Goal: Transaction & Acquisition: Book appointment/travel/reservation

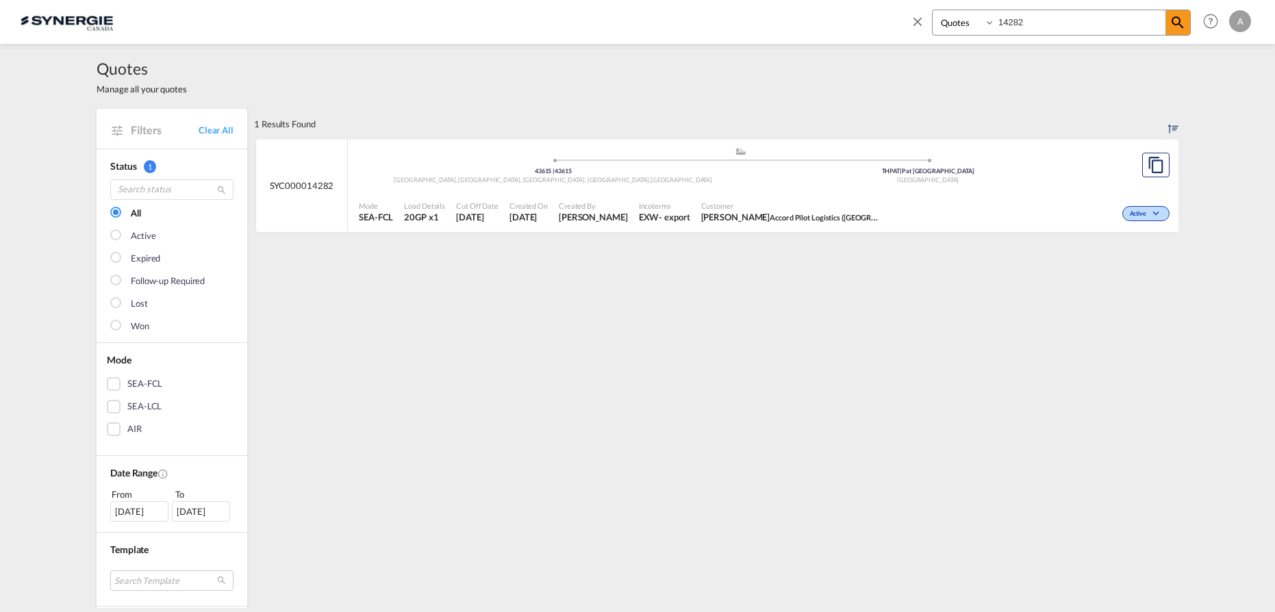
select select "Quotes"
drag, startPoint x: 1027, startPoint y: 26, endPoint x: 870, endPoint y: 30, distance: 156.9
click at [870, 30] on div "Bookings Quotes Enquiries 14282 Help Resources Product Release A My Profile Log…" at bounding box center [638, 21] width 1234 height 42
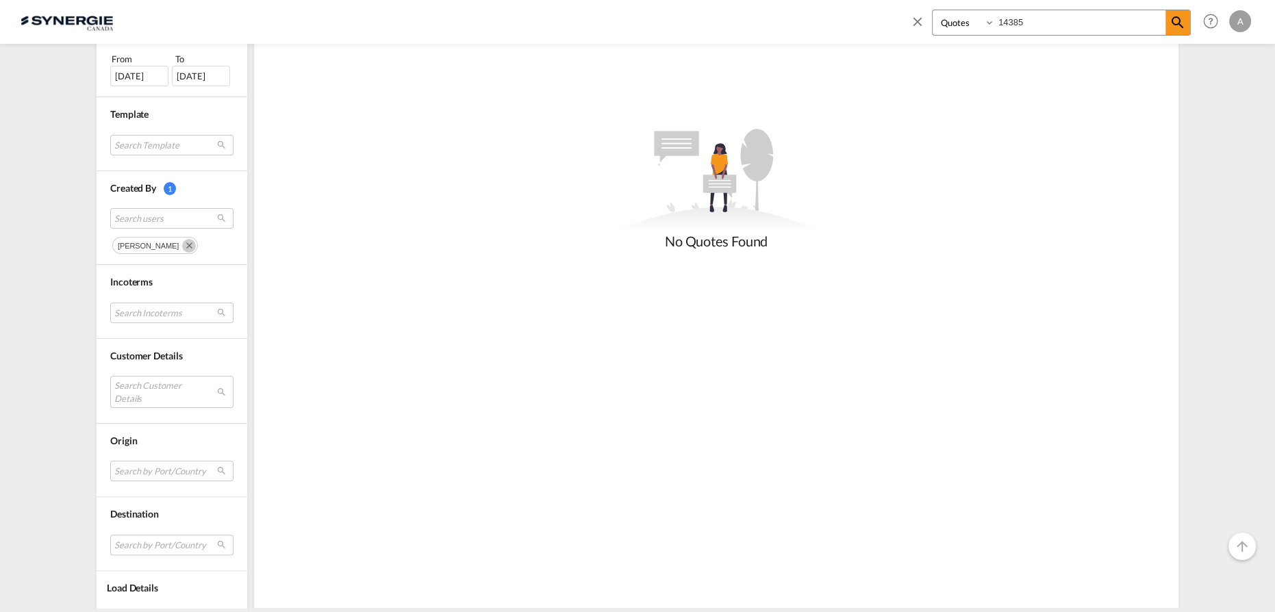
click at [196, 241] on md-icon "Remove" at bounding box center [189, 246] width 14 height 14
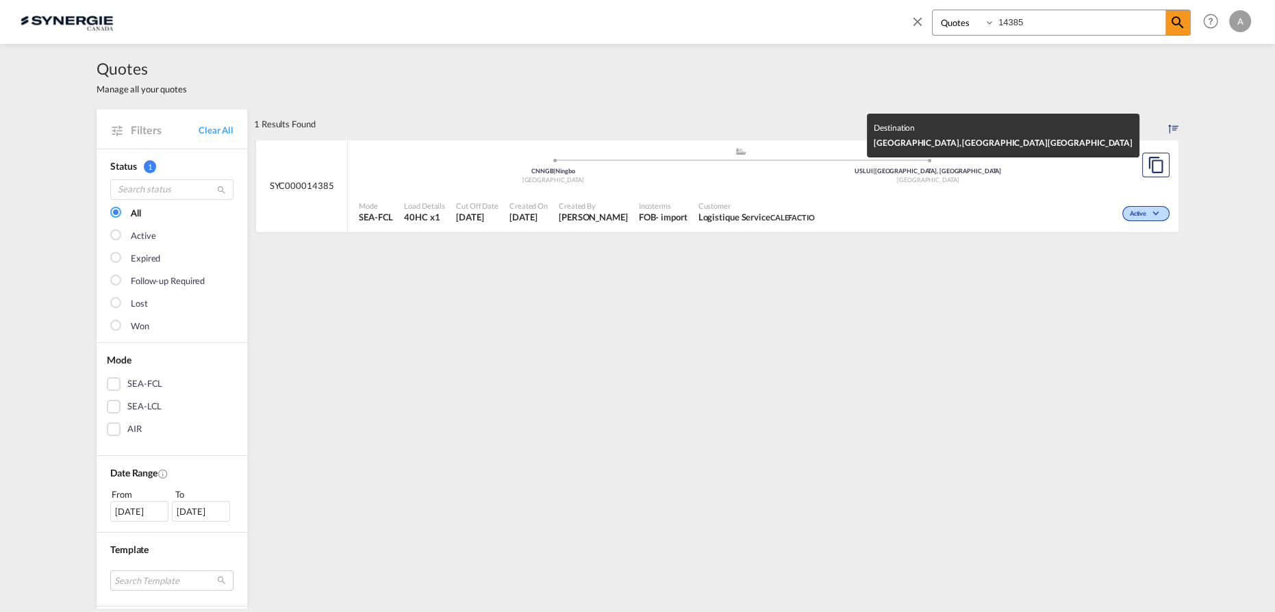
click at [766, 178] on div "United States" at bounding box center [928, 180] width 375 height 9
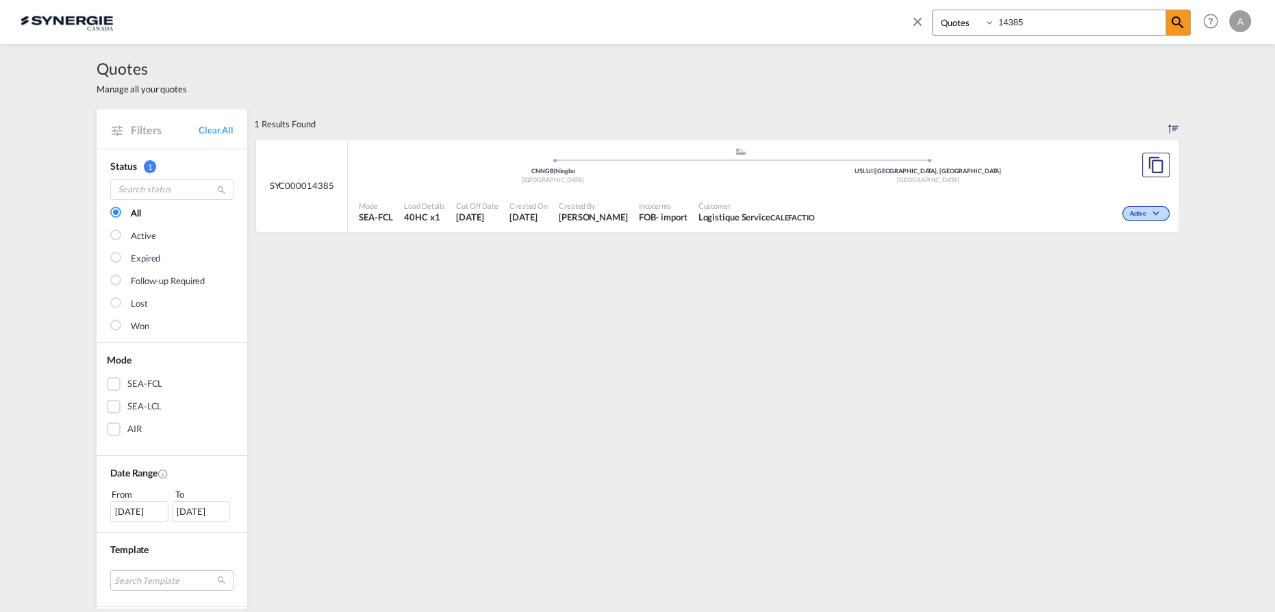
drag, startPoint x: 1074, startPoint y: 22, endPoint x: 863, endPoint y: 29, distance: 211.0
click at [865, 28] on div "Bookings Quotes Enquiries 14385 Help Resources Product Release A My Profile Log…" at bounding box center [638, 21] width 1234 height 42
drag, startPoint x: 1050, startPoint y: 21, endPoint x: 1156, endPoint y: 66, distance: 115.1
click at [955, 21] on div "Bookings Quotes Enquiries 14399" at bounding box center [1061, 23] width 259 height 26
type input "14402"
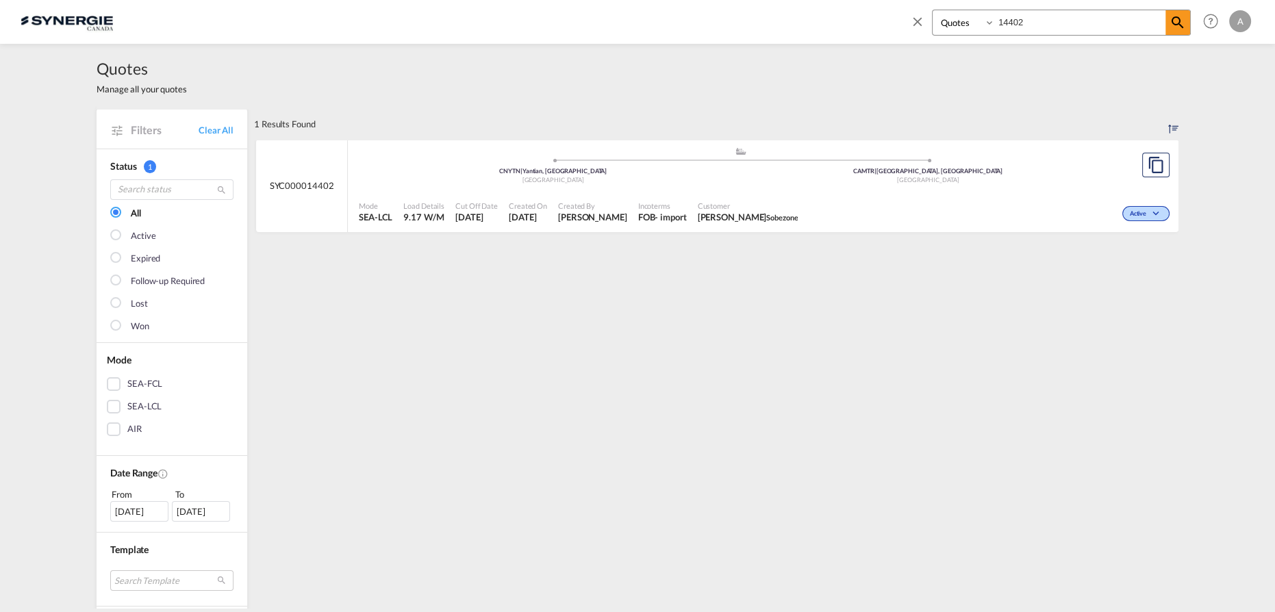
click at [856, 204] on div "Active" at bounding box center [988, 212] width 370 height 34
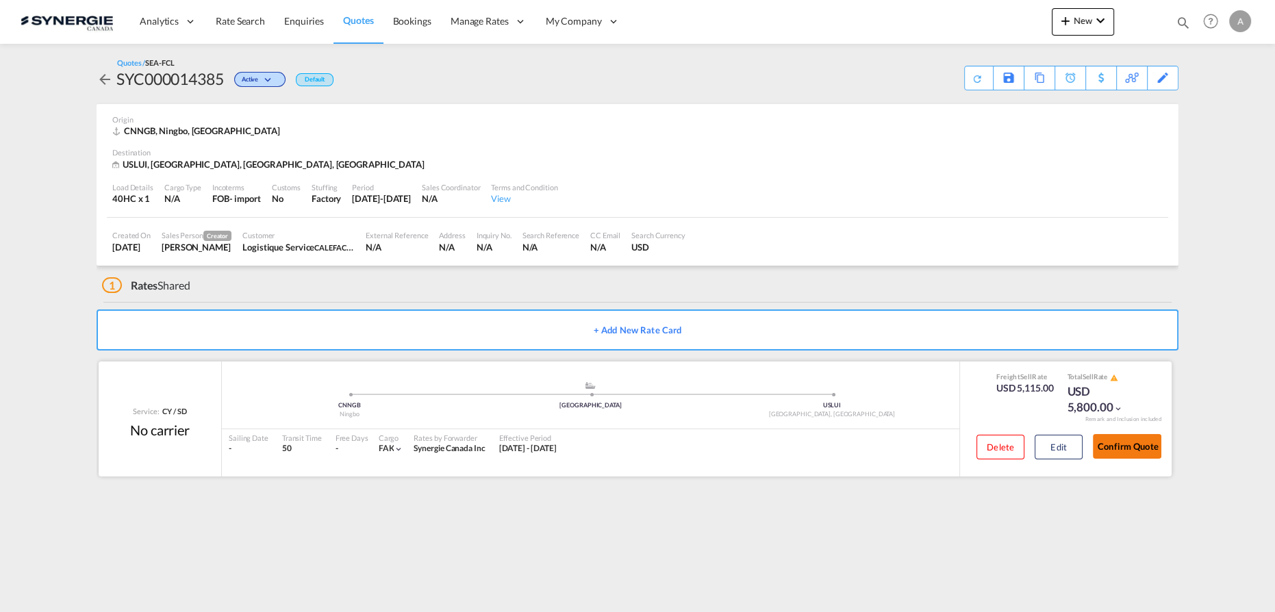
click at [1146, 448] on button "Confirm Quote" at bounding box center [1127, 446] width 68 height 25
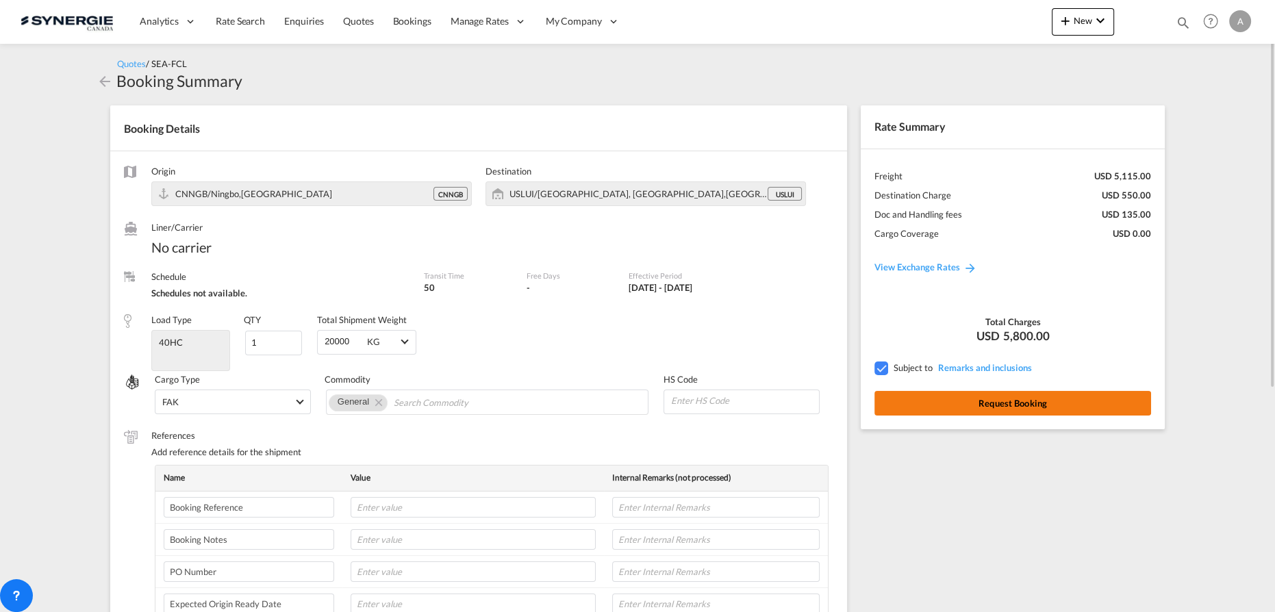
click at [916, 400] on button "Request Booking" at bounding box center [1012, 403] width 277 height 25
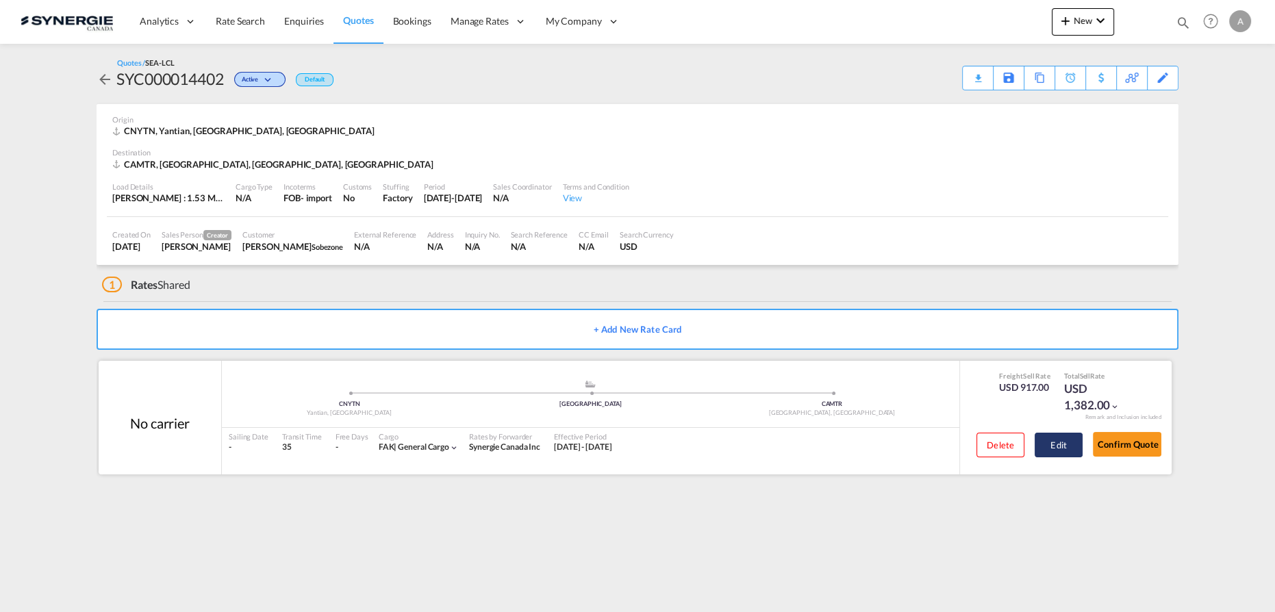
click at [1070, 451] on button "Edit" at bounding box center [1059, 445] width 48 height 25
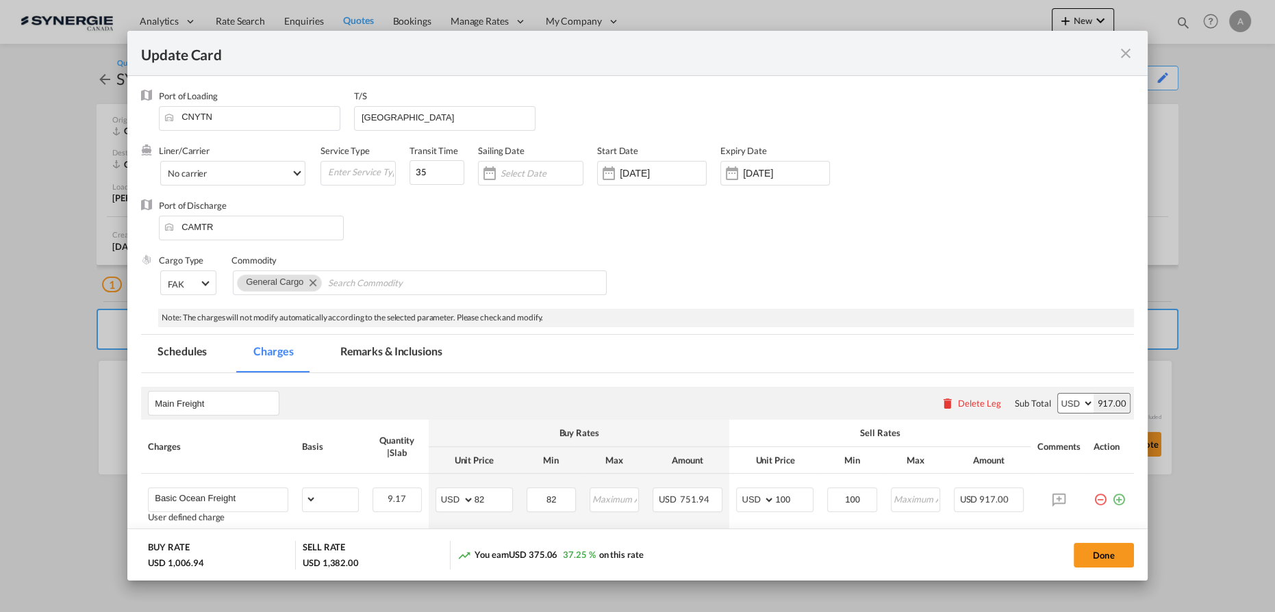
select select "per_w/m"
select select "per_hbl"
select select "flat"
select select "per_bl"
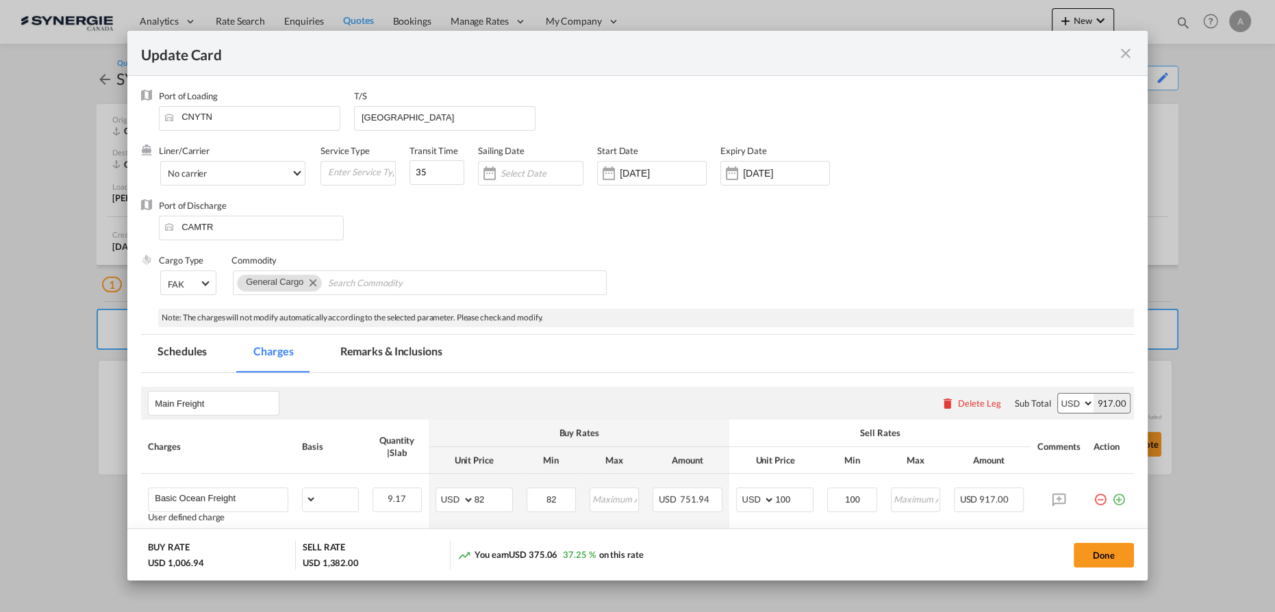
select select "per_bl"
select select "per_shipment"
click at [418, 351] on md-tab-item "Remarks & Inclusions" at bounding box center [391, 354] width 135 height 38
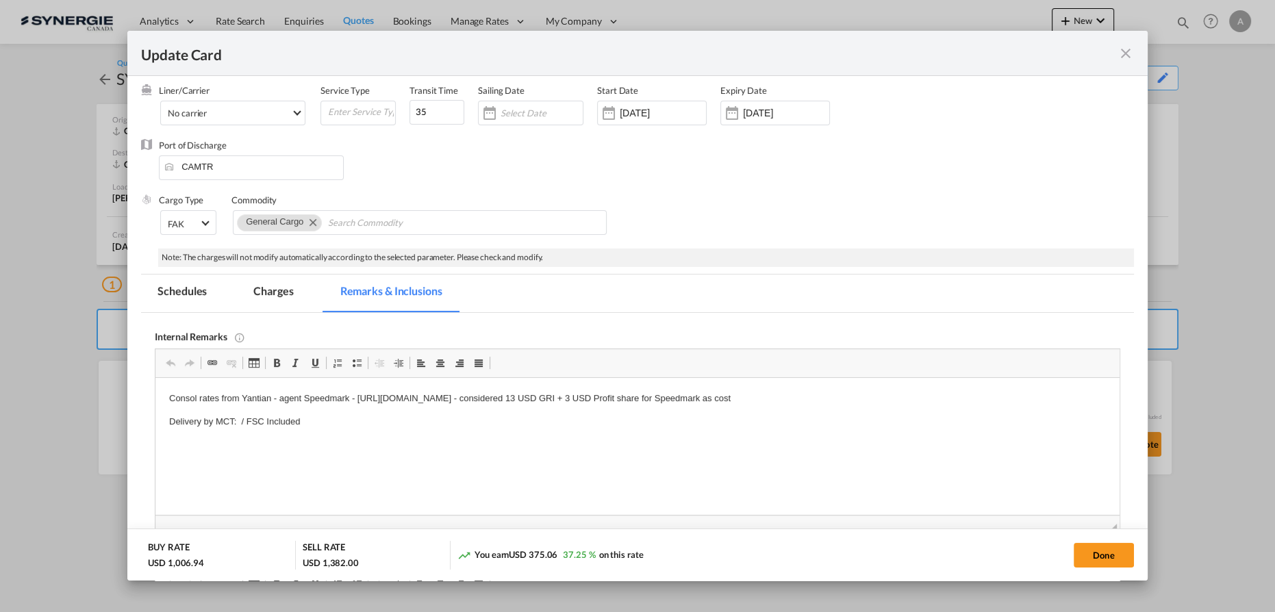
scroll to position [124, 0]
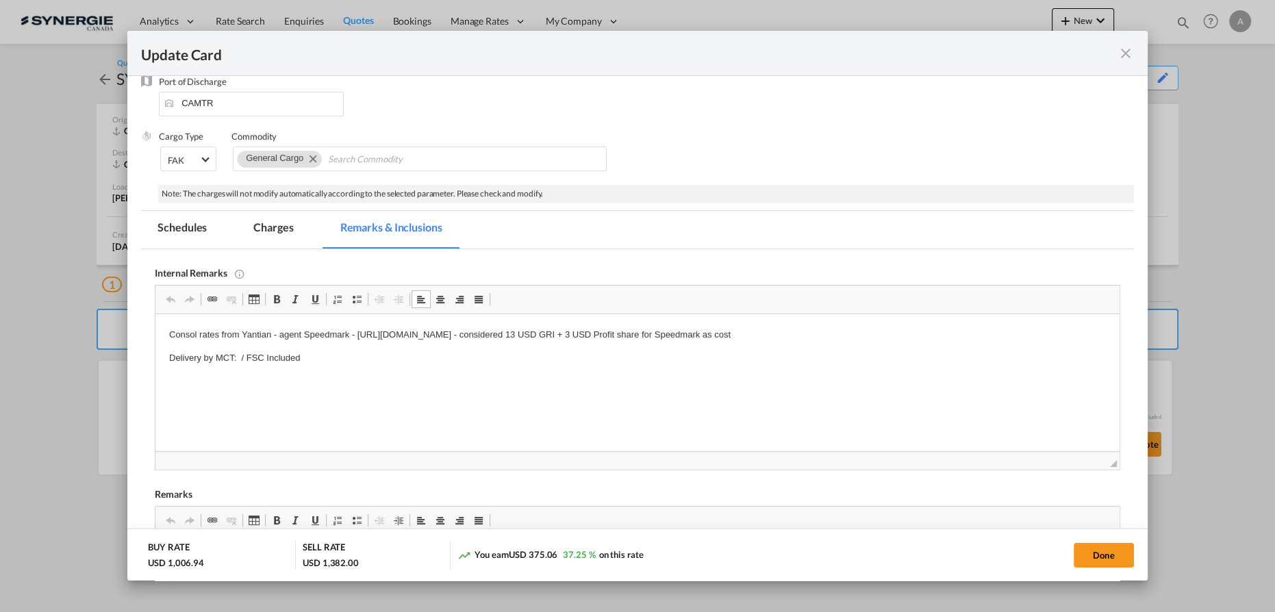
drag, startPoint x: 267, startPoint y: 231, endPoint x: 1016, endPoint y: 277, distance: 750.5
click at [267, 231] on md-tab-item "Charges" at bounding box center [273, 230] width 73 height 38
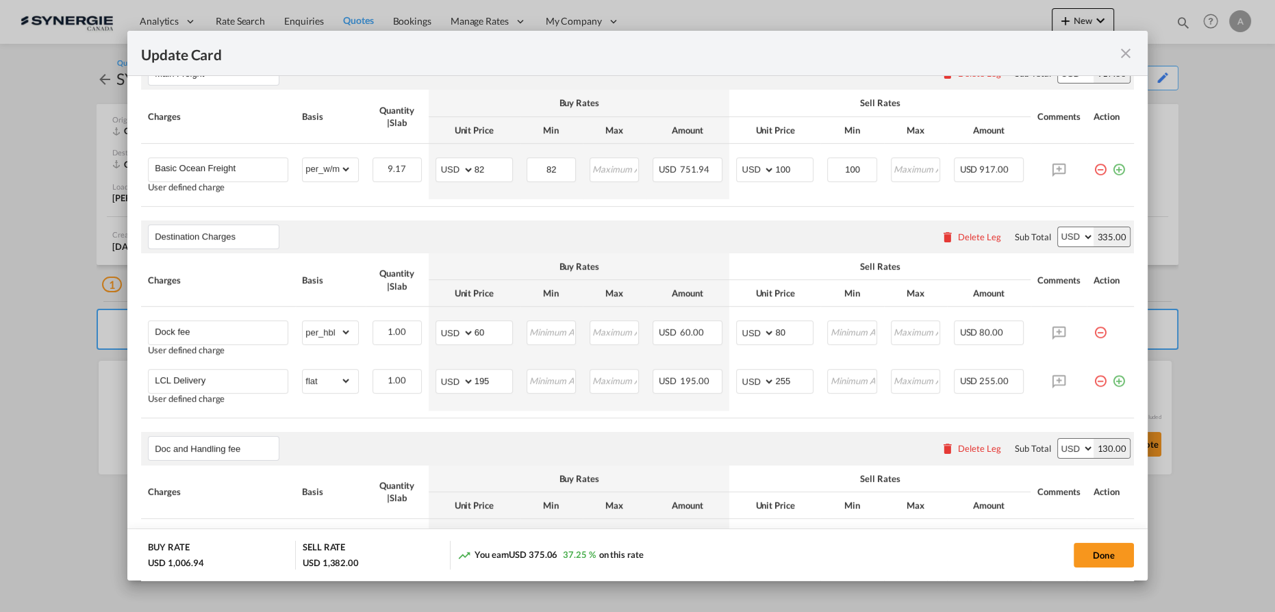
scroll to position [311, 0]
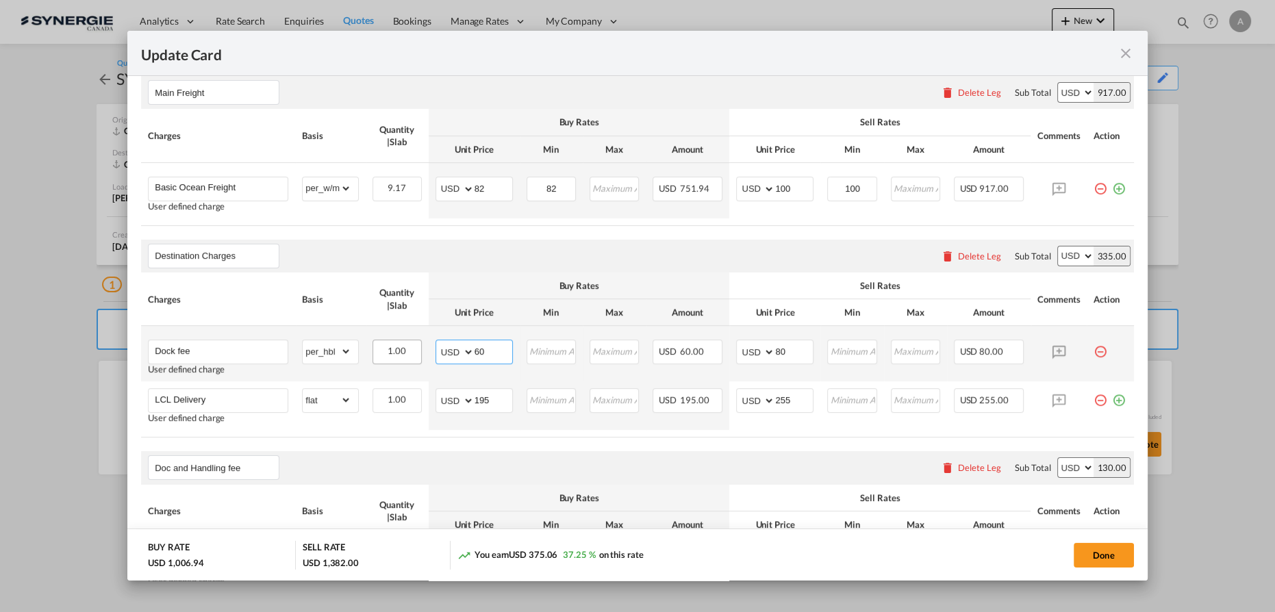
drag, startPoint x: 485, startPoint y: 344, endPoint x: 394, endPoint y: 346, distance: 91.8
click at [429, 346] on td "AED AFN ALL AMD ANG AOA ARS AUD AWG AZN BAM BBD BDT BGN BHD BIF BMD BND BOB BRL…" at bounding box center [474, 353] width 91 height 55
type input "54"
drag, startPoint x: 780, startPoint y: 349, endPoint x: 745, endPoint y: 350, distance: 34.9
click at [748, 351] on md-input-container "AED AFN ALL AMD ANG AOA ARS AUD AWG AZN BAM BBD BDT BGN BHD BIF BMD BND BOB BRL…" at bounding box center [774, 352] width 77 height 25
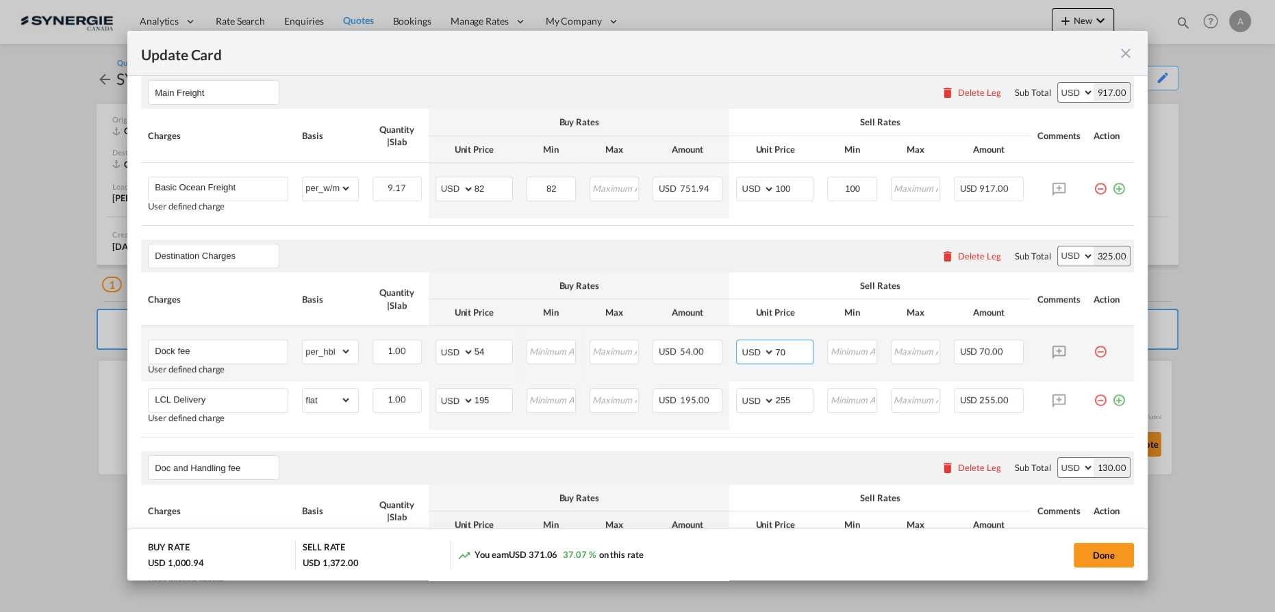
type input "70"
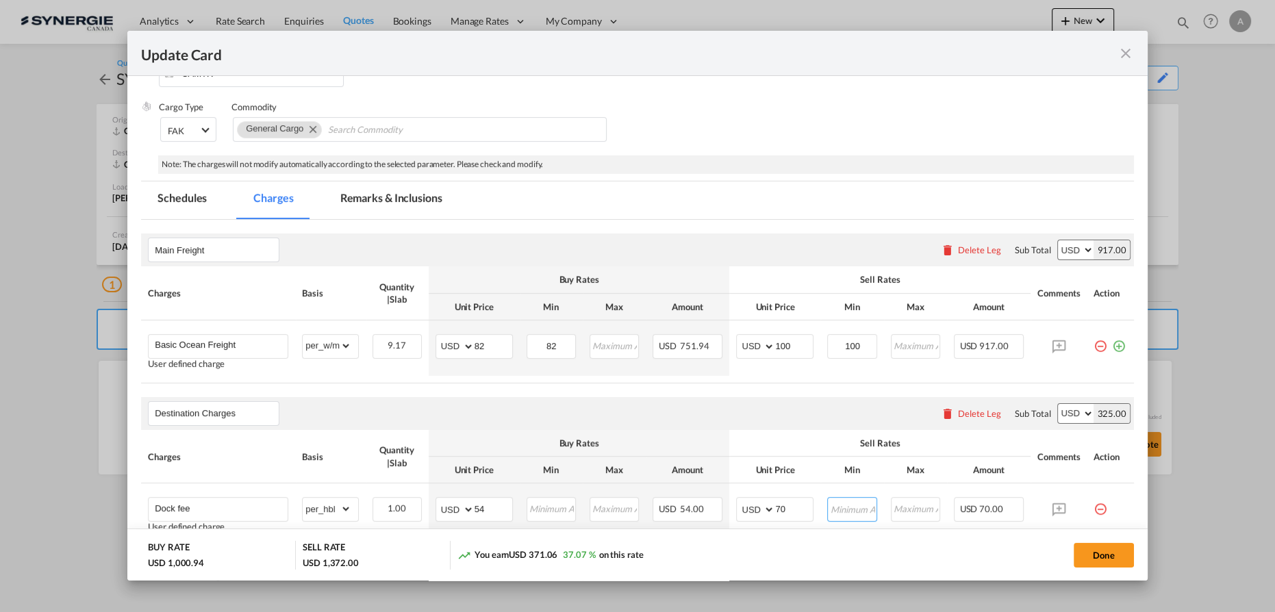
scroll to position [62, 0]
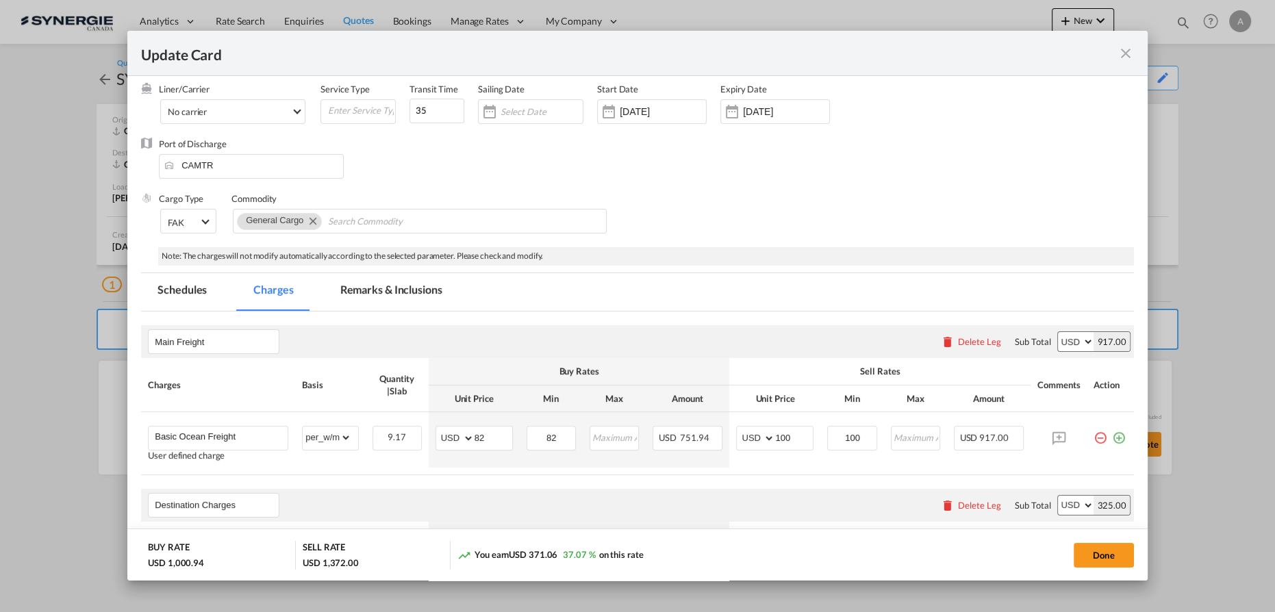
click at [412, 298] on md-tab-item "Remarks & Inclusions" at bounding box center [391, 292] width 135 height 38
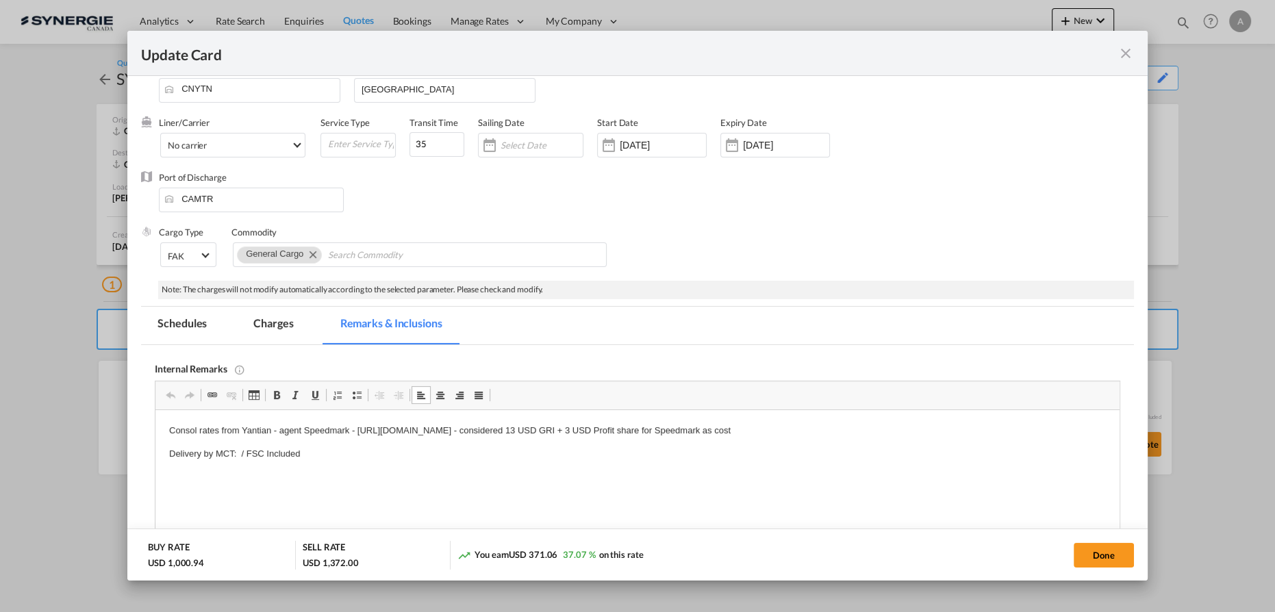
scroll to position [0, 0]
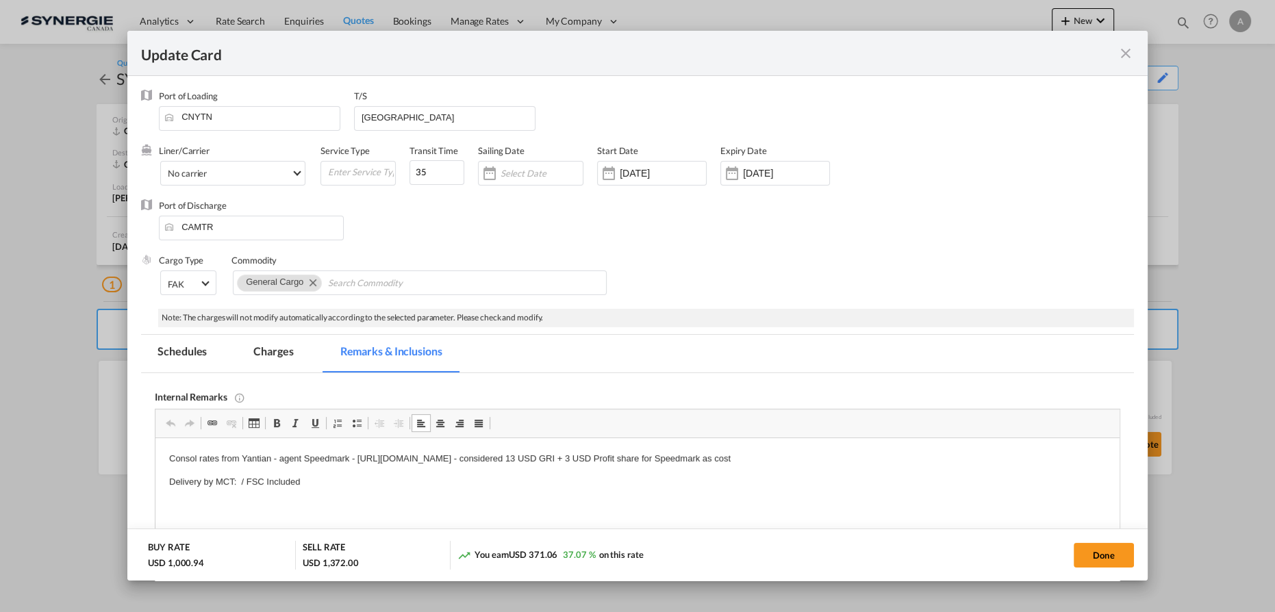
click at [238, 481] on p "Delivery by MCT: / FSC Included" at bounding box center [637, 482] width 937 height 14
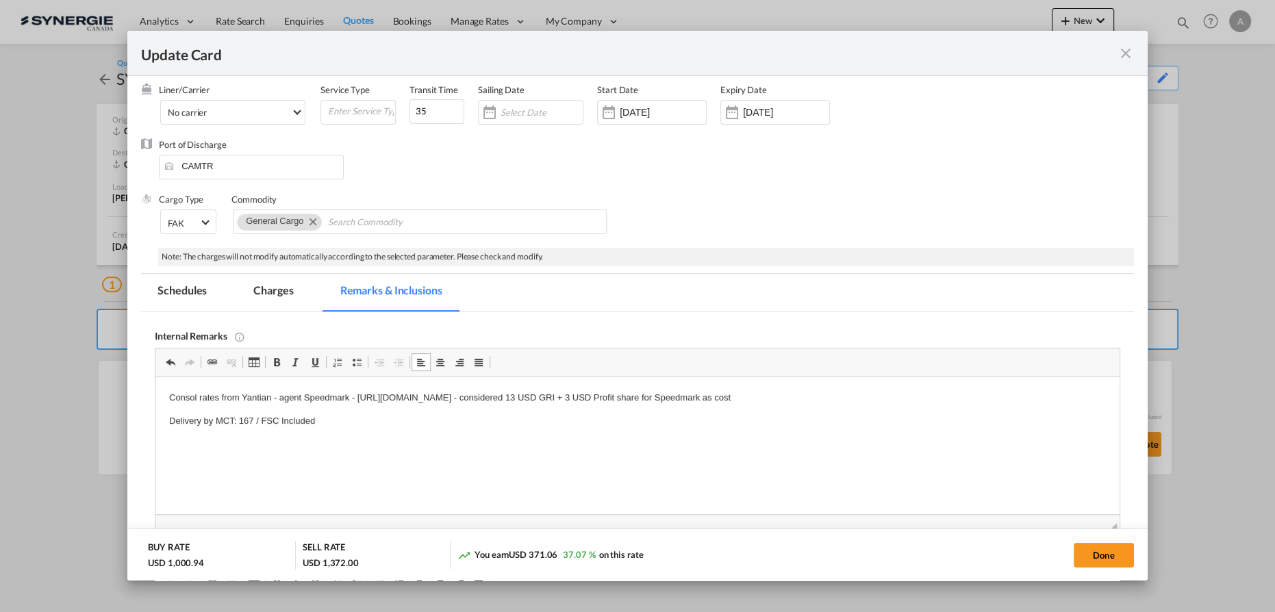
scroll to position [124, 0]
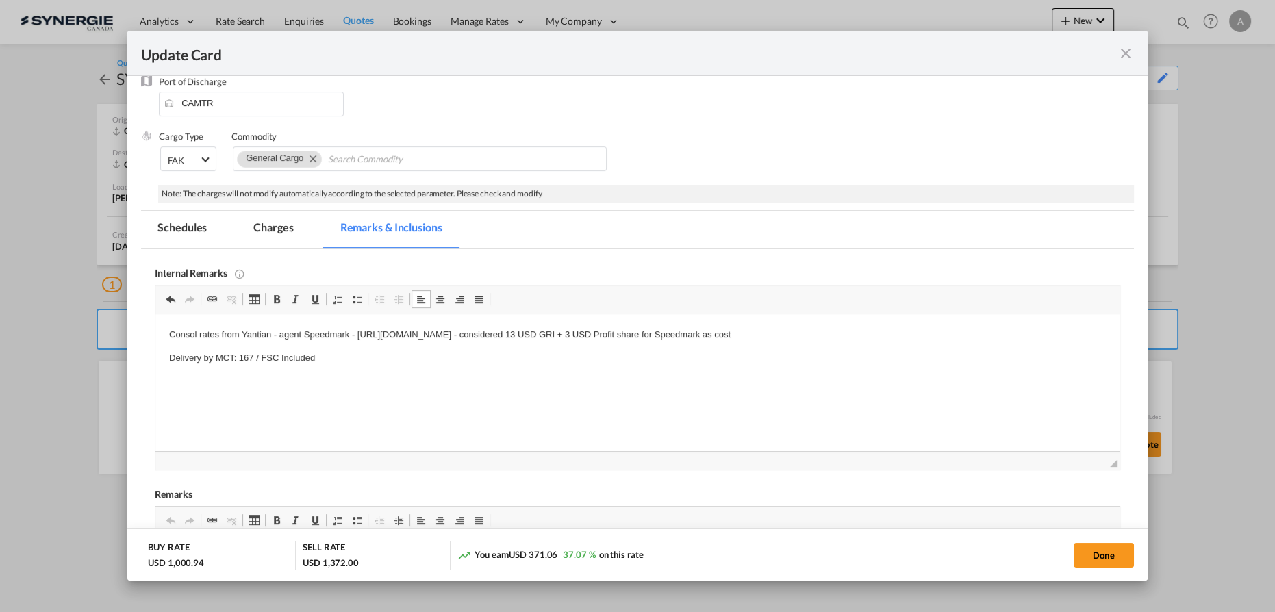
click at [253, 230] on md-tab-item "Charges" at bounding box center [273, 230] width 73 height 38
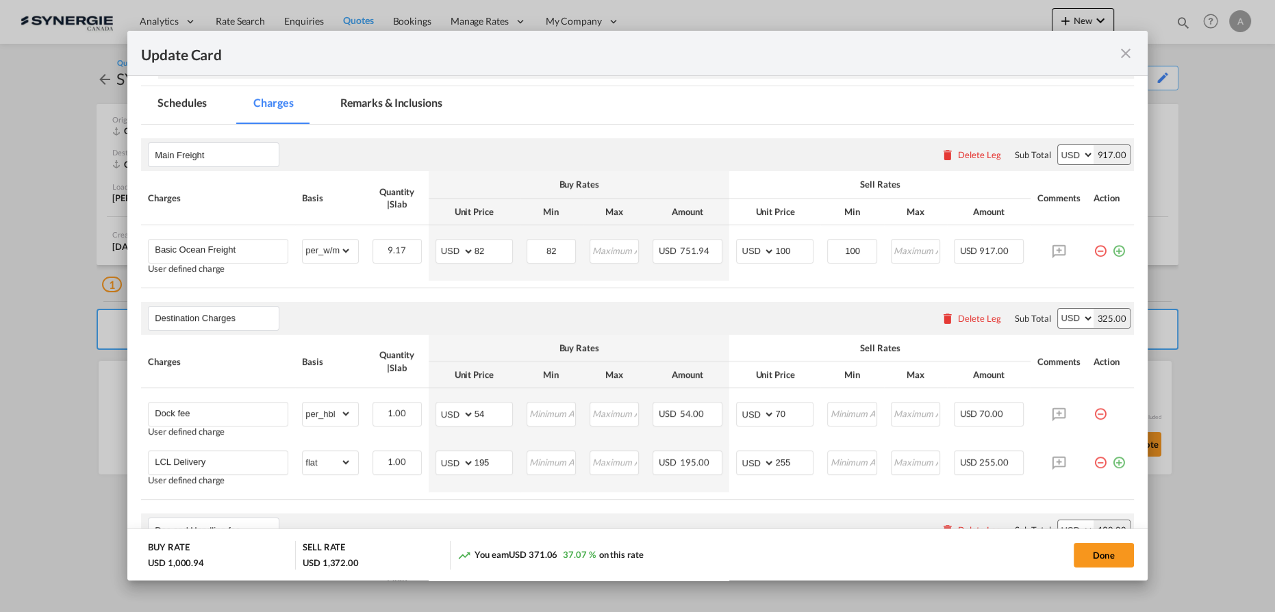
scroll to position [311, 0]
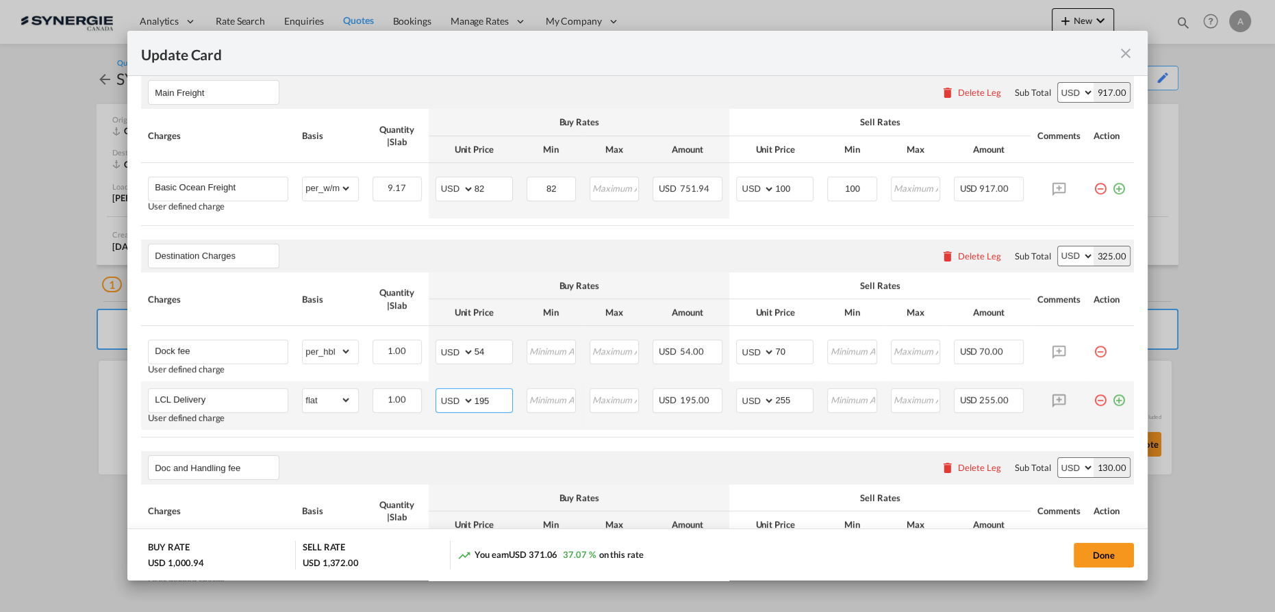
drag, startPoint x: 498, startPoint y: 401, endPoint x: 446, endPoint y: 392, distance: 52.1
click at [450, 393] on md-input-container "AED AFN ALL AMD ANG AOA ARS AUD AWG AZN BAM BBD BDT BGN BHD BIF BMD BND BOB BRL…" at bounding box center [473, 400] width 77 height 25
type input "127"
type input "175"
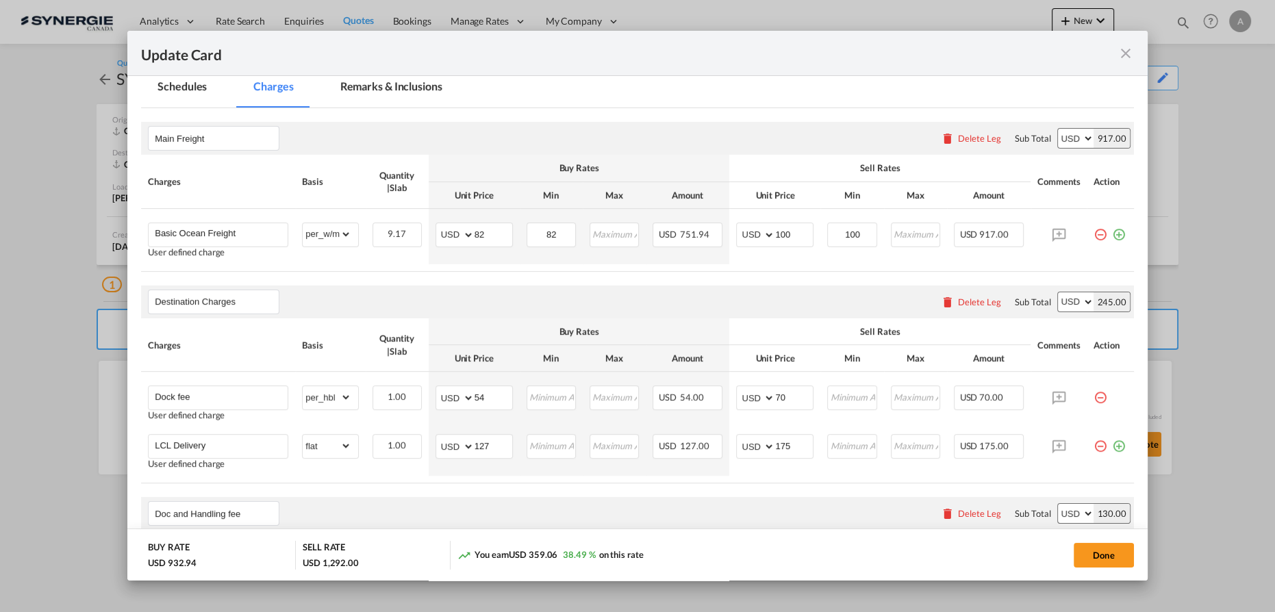
scroll to position [249, 0]
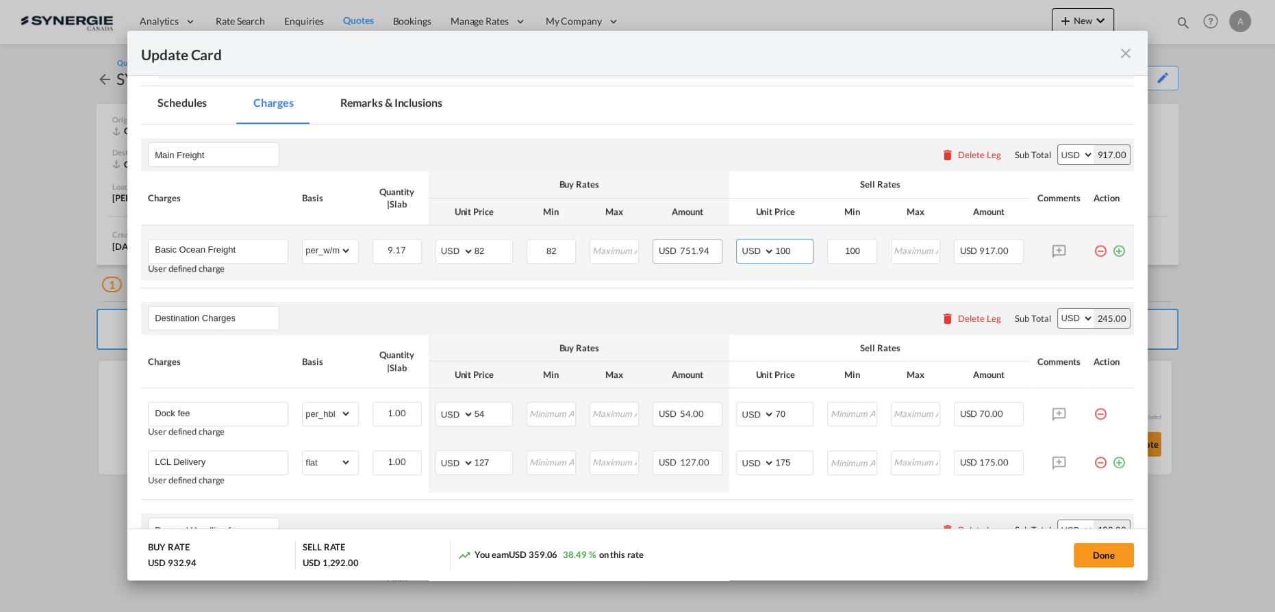
drag, startPoint x: 722, startPoint y: 242, endPoint x: 710, endPoint y: 240, distance: 11.8
click at [713, 242] on tr "Basic Ocean Freight User defined charge Please Enter Already Exists gross_weigh…" at bounding box center [637, 252] width 993 height 55
type input "97"
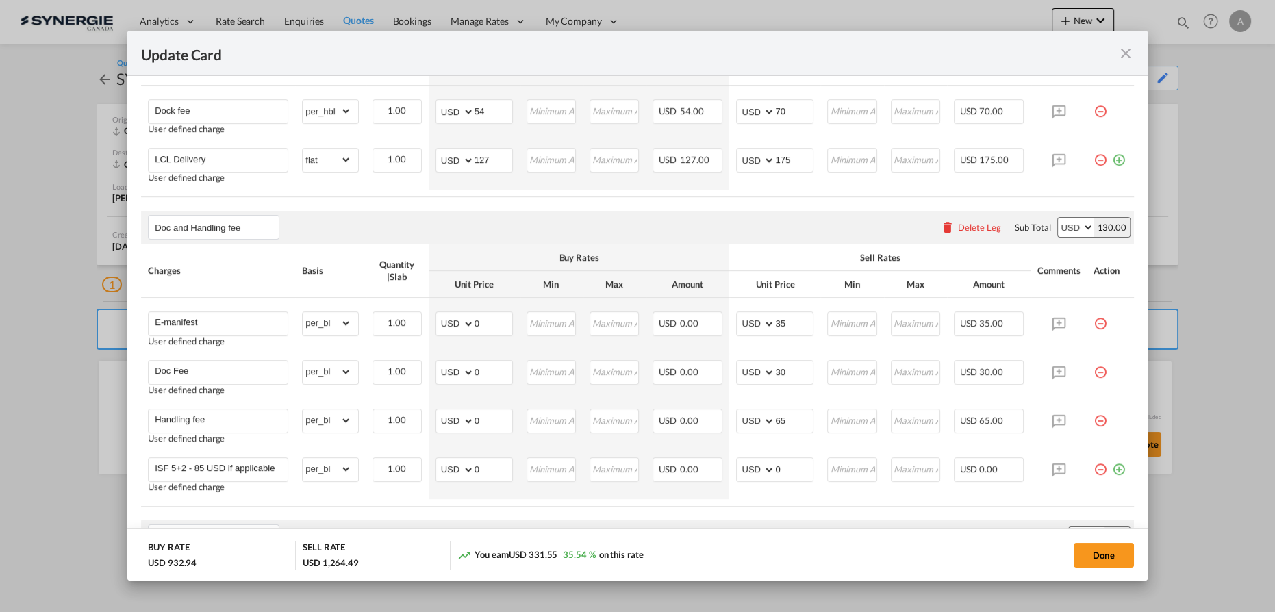
scroll to position [746, 0]
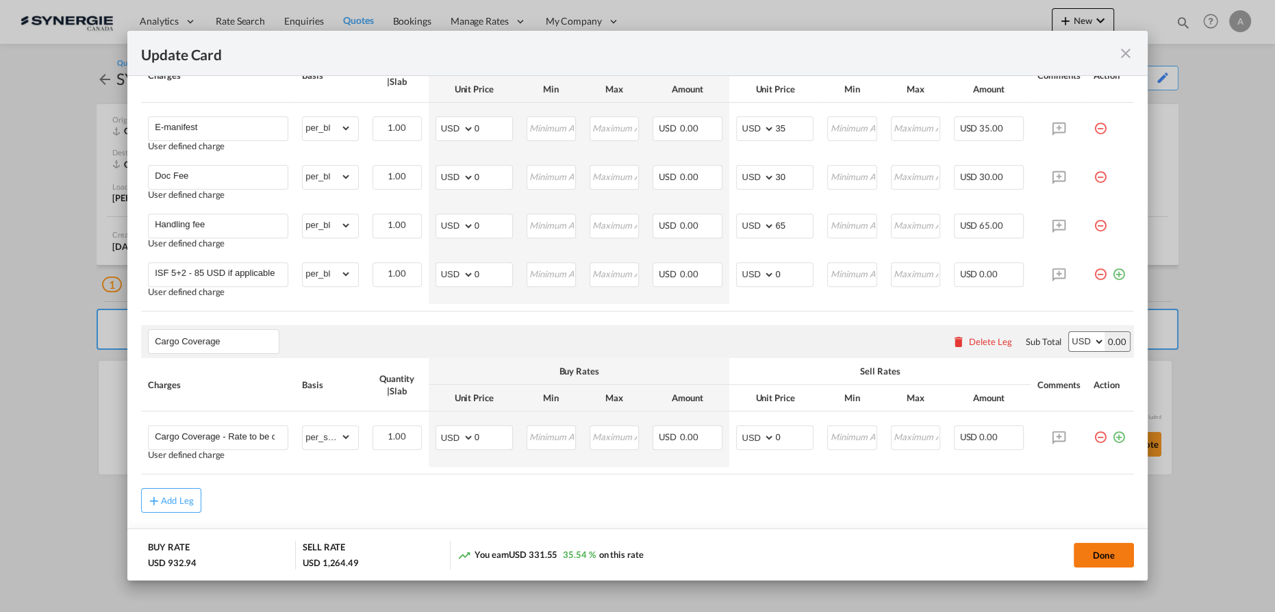
click at [1089, 557] on button "Done" at bounding box center [1104, 555] width 60 height 25
type input "27 Aug 2025"
type input "13 Sep 2025"
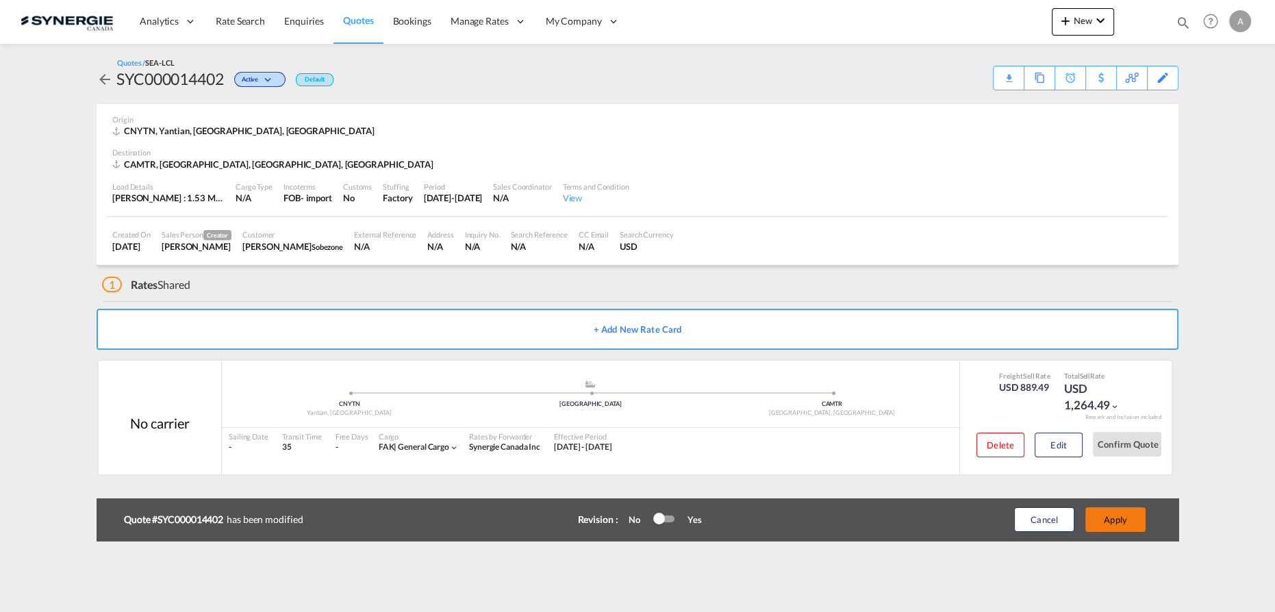
click at [1115, 523] on button "Apply" at bounding box center [1115, 519] width 60 height 25
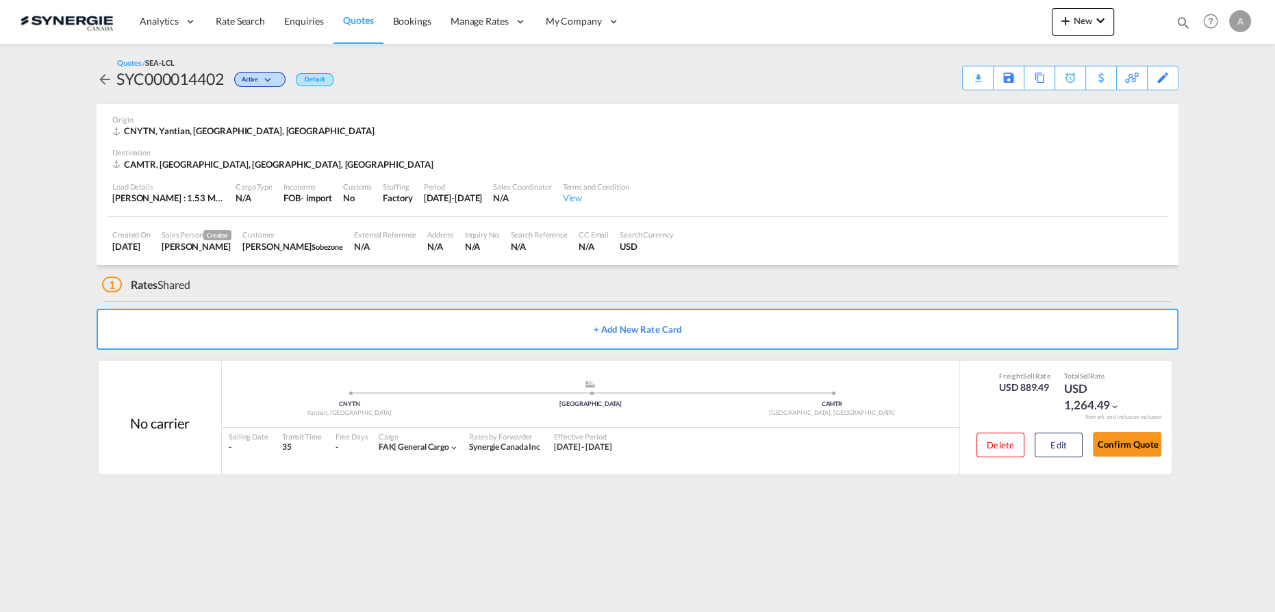
click at [905, 156] on div "Destination" at bounding box center [637, 152] width 1050 height 10
click at [961, 71] on div "Download Quote" at bounding box center [951, 77] width 70 height 22
click at [1067, 443] on button "Edit" at bounding box center [1059, 445] width 48 height 25
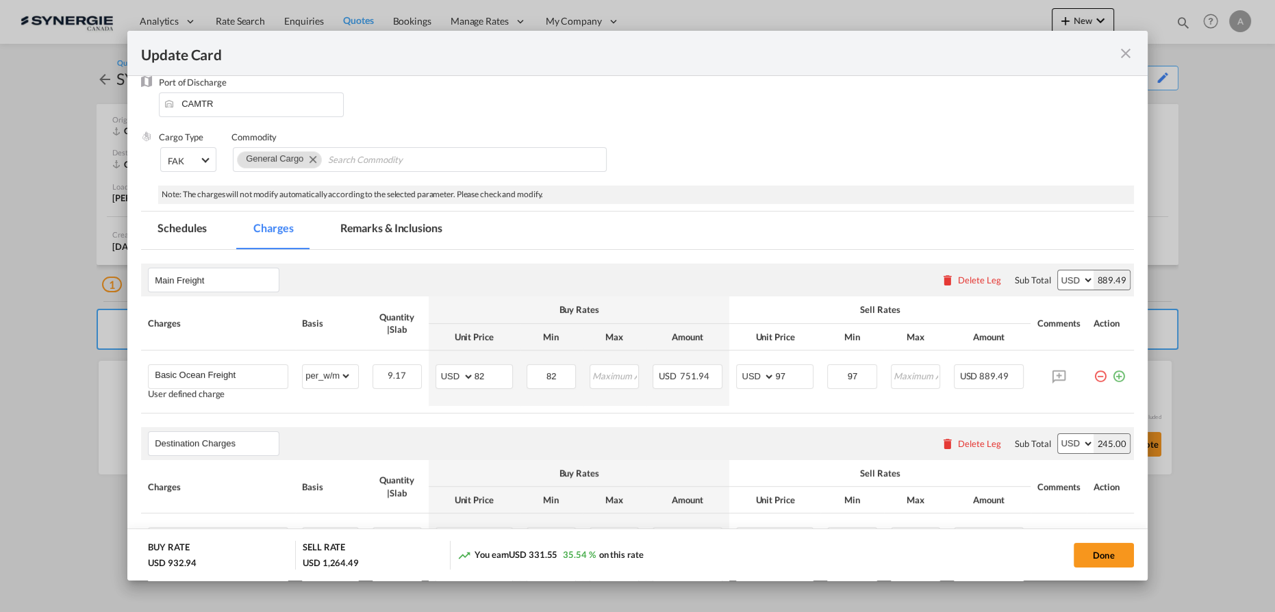
scroll to position [124, 0]
drag, startPoint x: 768, startPoint y: 374, endPoint x: 718, endPoint y: 348, distance: 56.4
click at [740, 364] on md-input-container "AED AFN ALL AMD ANG AOA ARS AUD AWG AZN BAM BBD BDT BGN BHD BIF BMD BND BOB BRL…" at bounding box center [774, 376] width 77 height 25
type input "95"
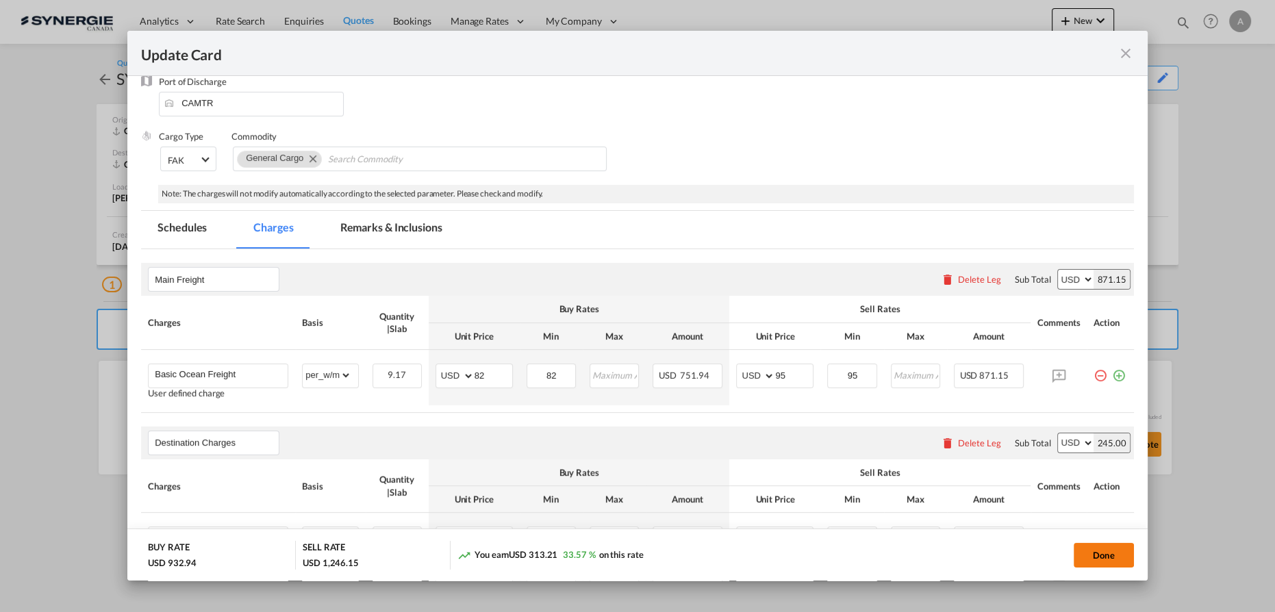
click at [1102, 552] on button "Done" at bounding box center [1104, 555] width 60 height 25
type input "27 Aug 2025"
type input "13 Sep 2025"
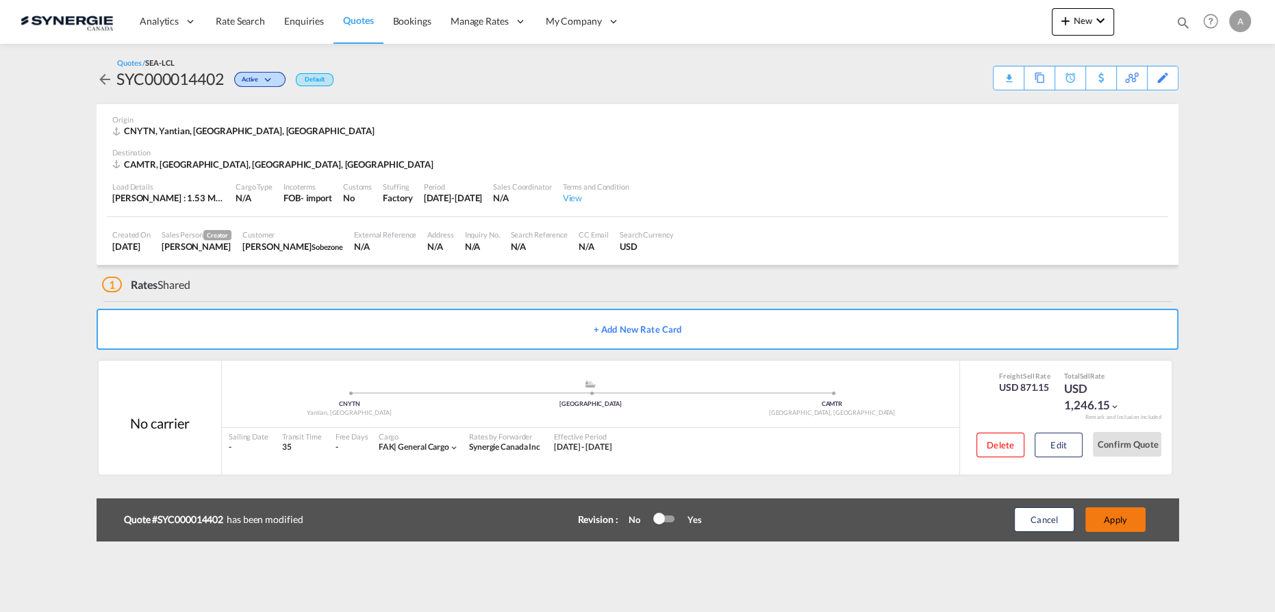
click at [1102, 519] on button "Apply" at bounding box center [1115, 519] width 60 height 25
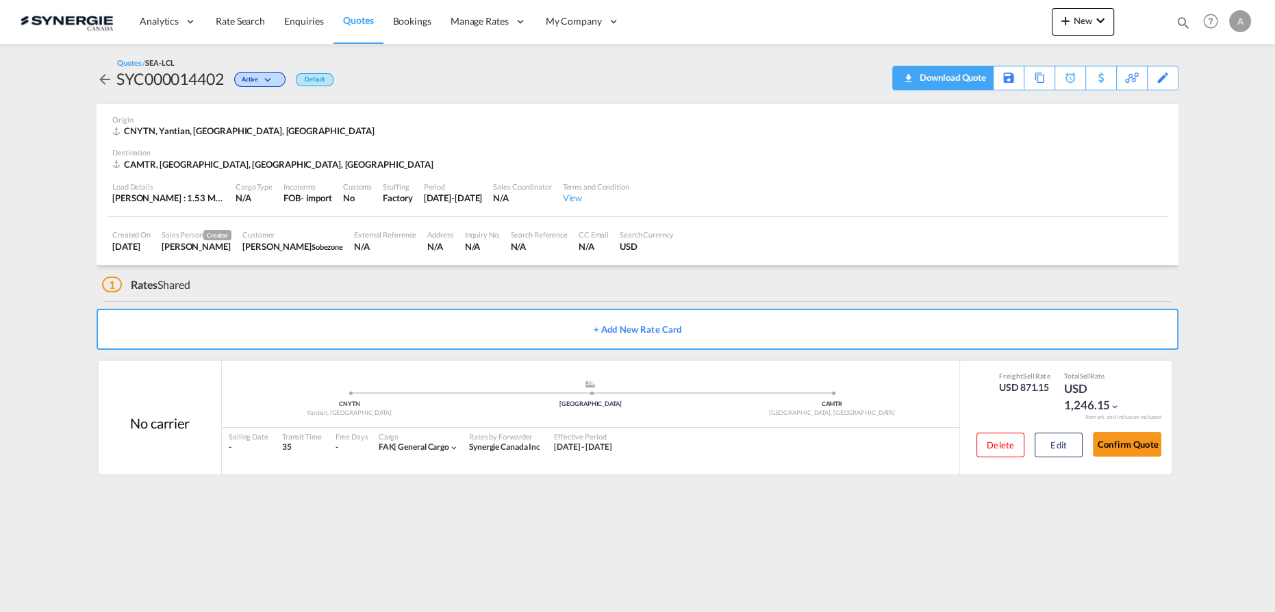
click at [975, 81] on div "Download Quote" at bounding box center [951, 77] width 70 height 22
click at [1063, 442] on button "Edit" at bounding box center [1059, 445] width 48 height 25
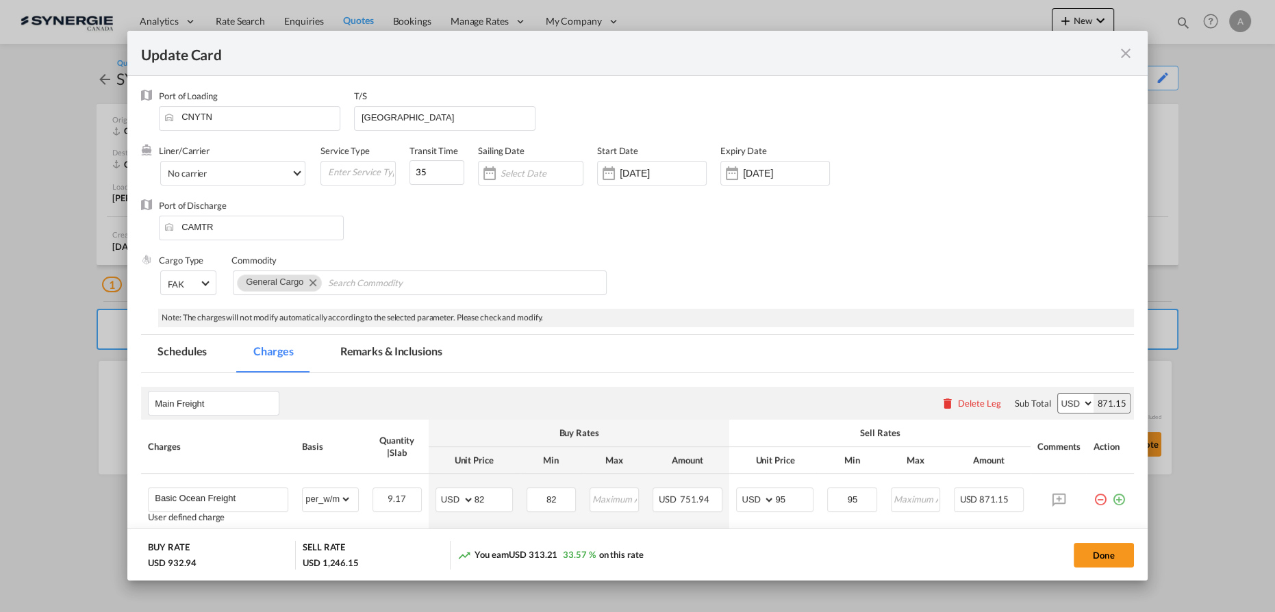
click at [427, 359] on md-tab-item "Remarks & Inclusions" at bounding box center [391, 354] width 135 height 38
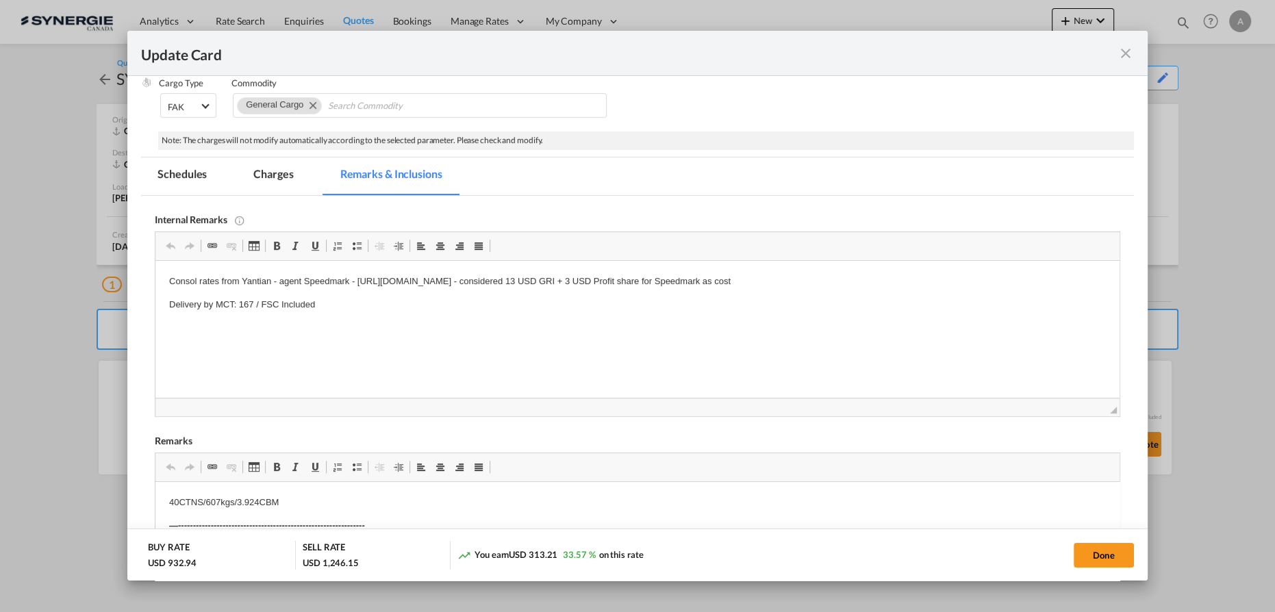
scroll to position [297, 0]
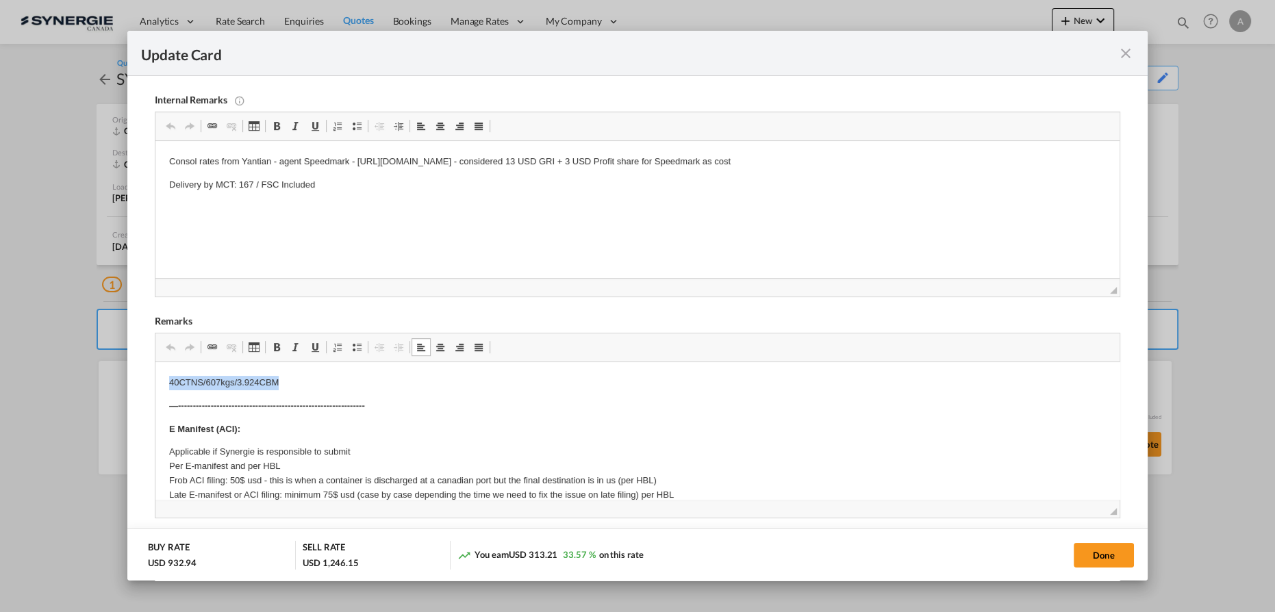
drag, startPoint x: 166, startPoint y: 385, endPoint x: 367, endPoint y: 384, distance: 201.3
click at [1100, 553] on button "Done" at bounding box center [1104, 555] width 60 height 25
type input "27 Aug 2025"
type input "13 Sep 2025"
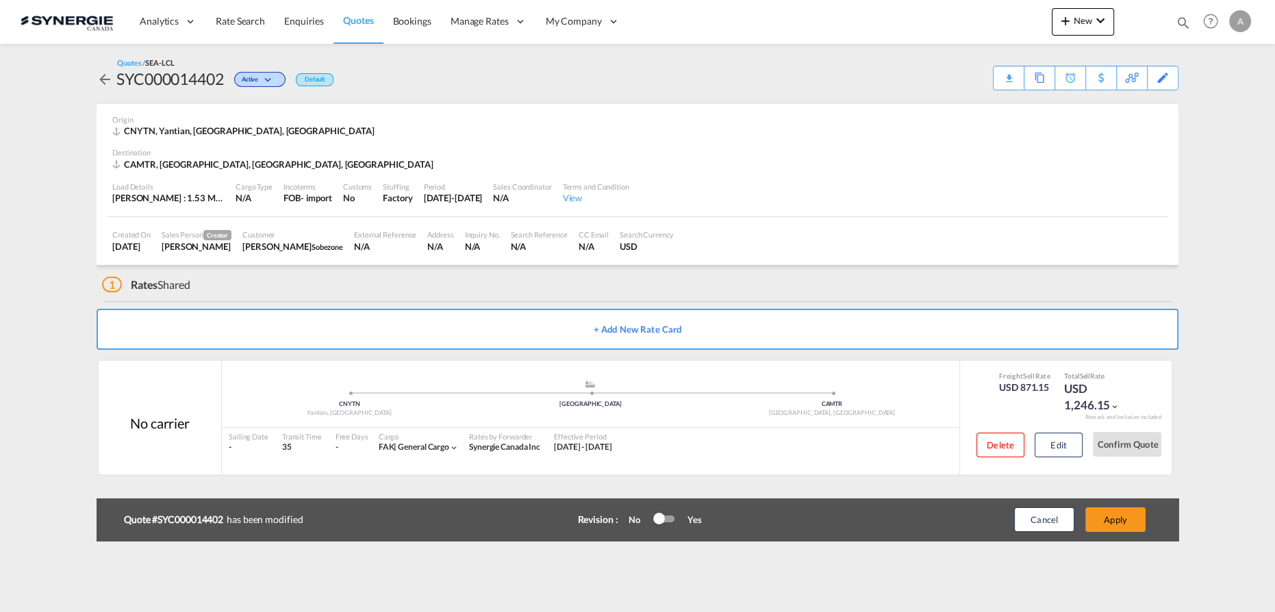
scroll to position [111, 0]
click at [1104, 525] on button "Apply" at bounding box center [1115, 519] width 60 height 25
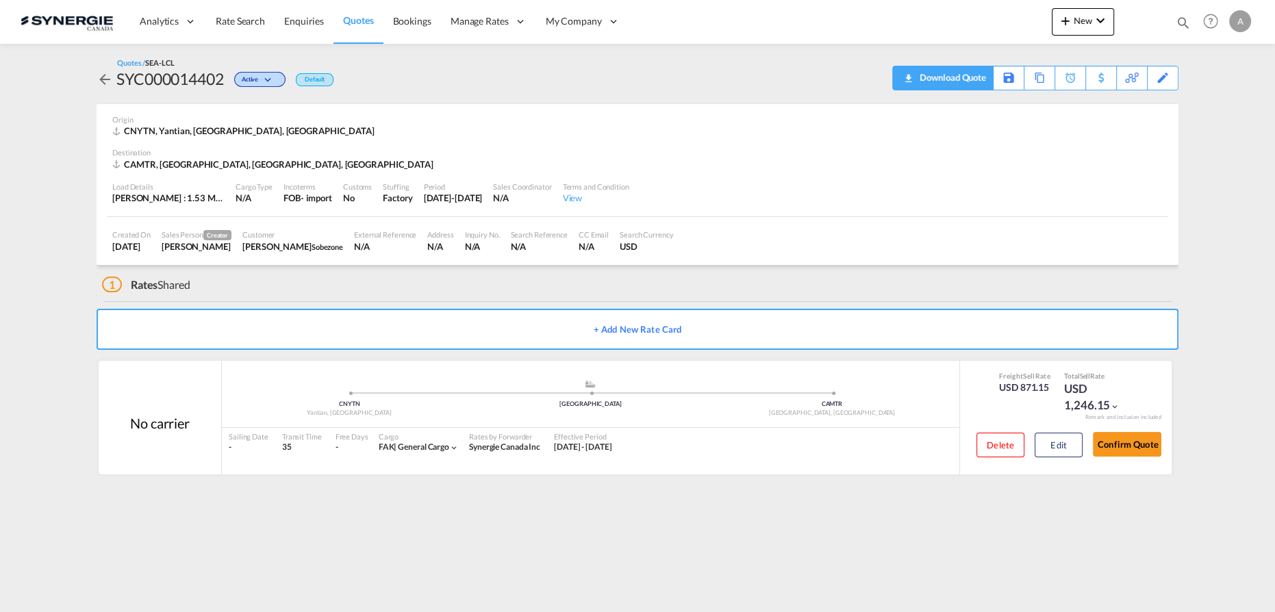
click at [969, 84] on div "Download Quote" at bounding box center [951, 77] width 70 height 22
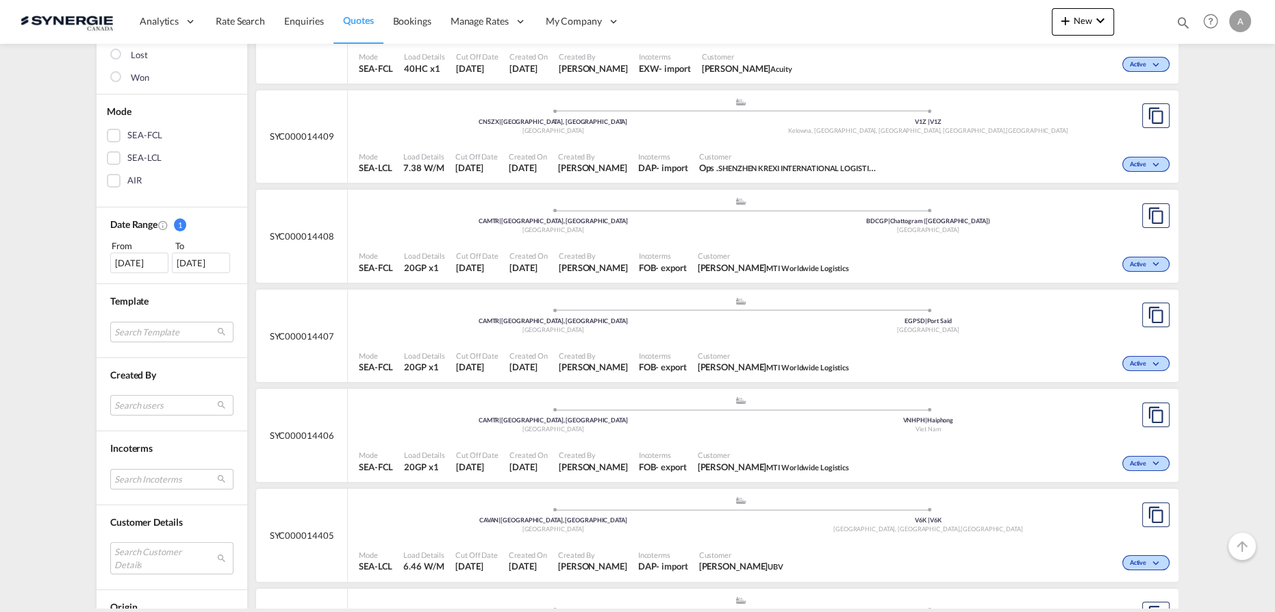
scroll to position [373, 0]
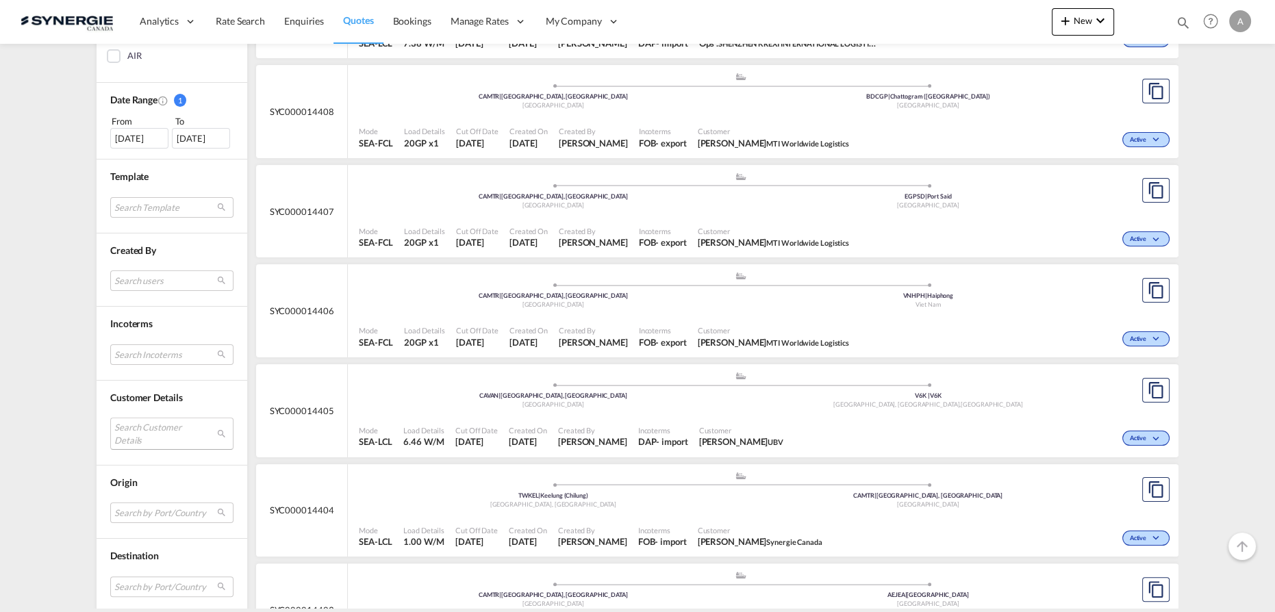
click at [142, 429] on md-select "Search Customer Details user name user guilliot Desruisseaux guilliot.desruisse…" at bounding box center [171, 433] width 123 height 31
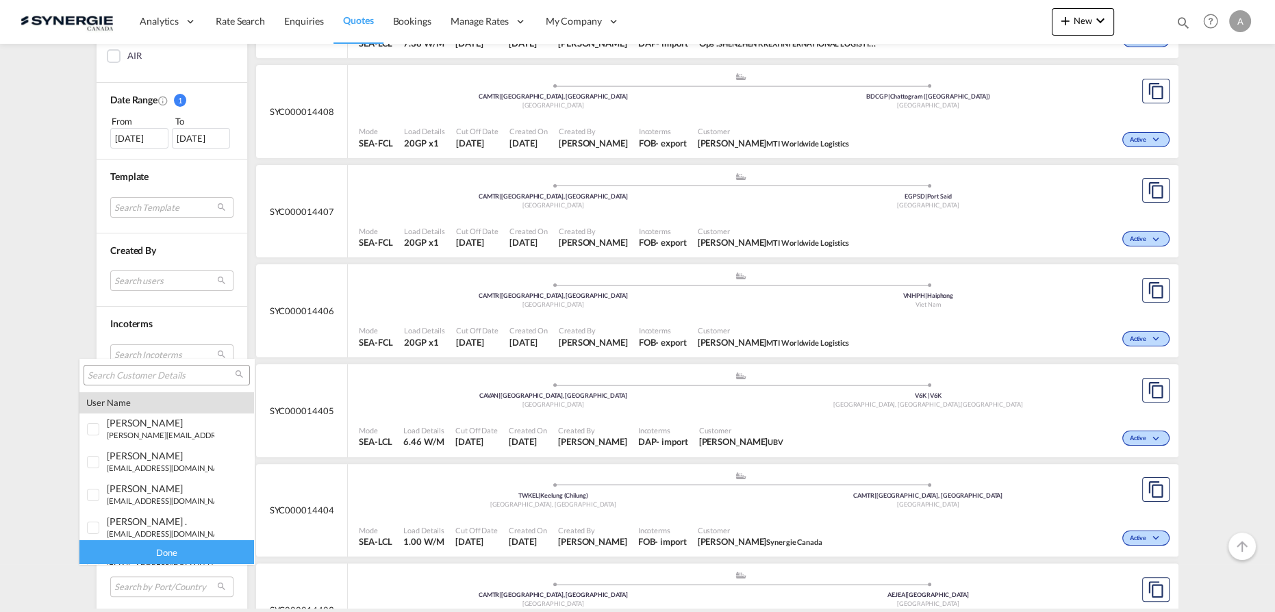
click at [151, 374] on input "search" at bounding box center [161, 376] width 147 height 12
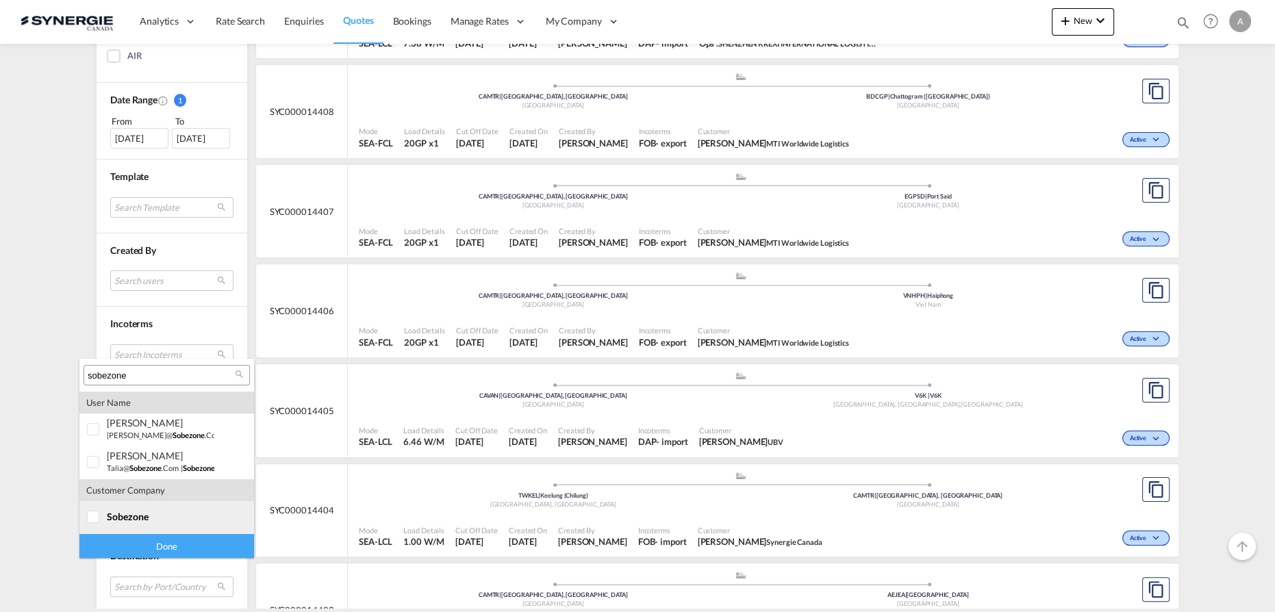
type input "sobezone"
click at [131, 508] on md-option "company sobezone" at bounding box center [166, 517] width 175 height 33
click at [149, 550] on div "Done" at bounding box center [166, 546] width 175 height 24
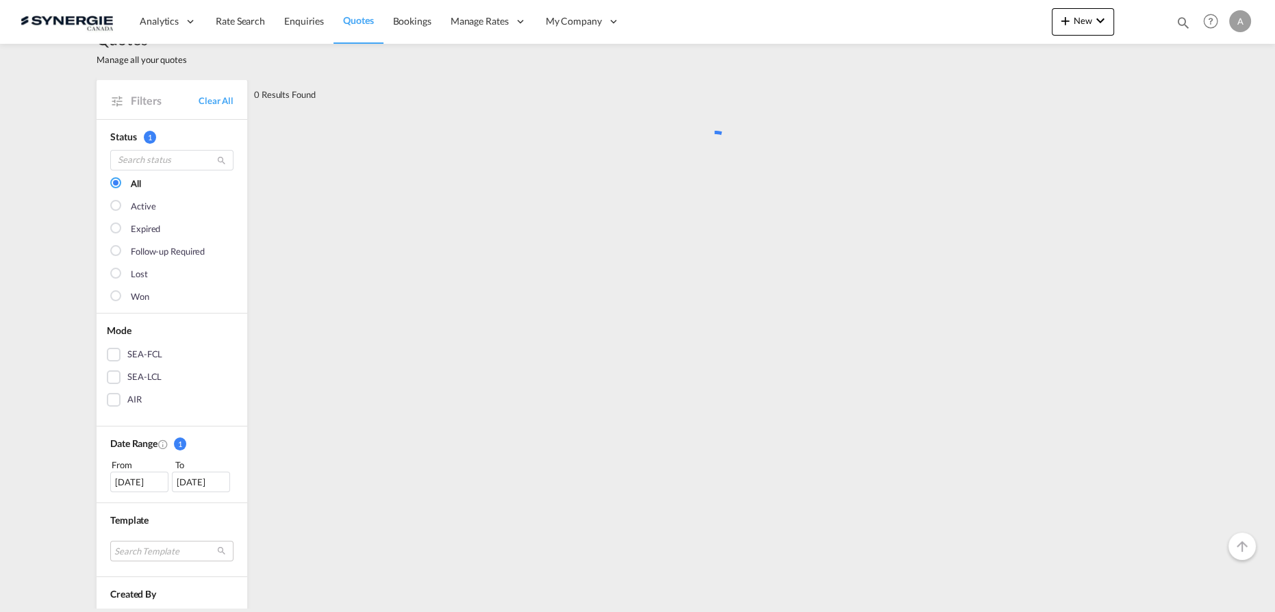
scroll to position [0, 0]
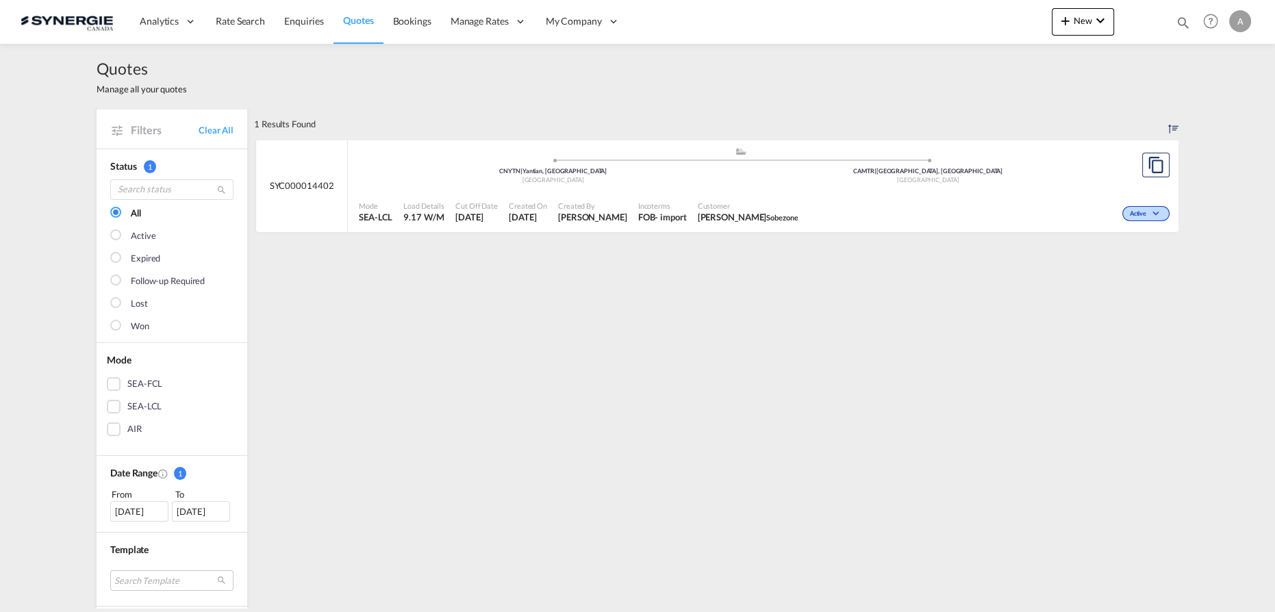
click at [137, 516] on div "[DATE]" at bounding box center [139, 511] width 58 height 21
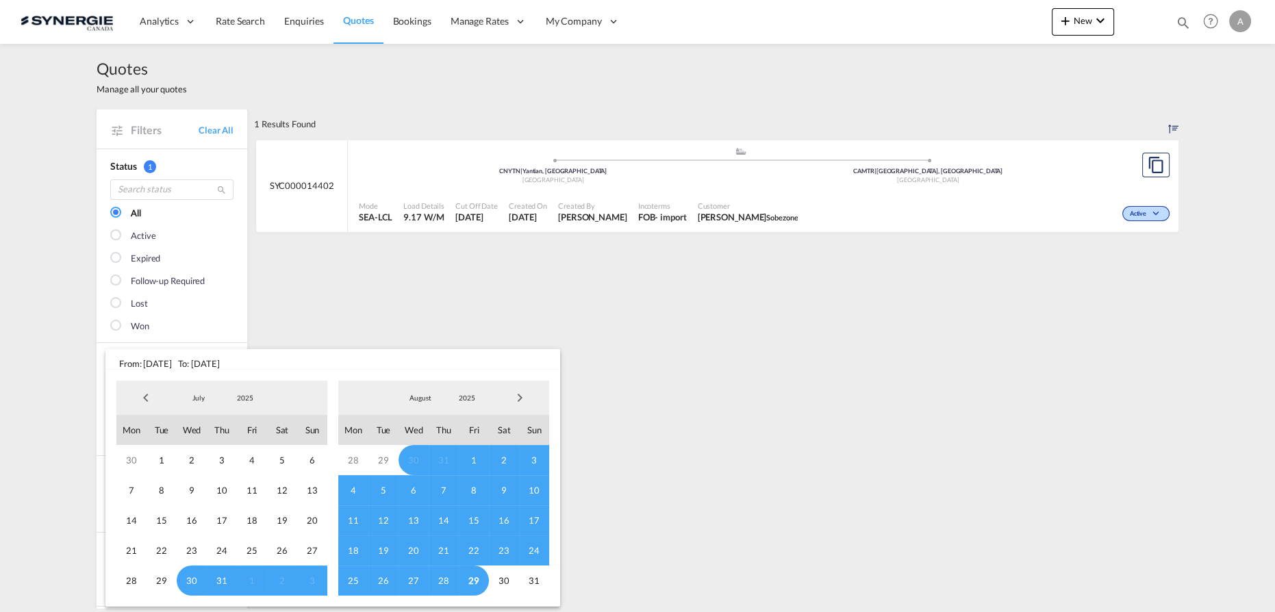
click at [249, 398] on span "2025" at bounding box center [245, 398] width 44 height 10
click at [242, 339] on md-option "2023" at bounding box center [258, 332] width 93 height 33
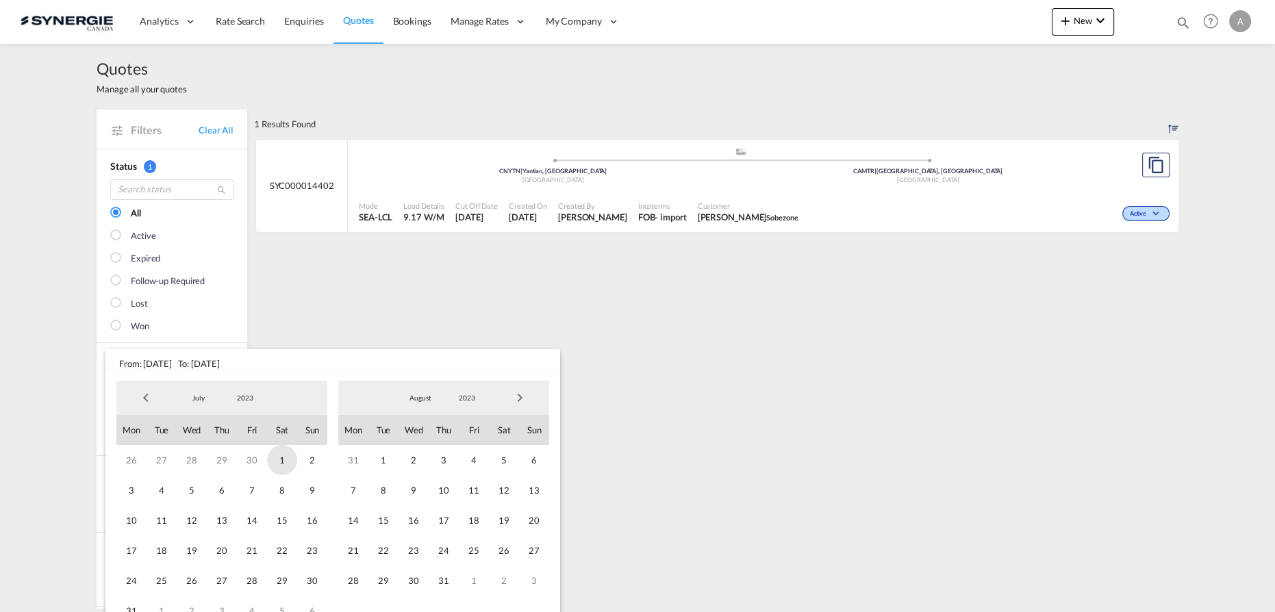
click at [284, 462] on span "1" at bounding box center [282, 460] width 30 height 30
click at [477, 395] on span "2023" at bounding box center [467, 398] width 44 height 10
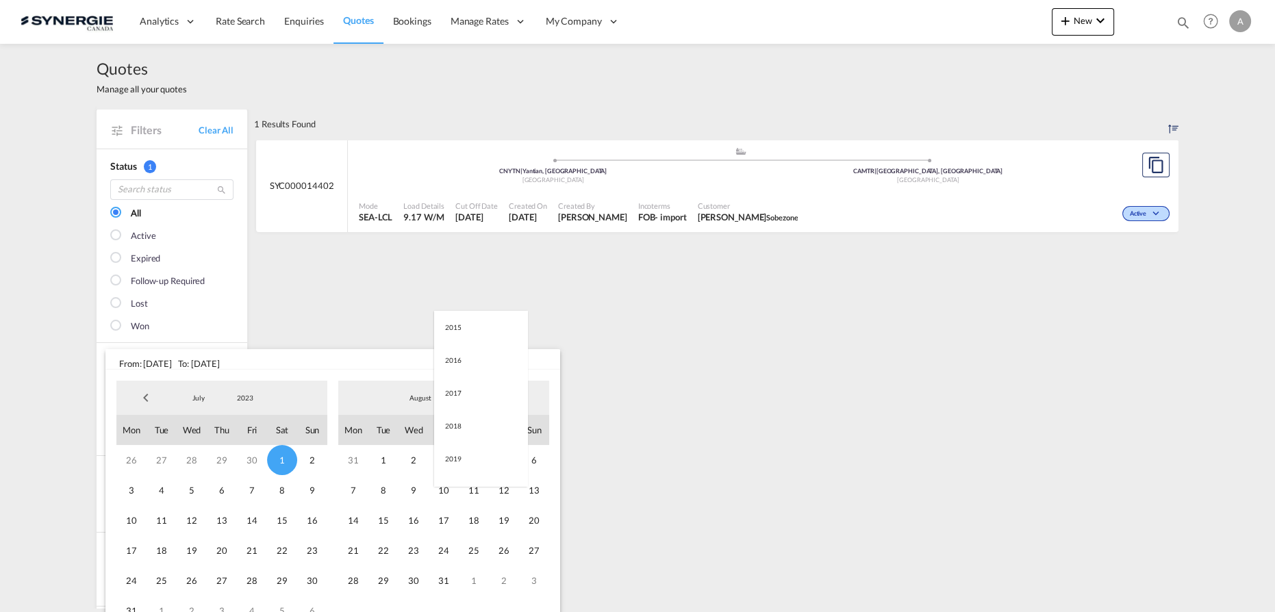
scroll to position [192, 0]
click at [464, 463] on md-option "2025" at bounding box center [480, 464] width 93 height 33
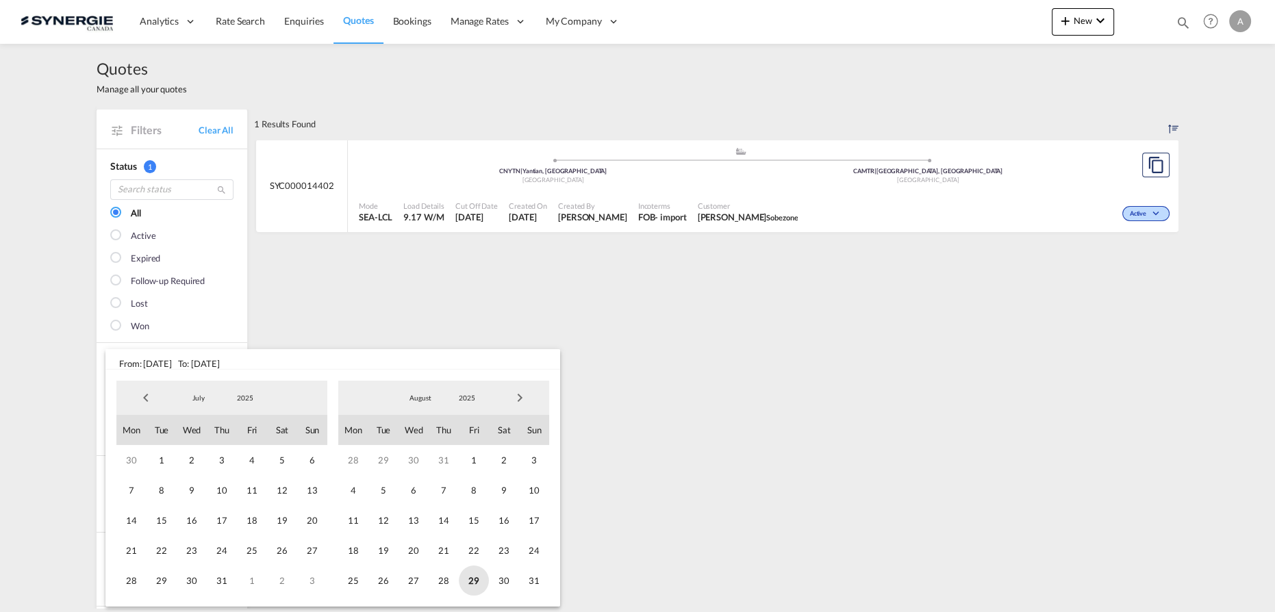
click at [477, 586] on span "29" at bounding box center [474, 581] width 30 height 30
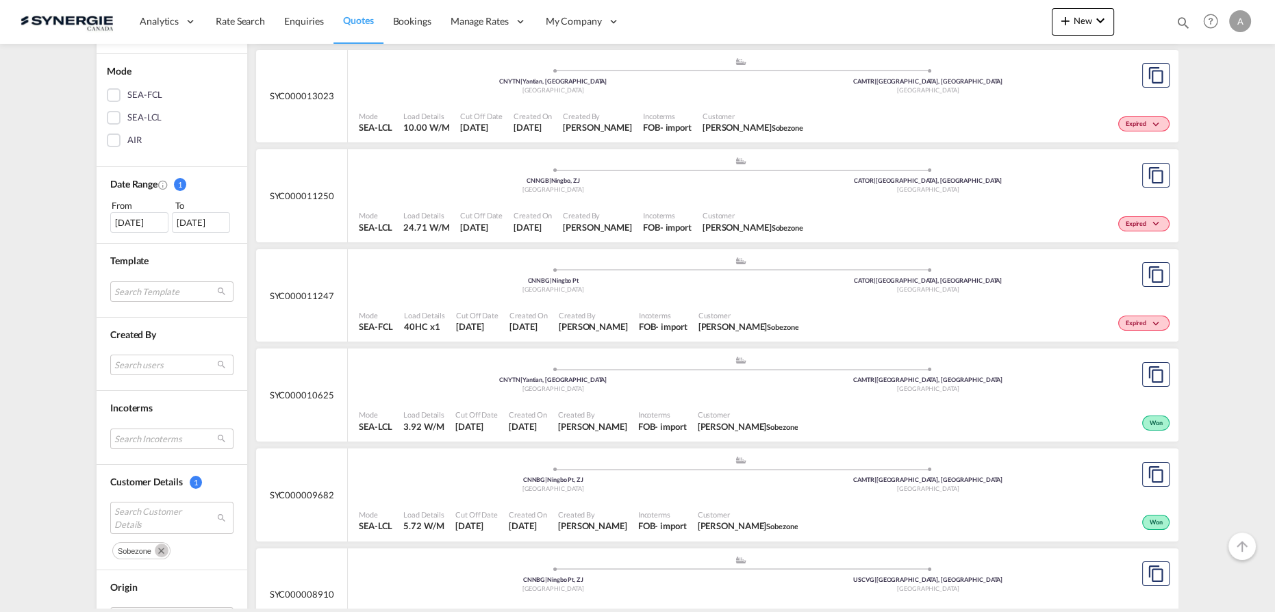
scroll to position [311, 0]
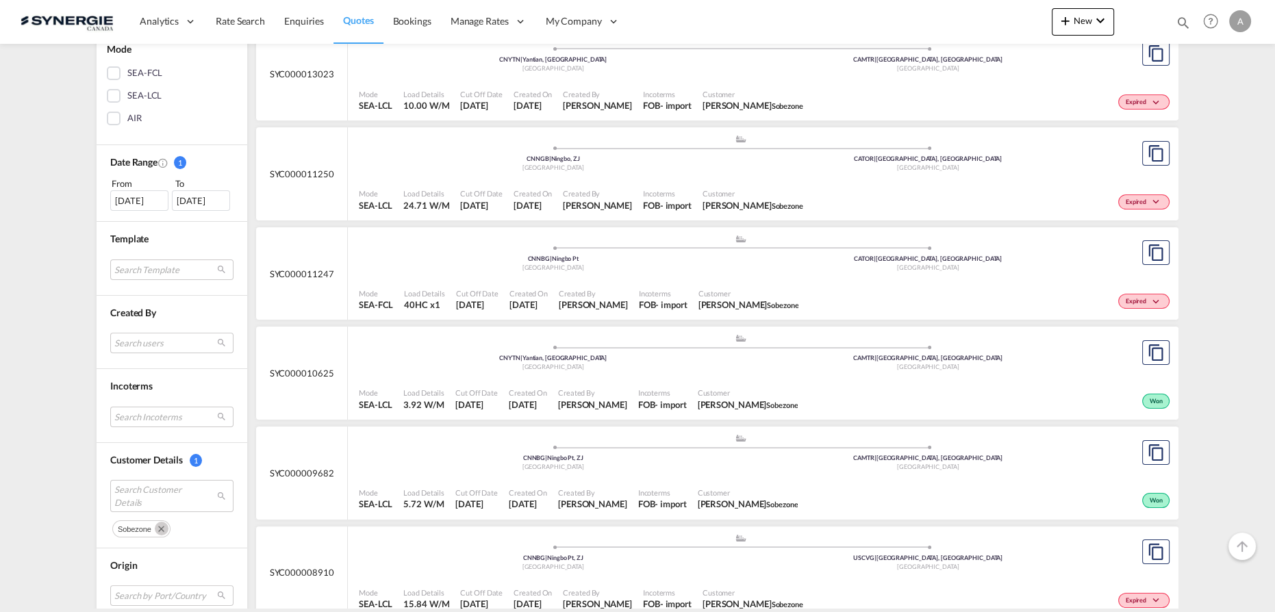
click at [627, 391] on span "Created By" at bounding box center [592, 393] width 69 height 10
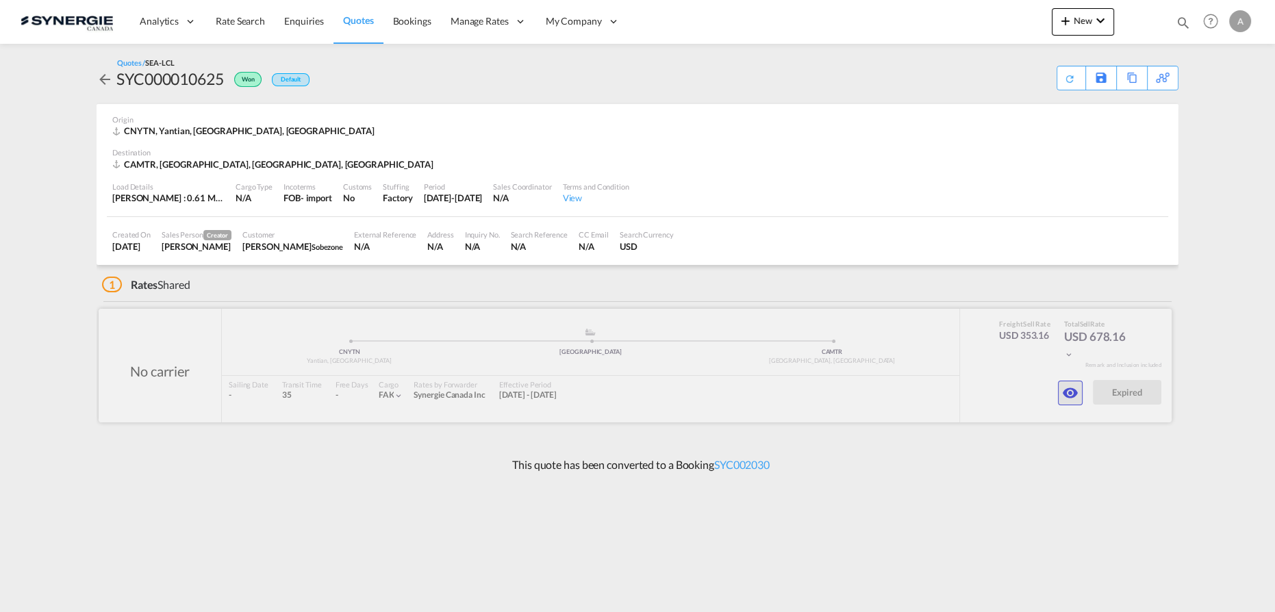
click at [1068, 398] on md-icon "icon-eye" at bounding box center [1070, 393] width 16 height 16
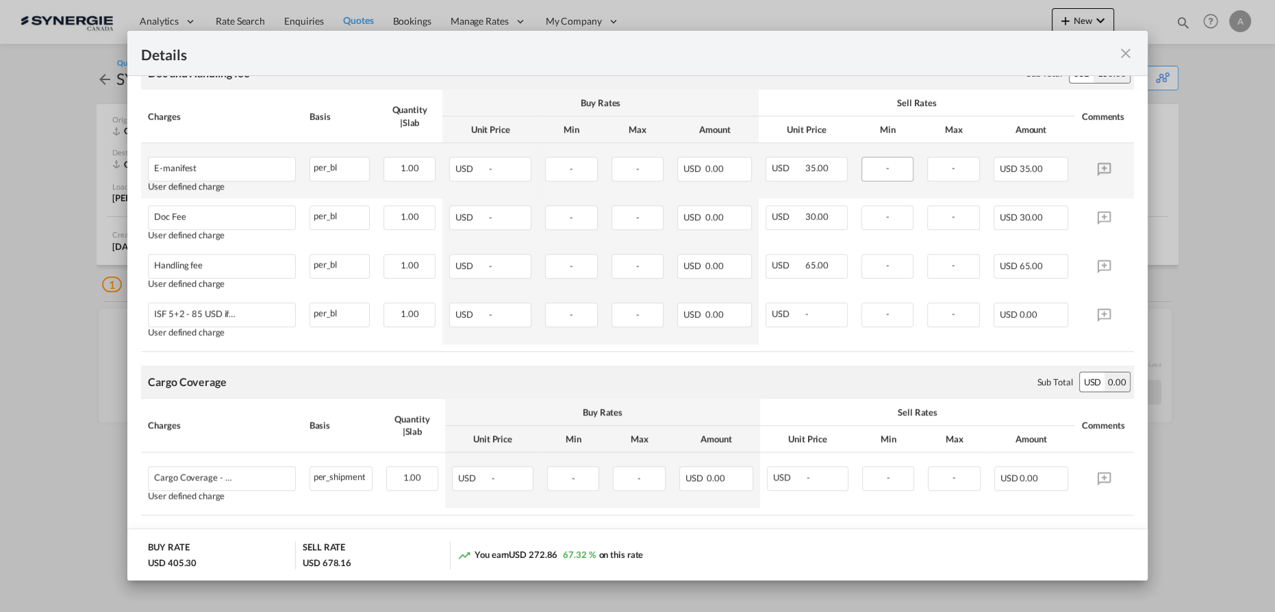
scroll to position [670, 0]
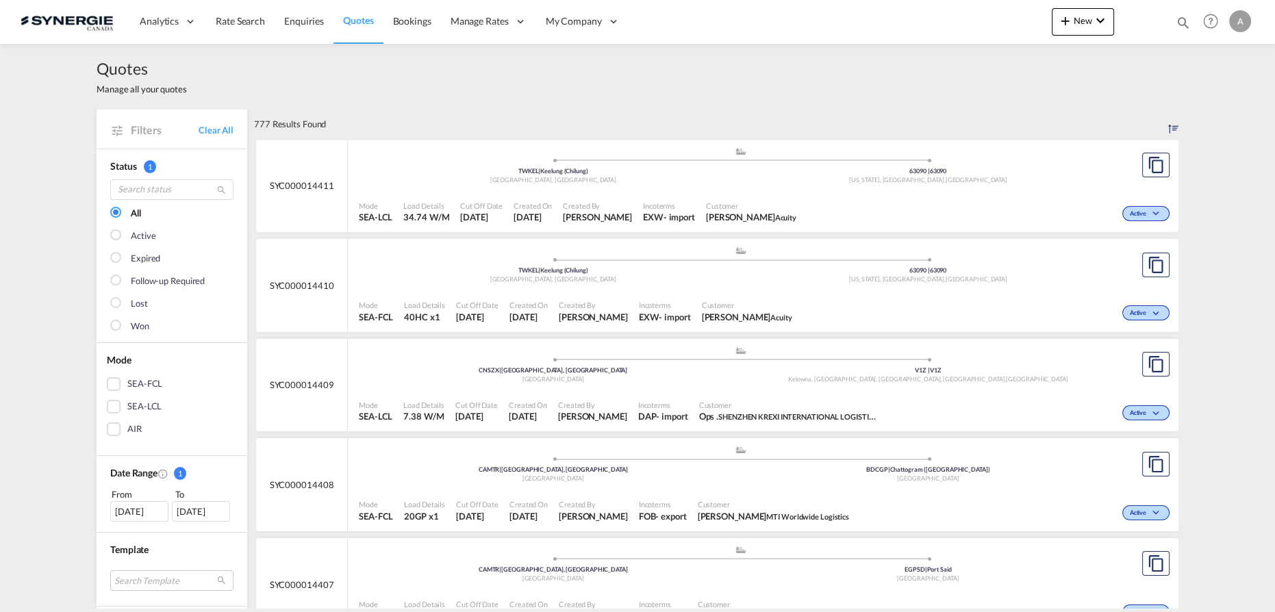
drag, startPoint x: 1184, startPoint y: 25, endPoint x: 1142, endPoint y: 30, distance: 42.1
click at [1183, 25] on md-icon "icon-magnify" at bounding box center [1183, 22] width 15 height 15
click at [947, 27] on select "Bookings Quotes Enquiries" at bounding box center [965, 22] width 65 height 25
select select "Quotes"
click at [933, 10] on select "Bookings Quotes Enquiries" at bounding box center [965, 22] width 65 height 25
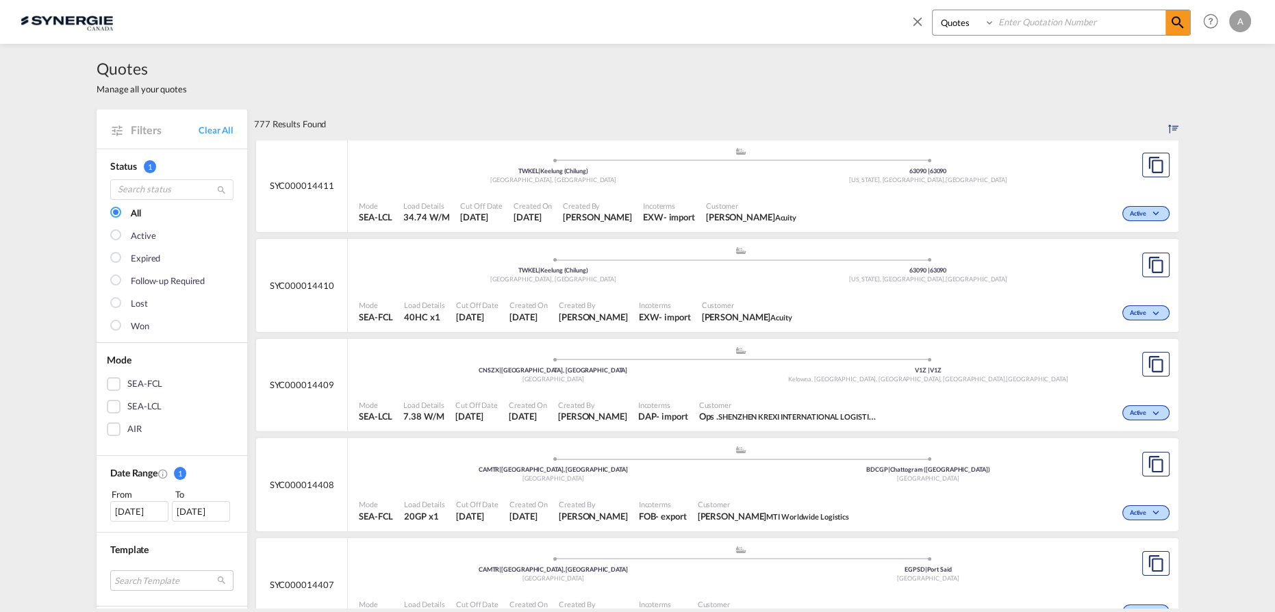
click at [1033, 27] on input at bounding box center [1080, 22] width 170 height 24
type input "14042"
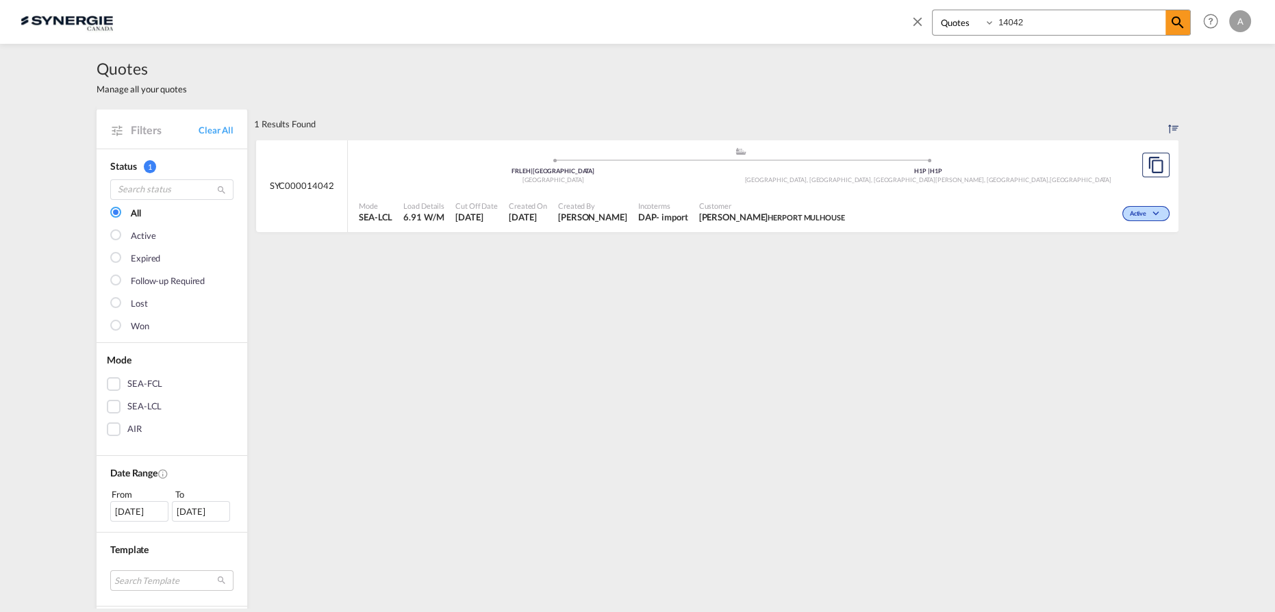
click at [781, 203] on span "Customer" at bounding box center [772, 206] width 146 height 10
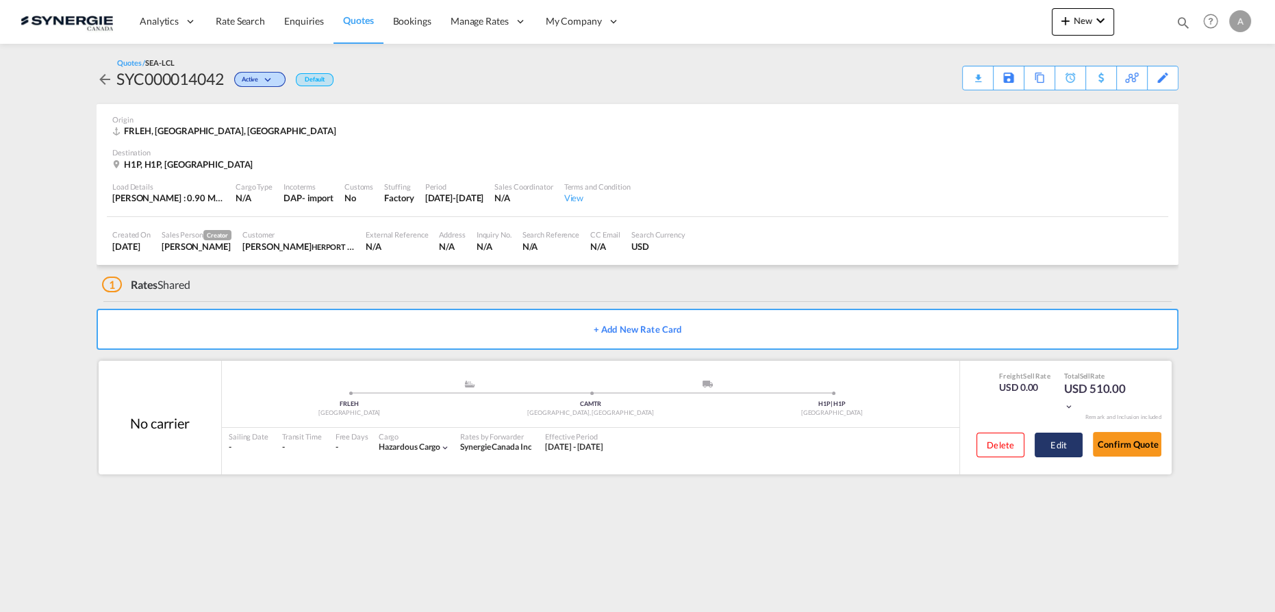
click at [1047, 440] on button "Edit" at bounding box center [1059, 445] width 48 height 25
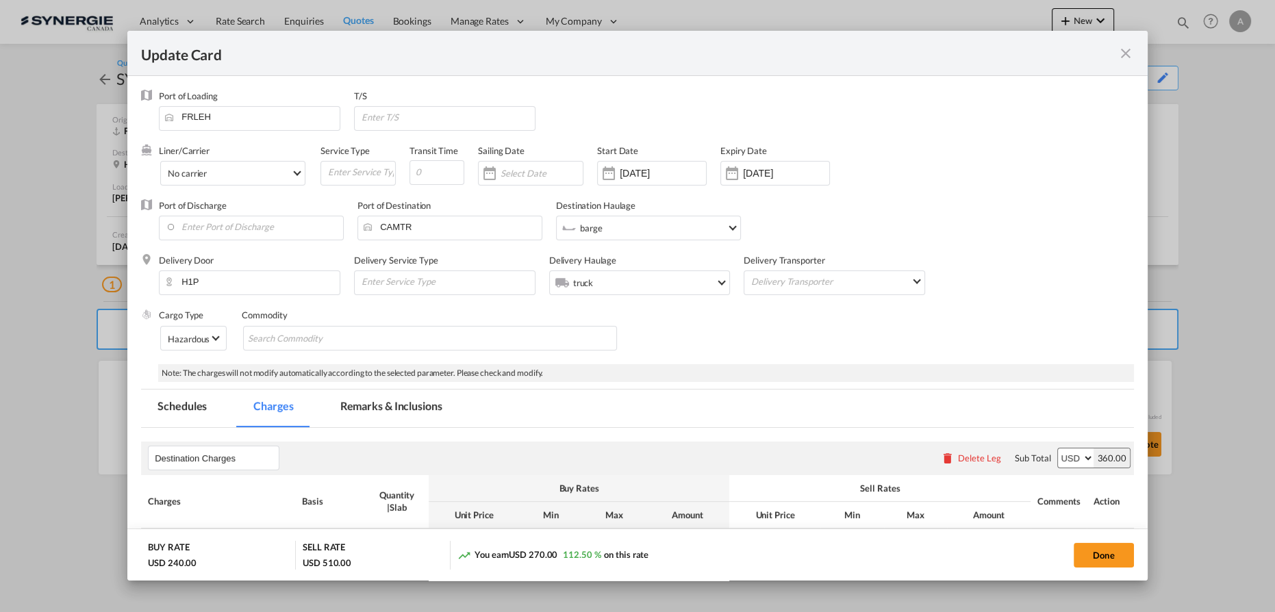
select select "flat"
select select "per_bl"
select select "per_cbm"
select select "per_bl"
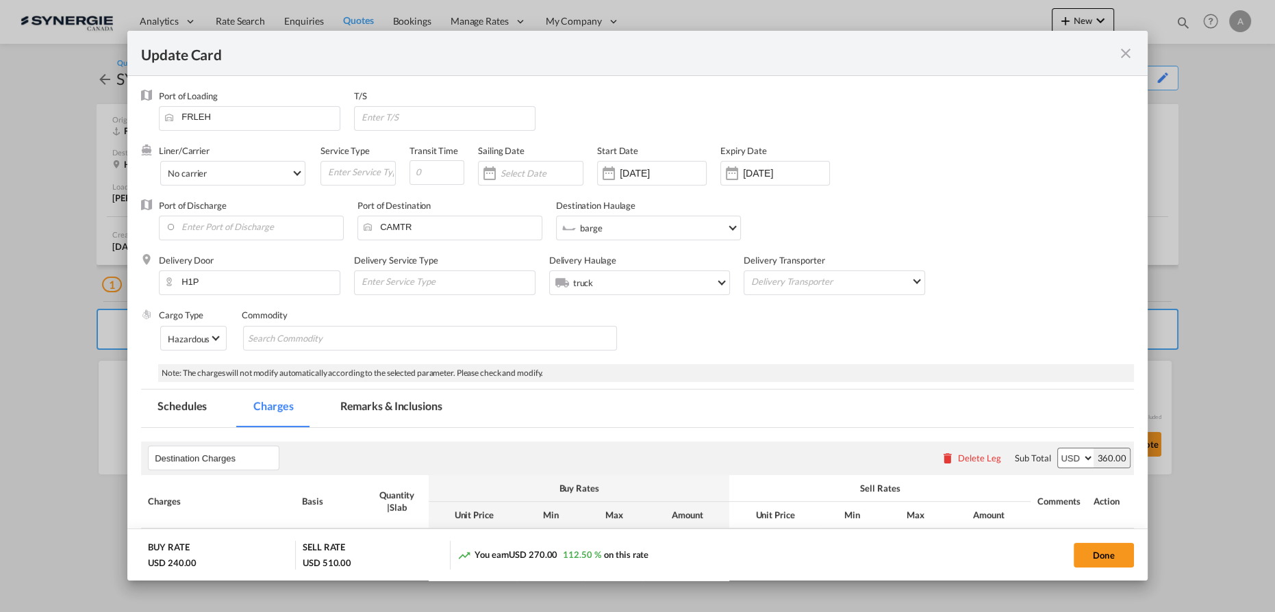
select select "per_bl"
click at [407, 403] on md-tab-item "Remarks & Inclusions" at bounding box center [391, 409] width 135 height 38
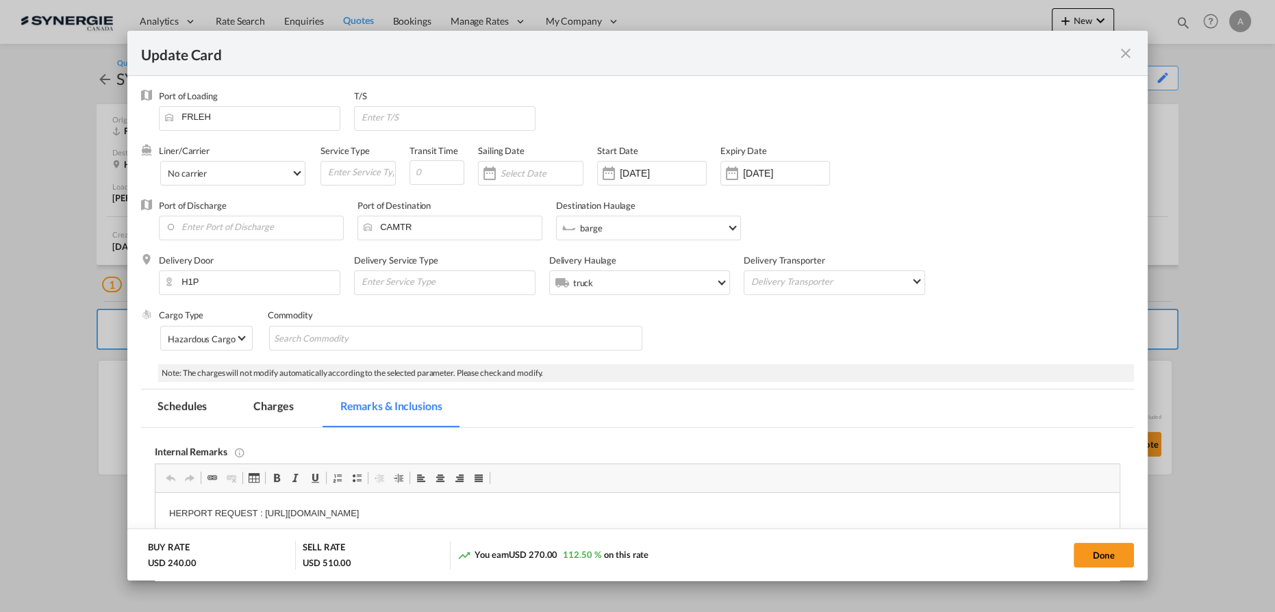
click at [1130, 55] on md-icon "icon-close fg-AAA8AD m-0 pointer" at bounding box center [1125, 53] width 16 height 16
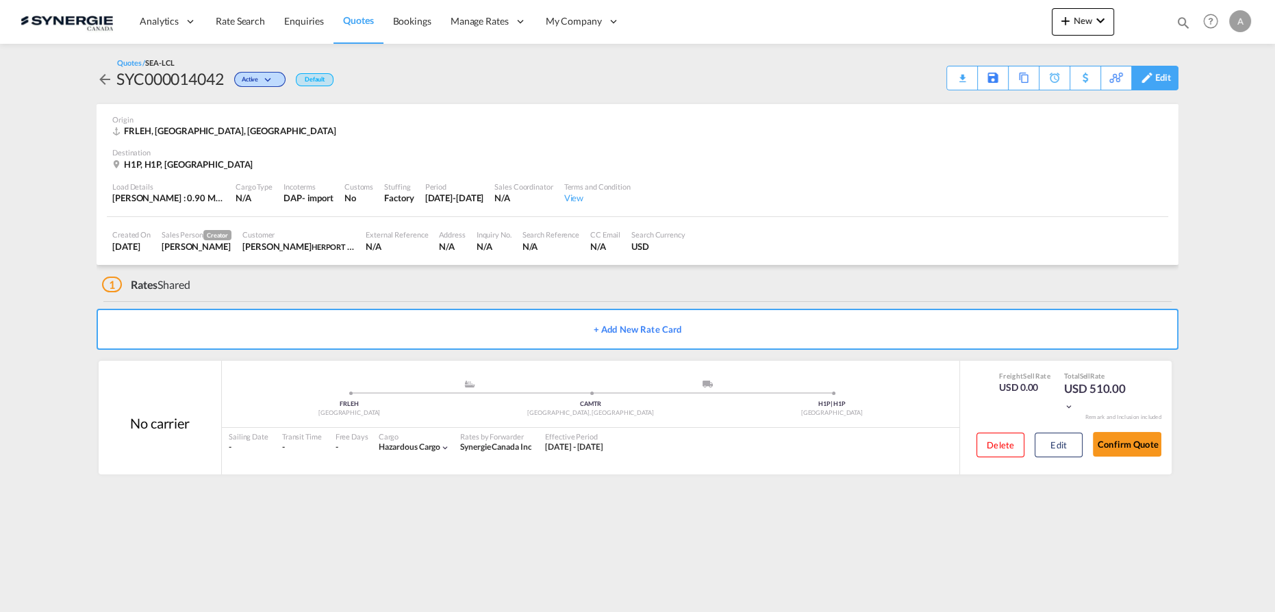
click at [1165, 79] on div "Edit" at bounding box center [1163, 77] width 16 height 23
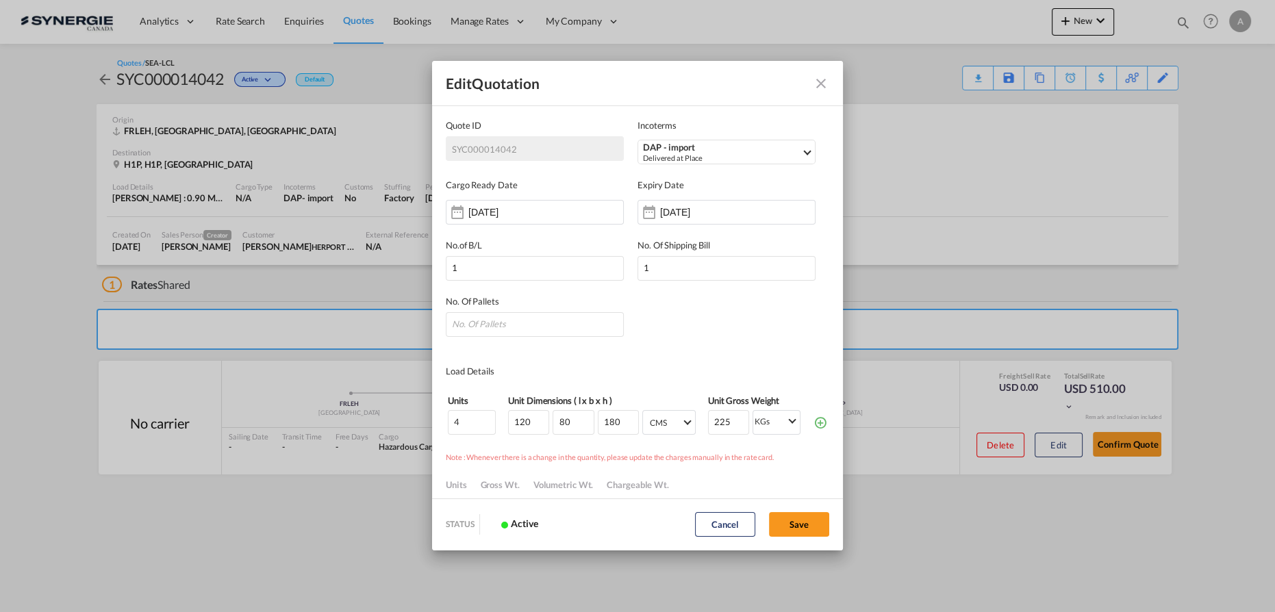
scroll to position [124, 0]
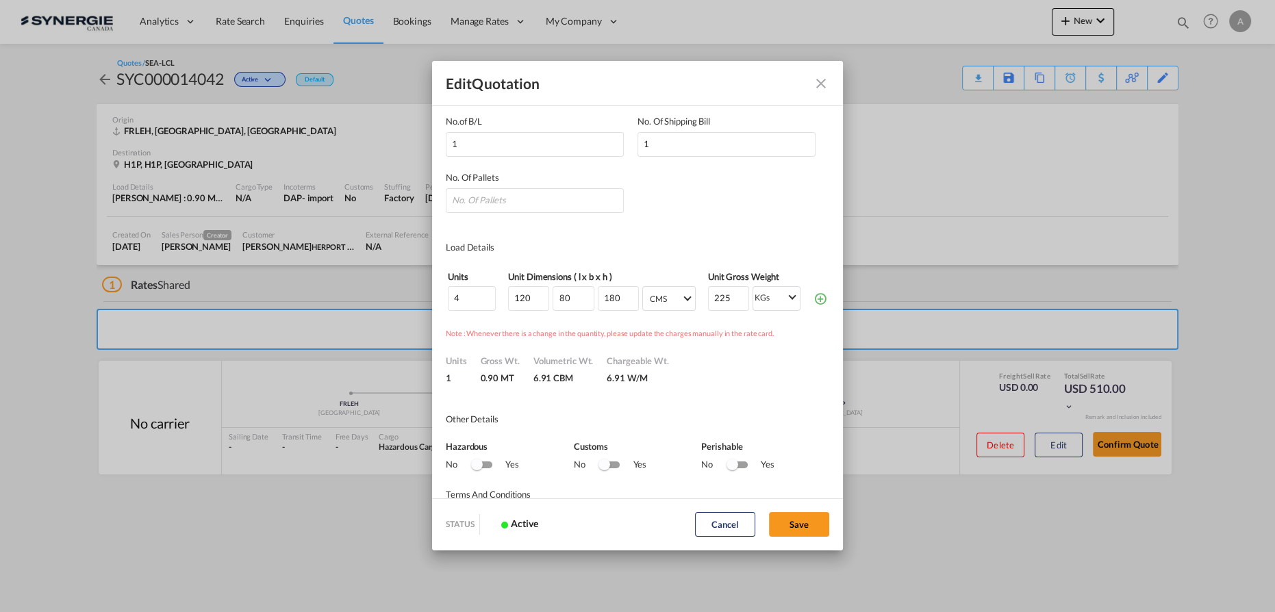
drag, startPoint x: 818, startPoint y: 85, endPoint x: 864, endPoint y: 84, distance: 45.9
click at [818, 86] on md-icon "Close dialog" at bounding box center [821, 83] width 16 height 16
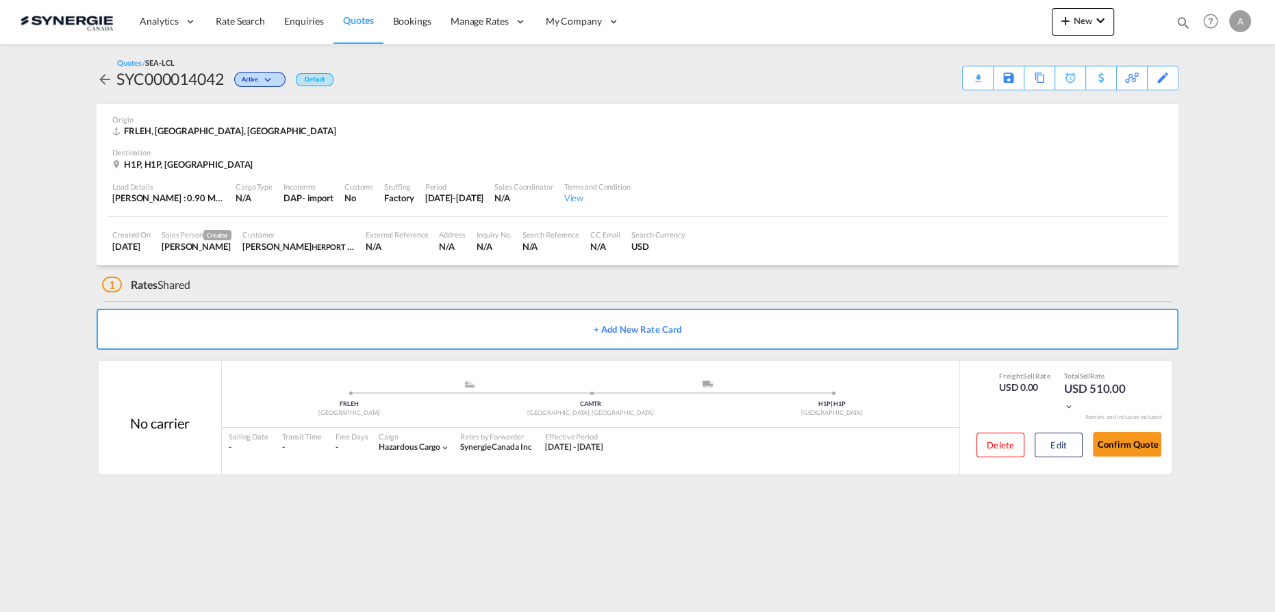
click at [1183, 21] on md-icon "icon-magnify" at bounding box center [1183, 22] width 15 height 15
drag, startPoint x: 959, startPoint y: 26, endPoint x: 961, endPoint y: 33, distance: 7.1
click at [959, 26] on select "Bookings Quotes Enquiries" at bounding box center [965, 22] width 65 height 25
select select "Quotes"
click at [933, 10] on select "Bookings Quotes Enquiries" at bounding box center [965, 22] width 65 height 25
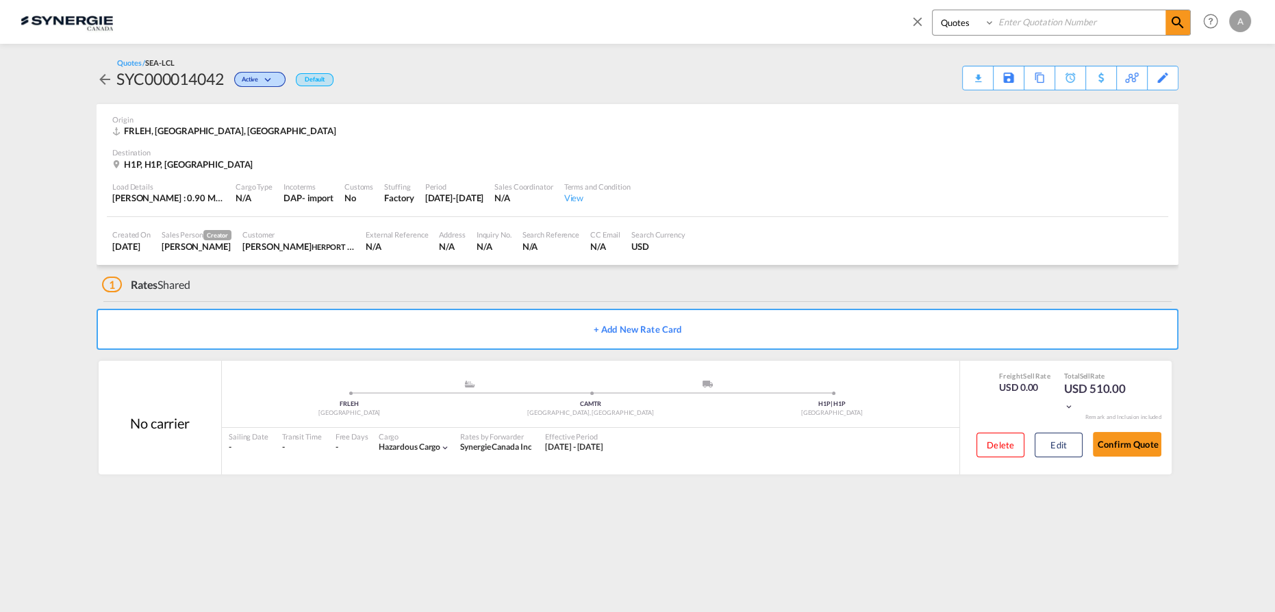
click at [1014, 25] on input at bounding box center [1080, 22] width 170 height 24
type input "14400"
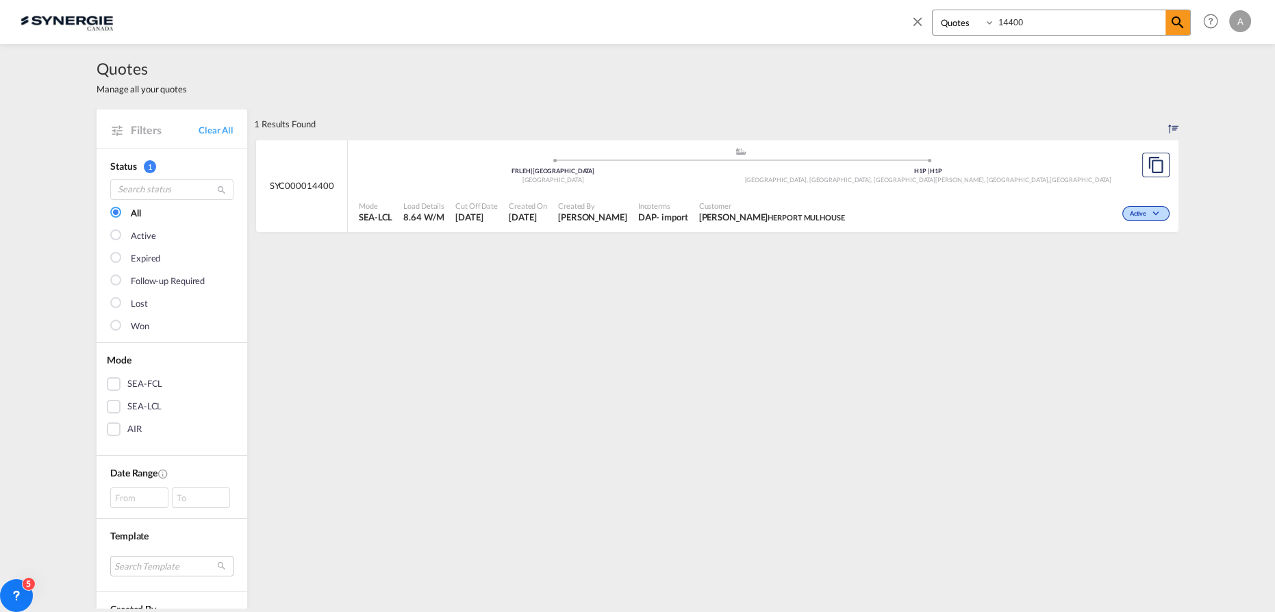
click at [823, 185] on div ".a{fill:#aaa8ad;} .a{fill:#aaa8ad;} FRLEH | Le Havre France H1P | H1P Montréal-…" at bounding box center [740, 167] width 763 height 41
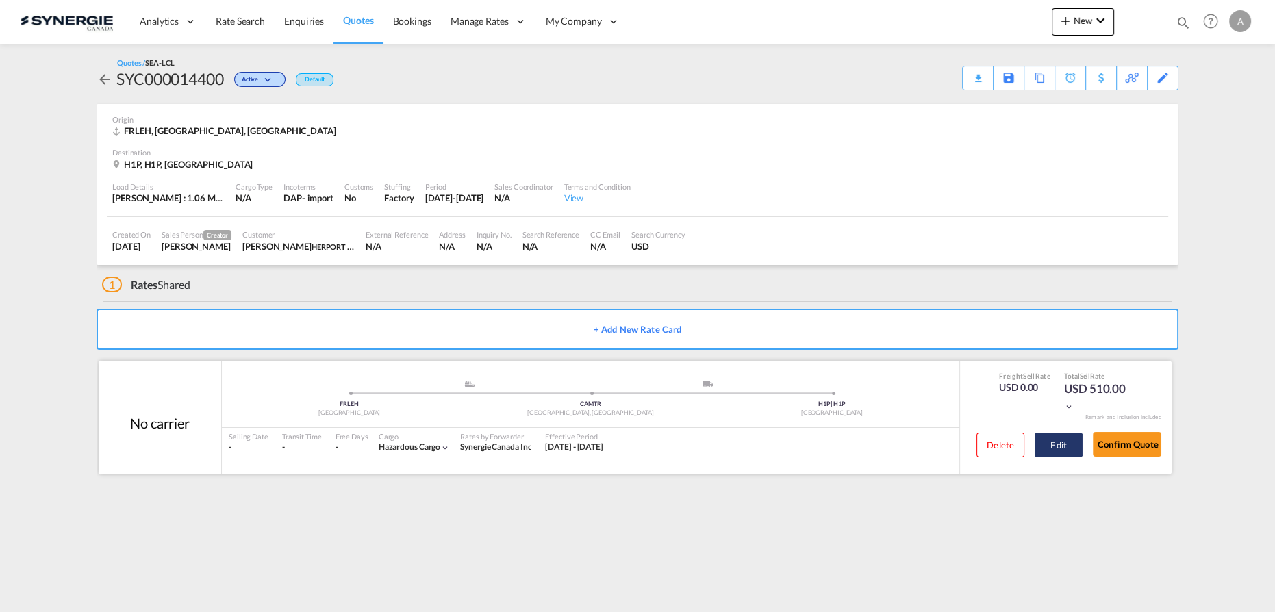
click at [1063, 442] on button "Edit" at bounding box center [1059, 445] width 48 height 25
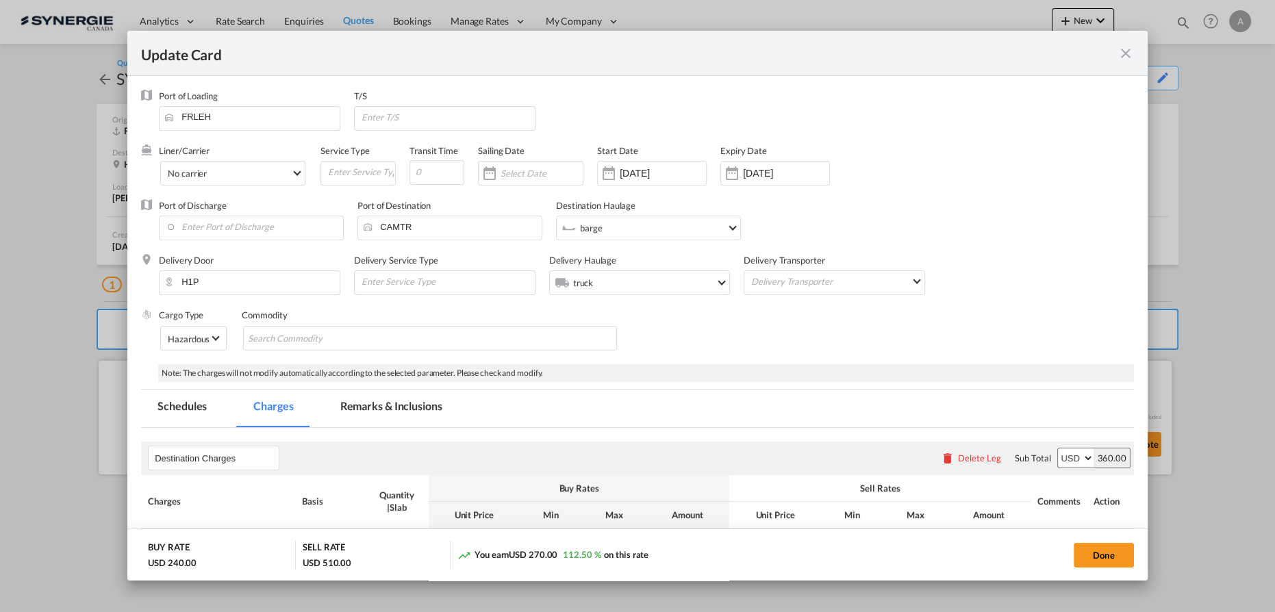
select select "flat"
select select "per_bl"
select select "per_cbm"
select select "per_bl"
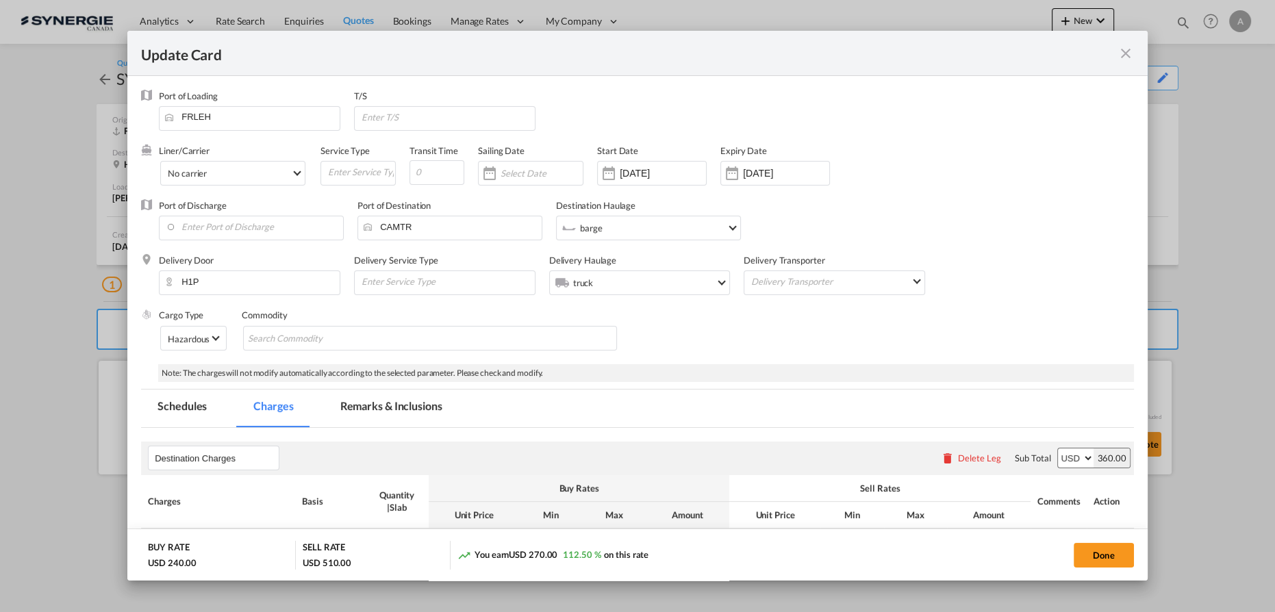
select select "per_bl"
click at [416, 413] on md-tab-item "Remarks & Inclusions" at bounding box center [391, 409] width 135 height 38
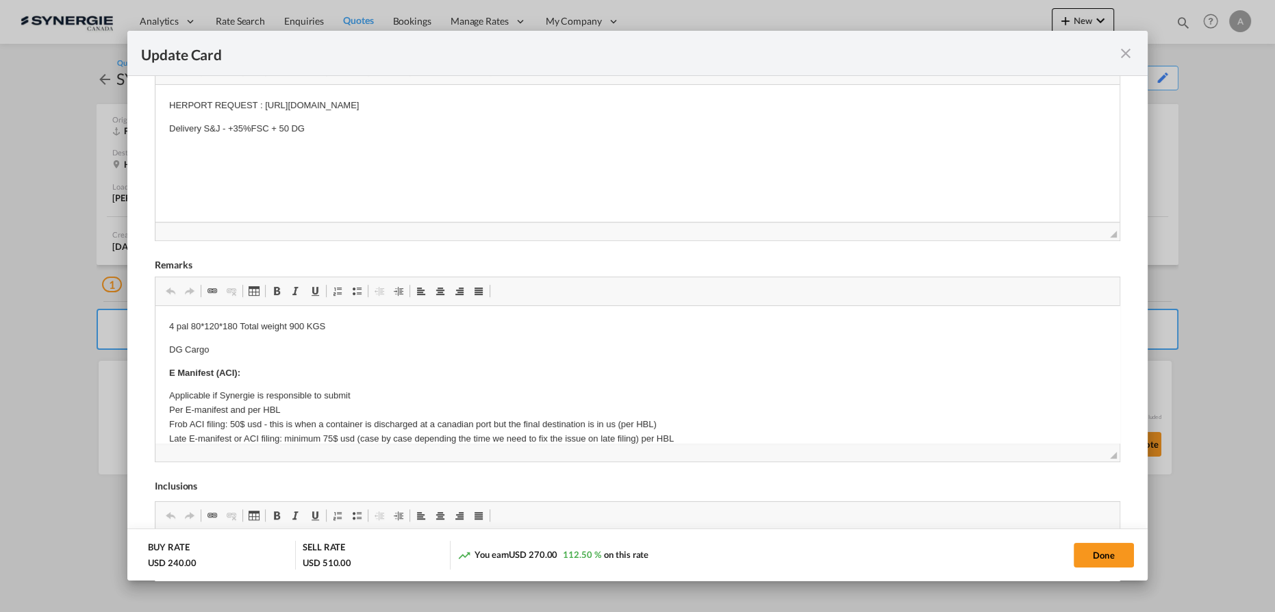
scroll to position [414, 0]
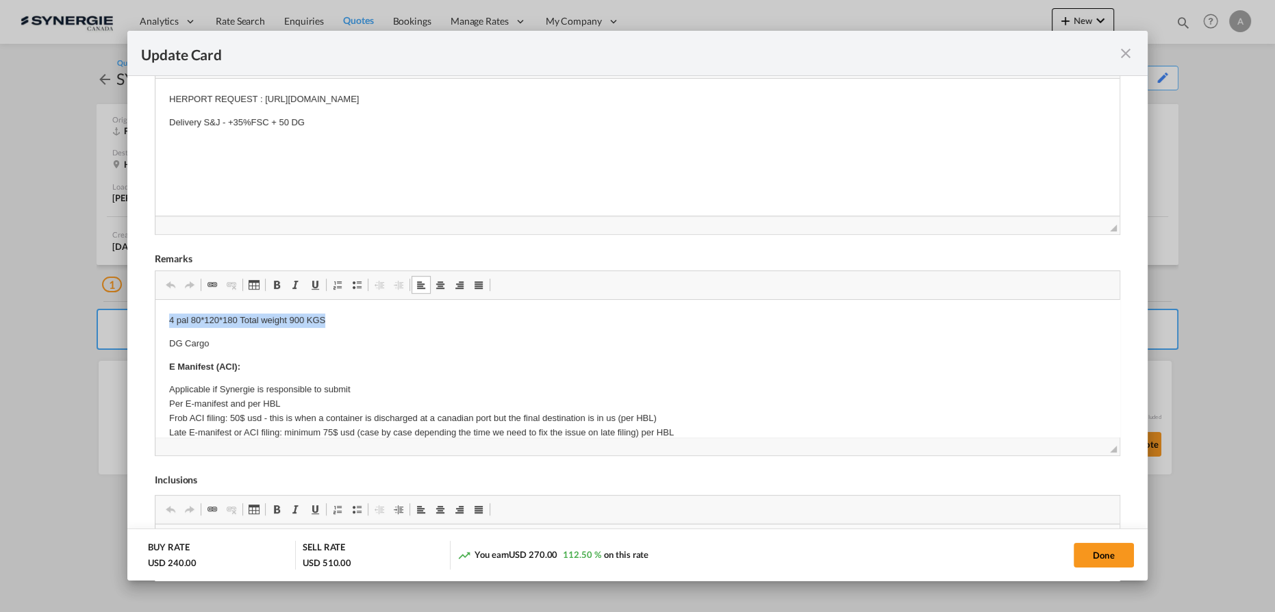
click at [435, 320] on p "4 pal 80*120*180 Total weight 900 KGS" at bounding box center [637, 321] width 937 height 14
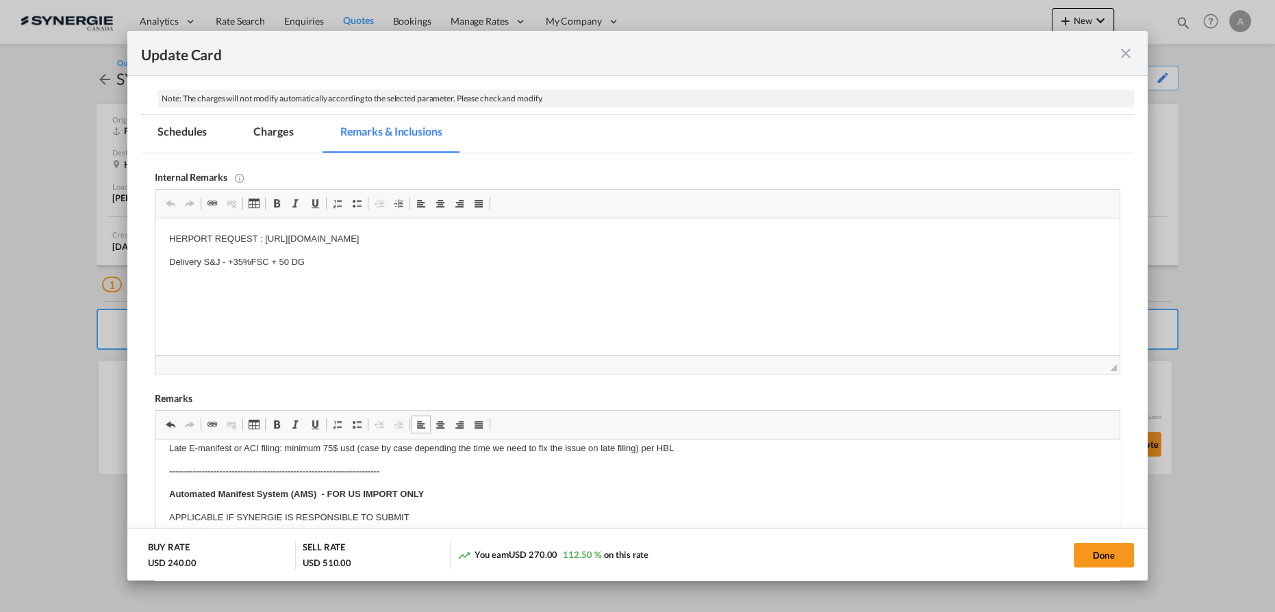
scroll to position [228, 0]
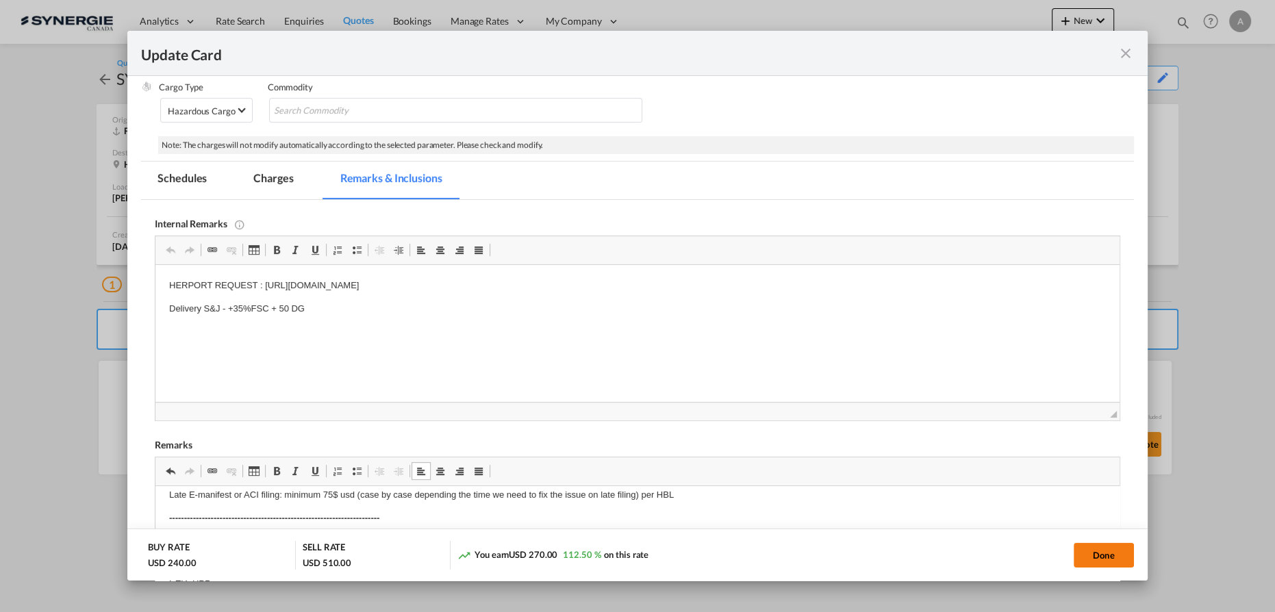
click at [1087, 555] on button "Done" at bounding box center [1104, 555] width 60 height 25
type input "10 Jun 2025"
type input "11 Sep 2025"
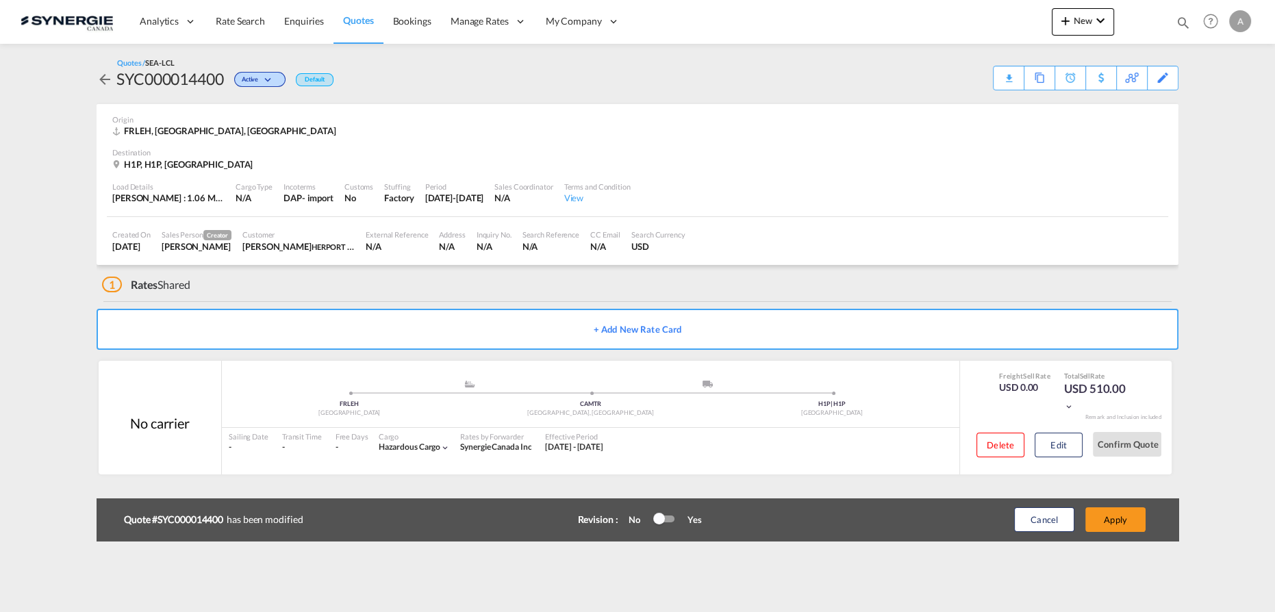
scroll to position [166, 0]
click at [1102, 520] on button "Apply" at bounding box center [1115, 519] width 60 height 25
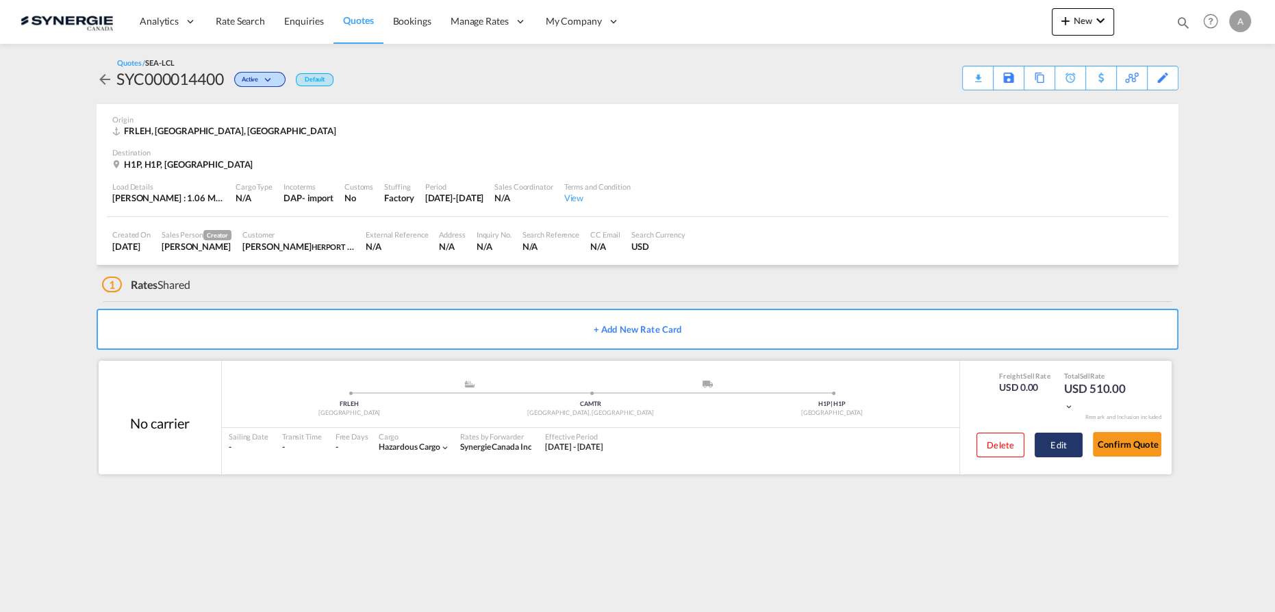
click at [1052, 446] on button "Edit" at bounding box center [1059, 445] width 48 height 25
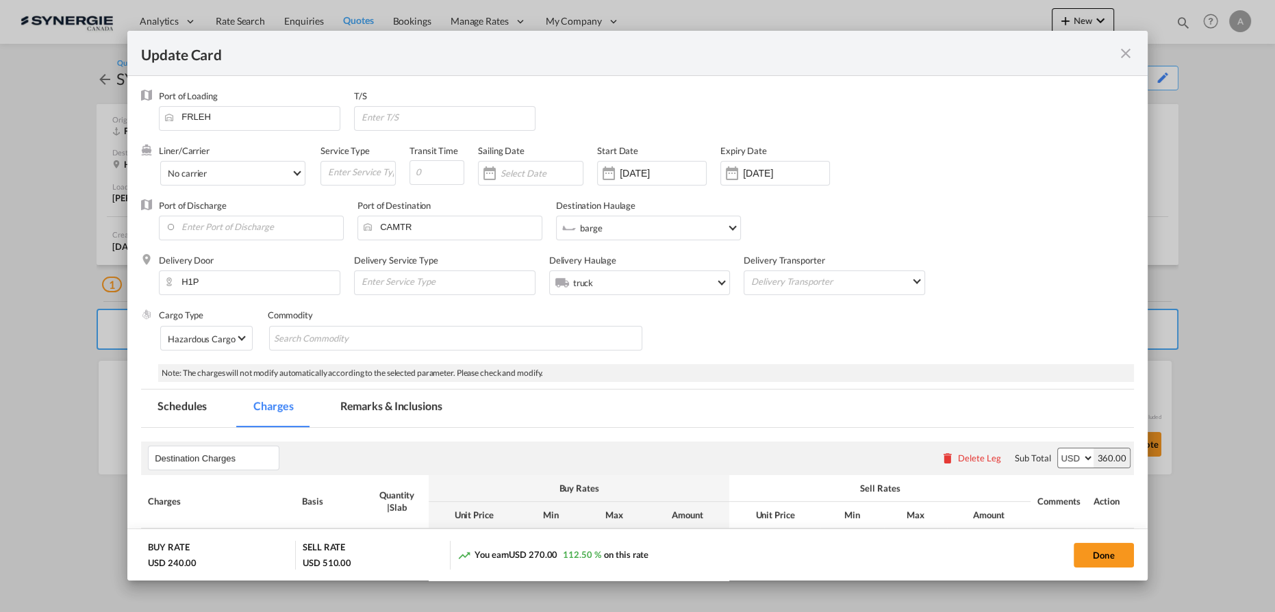
click at [449, 401] on md-tab-item "Remarks & Inclusions" at bounding box center [391, 409] width 135 height 38
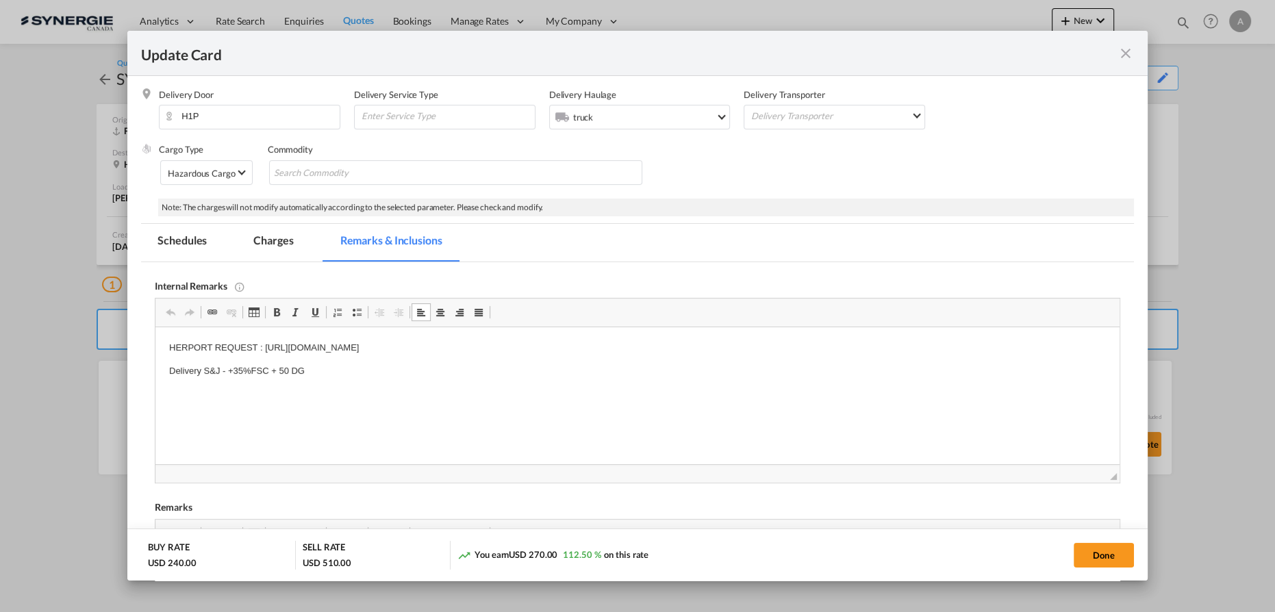
click at [226, 371] on p "Delivery S&J - +35%FSC + 50 DG" at bounding box center [637, 371] width 937 height 14
click at [282, 237] on md-tab-item "Charges" at bounding box center [273, 243] width 73 height 38
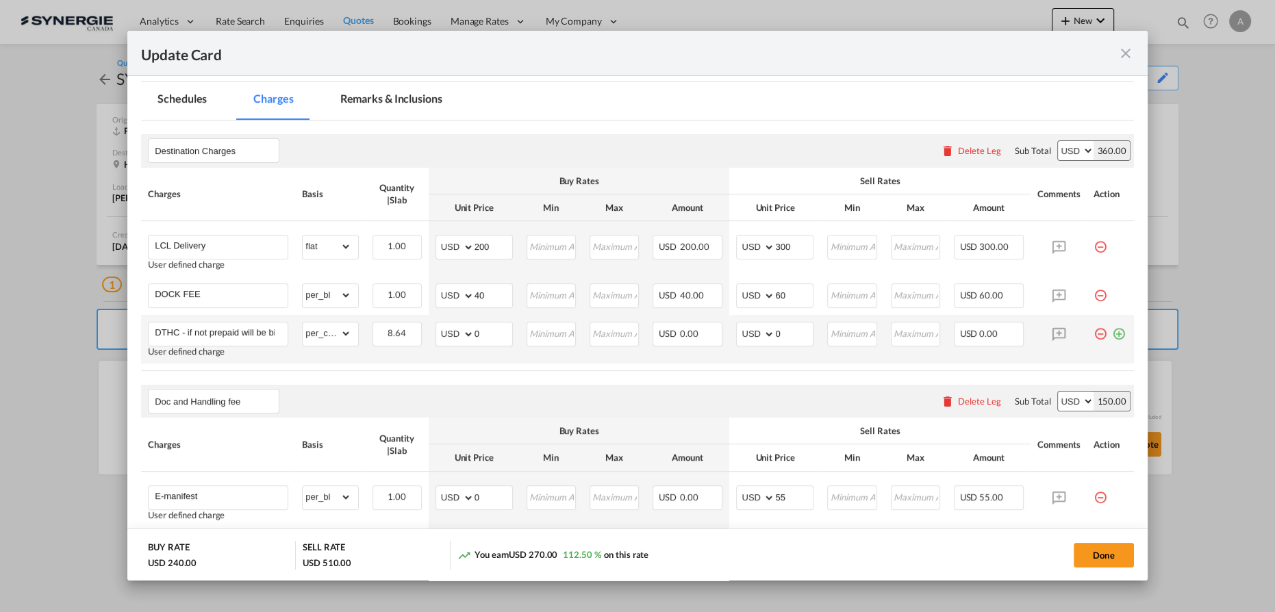
scroll to position [290, 0]
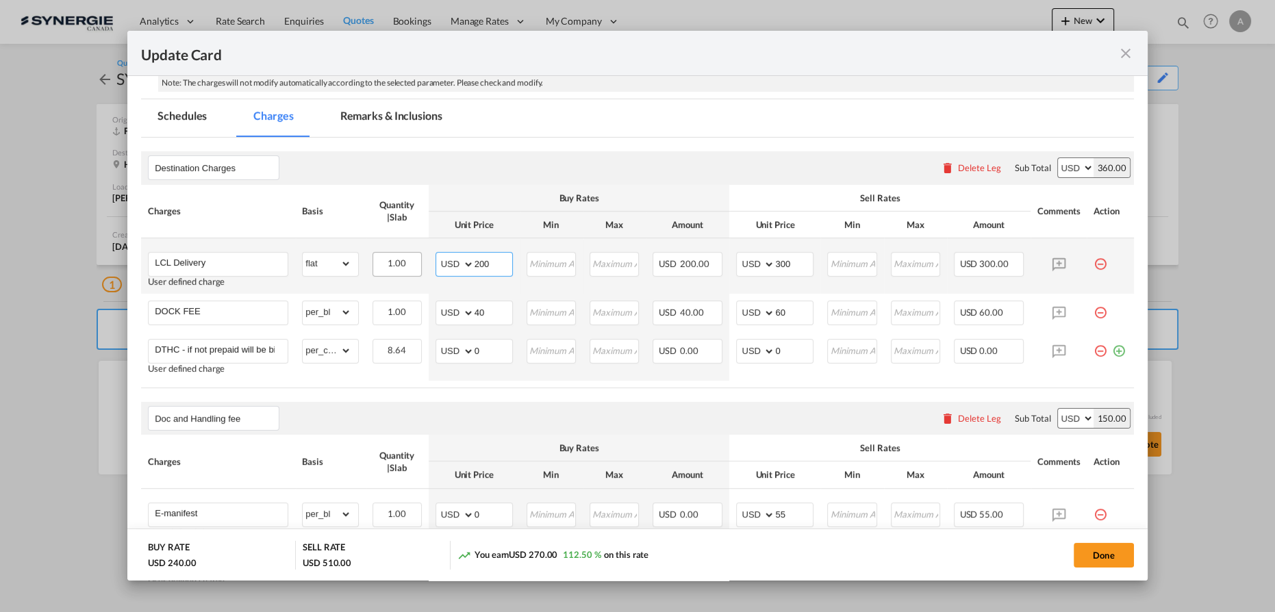
drag, startPoint x: 489, startPoint y: 265, endPoint x: 405, endPoint y: 253, distance: 85.0
click at [407, 254] on tr "LCL Delivery User defined charge Please Enter Already Exists gross_weight volum…" at bounding box center [637, 265] width 993 height 55
type input "215"
type input "315"
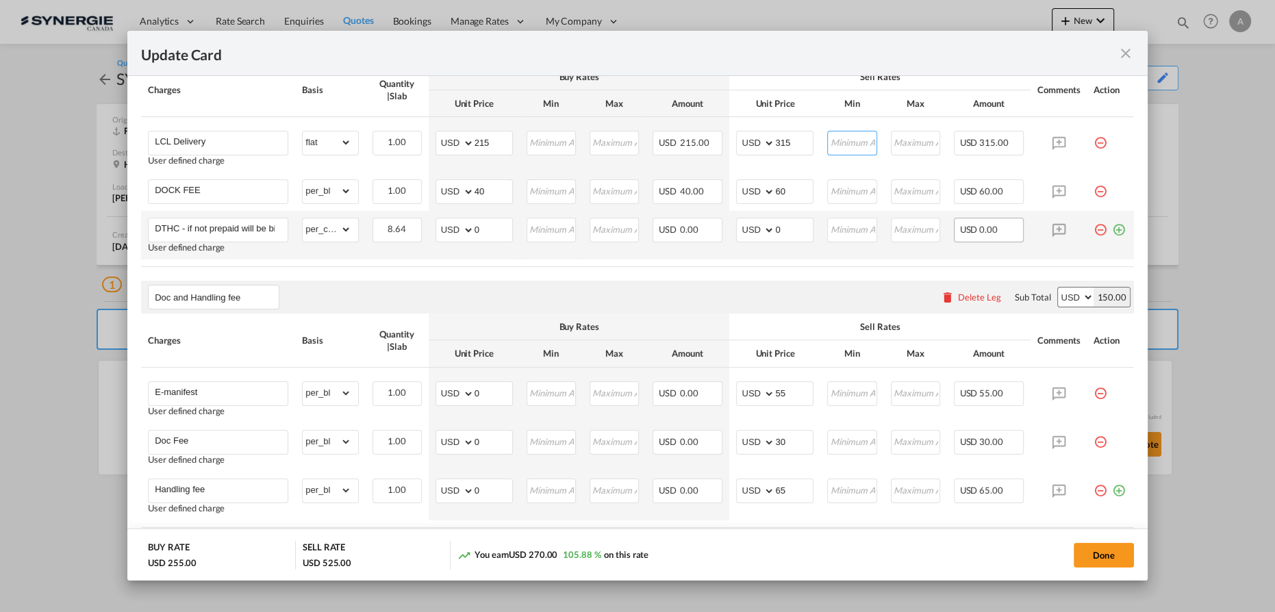
scroll to position [414, 0]
click at [1116, 555] on button "Done" at bounding box center [1104, 555] width 60 height 25
type input "10 Jun 2025"
type input "11 Sep 2025"
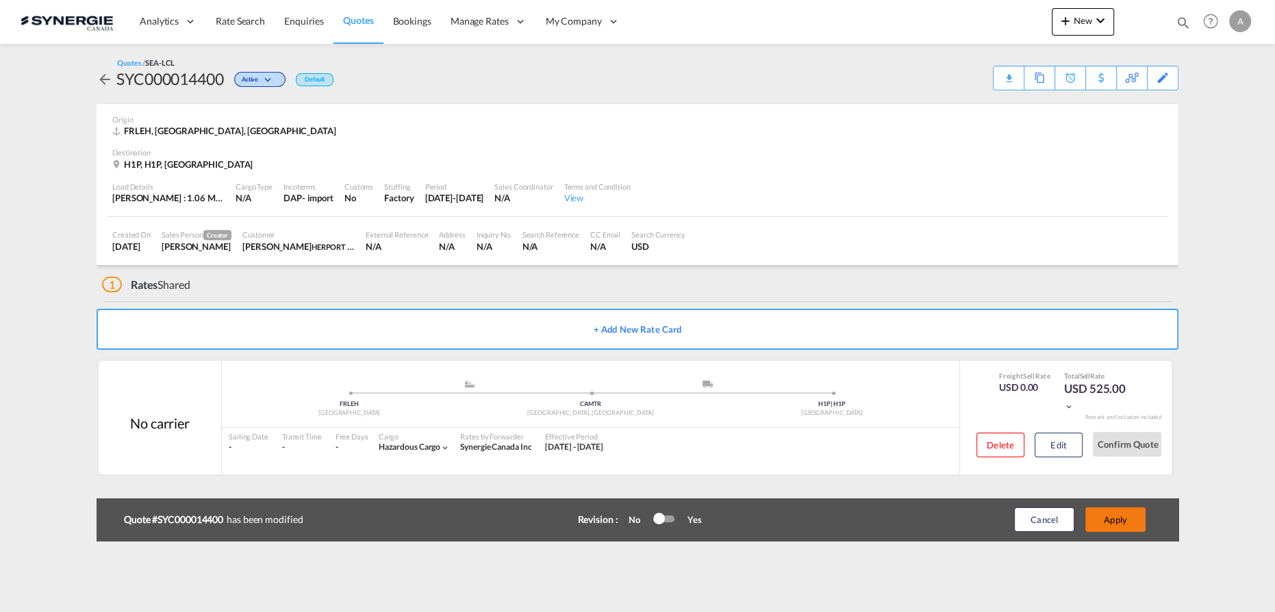
click at [1119, 522] on button "Apply" at bounding box center [1115, 519] width 60 height 25
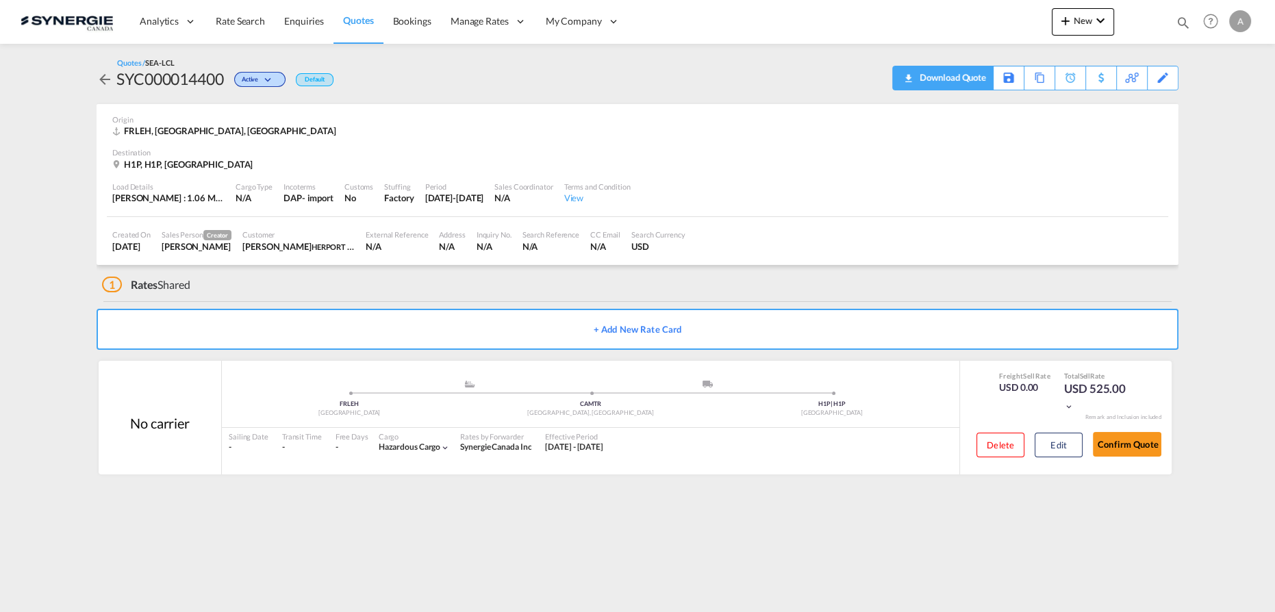
click at [925, 75] on div "Download Quote" at bounding box center [951, 77] width 70 height 22
click at [1177, 23] on md-icon "icon-magnify" at bounding box center [1183, 22] width 15 height 15
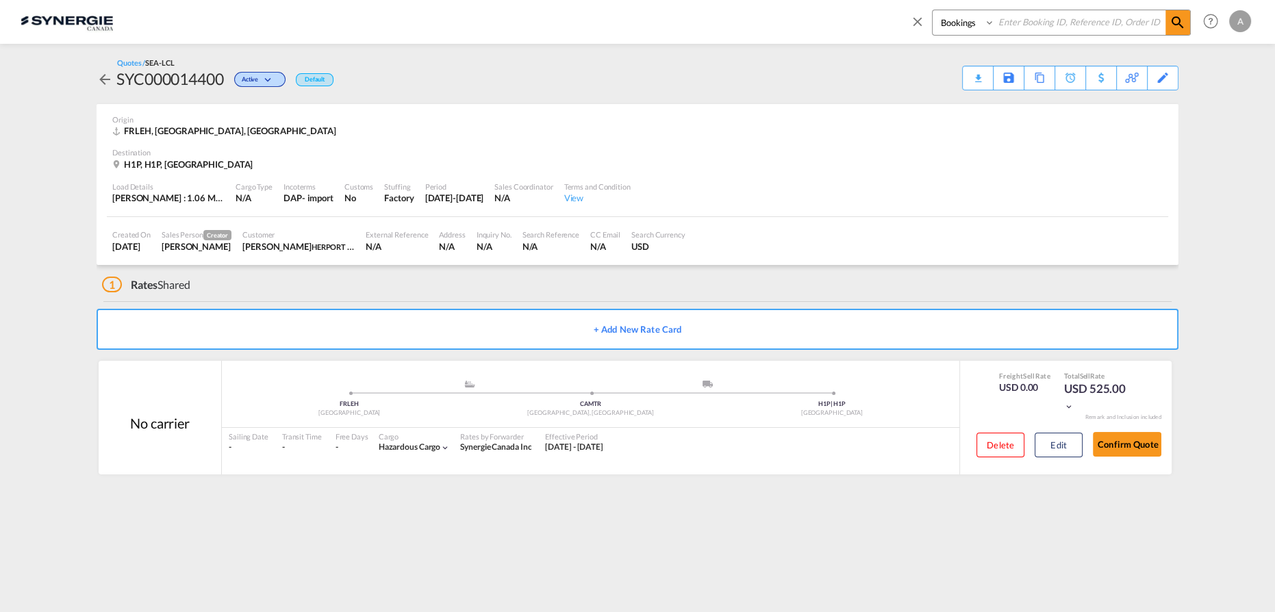
click at [963, 23] on select "Bookings Quotes Enquiries" at bounding box center [965, 22] width 65 height 25
select select "Quotes"
click at [933, 10] on select "Bookings Quotes Enquiries" at bounding box center [965, 22] width 65 height 25
click at [1042, 32] on input at bounding box center [1080, 22] width 170 height 24
type input "14401"
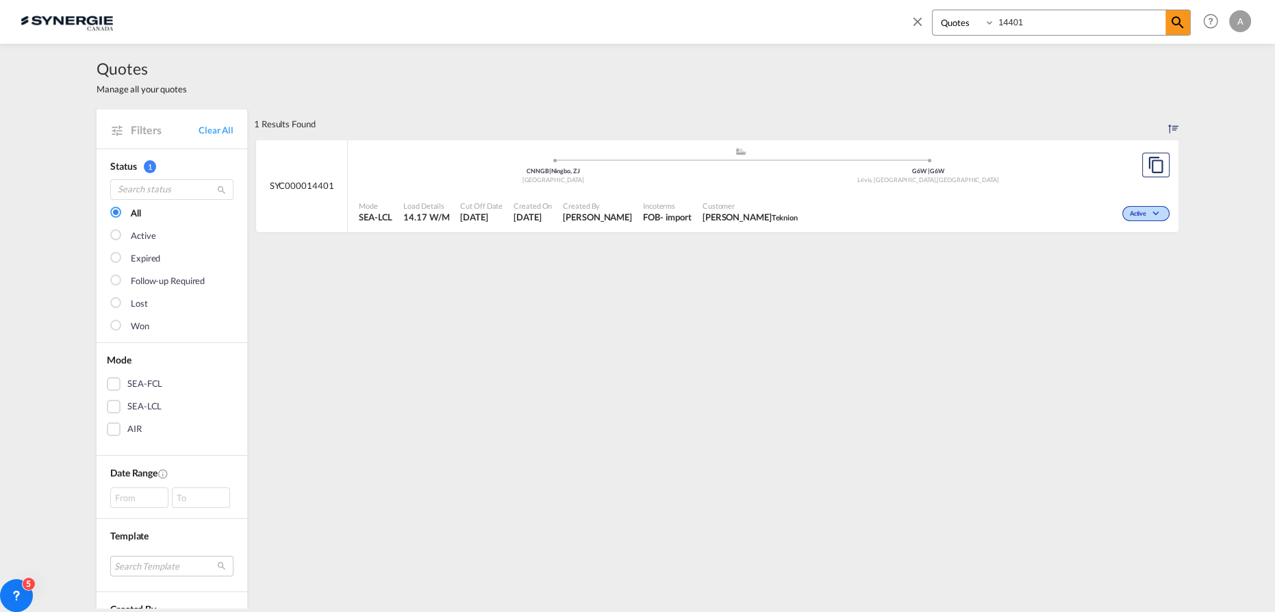
click at [850, 186] on div ".a{fill:#aaa8ad;} .a{fill:#aaa8ad;} CNNGB | Ningbo, ZJ China G6W | G6W Lévis, Q…" at bounding box center [740, 167] width 763 height 41
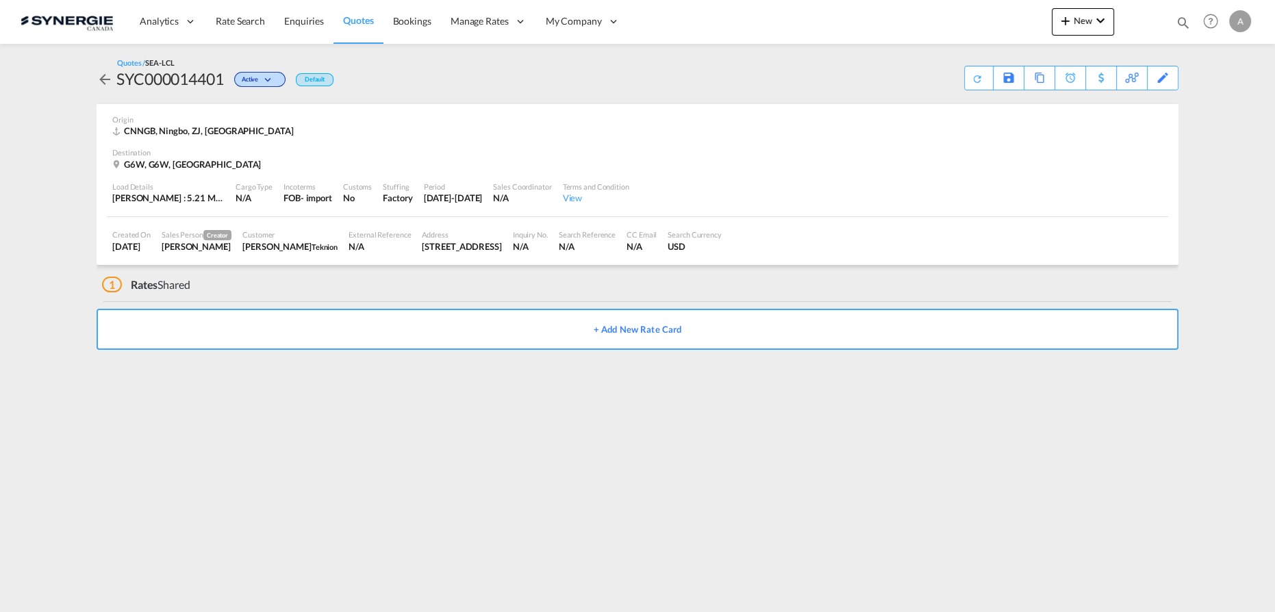
click at [1178, 23] on md-icon "icon-magnify" at bounding box center [1183, 22] width 15 height 15
click at [951, 31] on select "Bookings Quotes Enquiries" at bounding box center [965, 22] width 65 height 25
click at [933, 10] on select "Bookings Quotes Enquiries" at bounding box center [965, 22] width 65 height 25
click at [1011, 21] on input at bounding box center [1080, 22] width 170 height 24
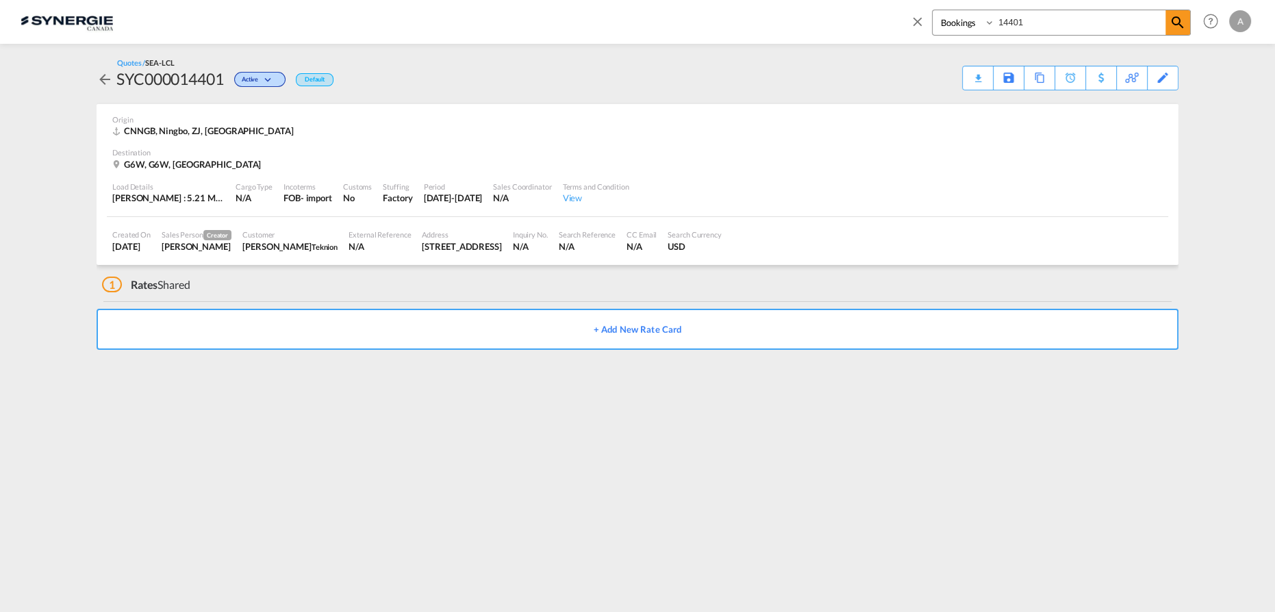
type input "14401"
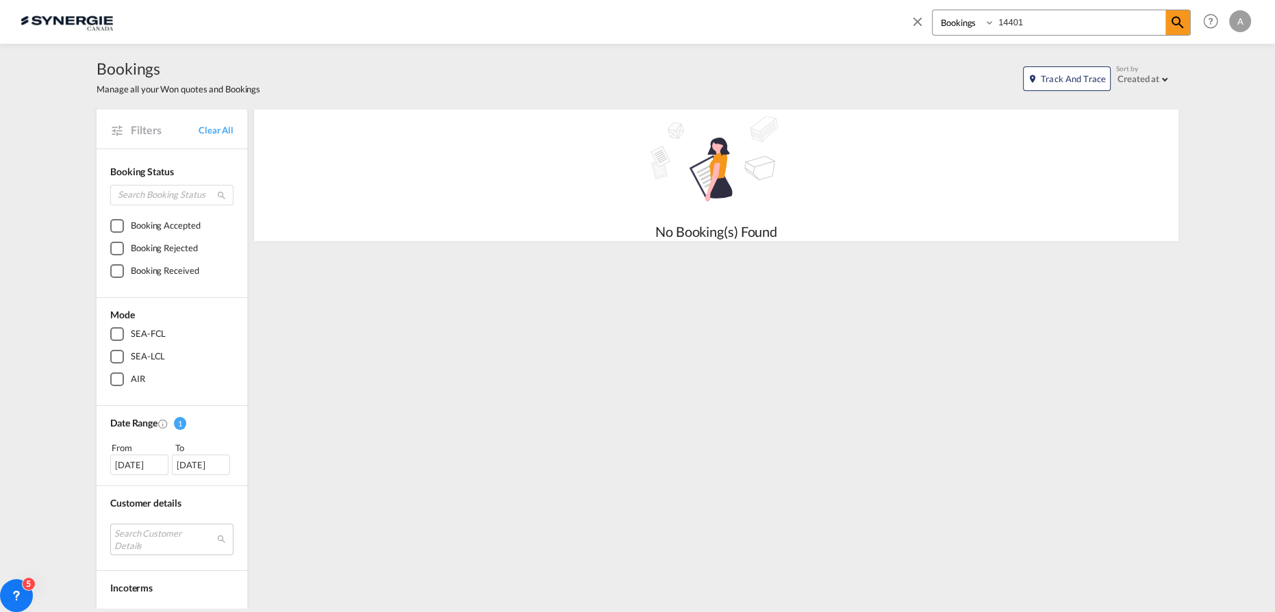
click at [964, 27] on select "Bookings Quotes Enquiries" at bounding box center [965, 22] width 65 height 25
select select "Quotes"
click at [933, 10] on select "Bookings Quotes Enquiries" at bounding box center [965, 22] width 65 height 25
click at [1053, 27] on input "14401" at bounding box center [1080, 22] width 170 height 24
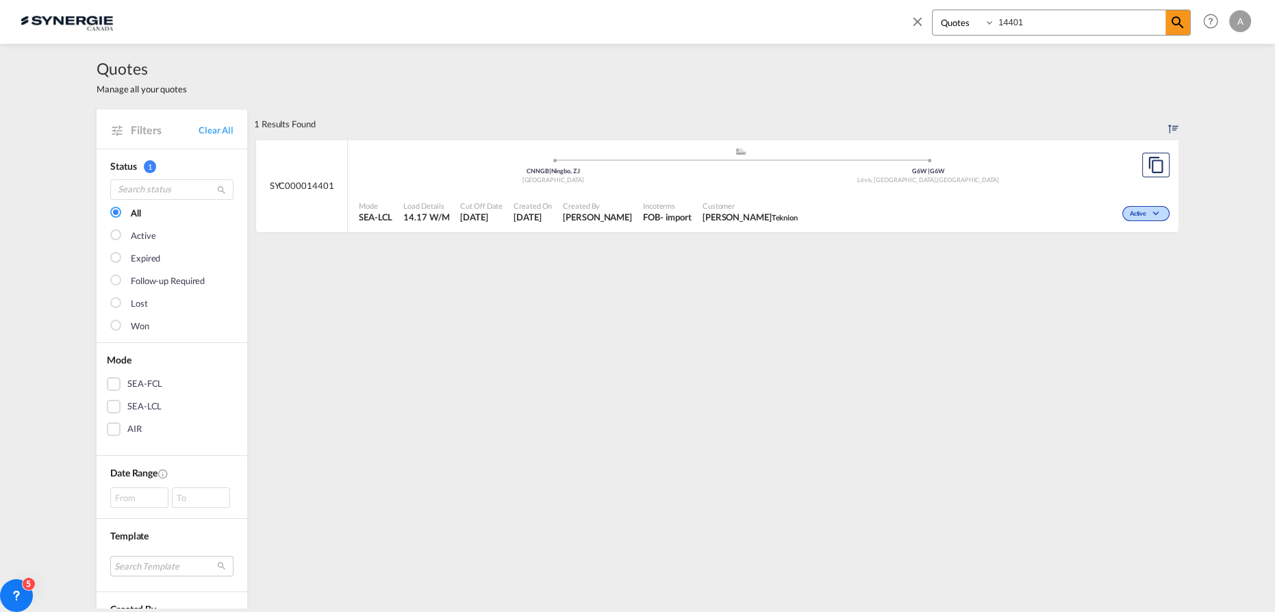
click at [668, 193] on div "Mode SEA-LCL Load Details 14.17 W/M Cut Off Date 28 Aug 2025 Created On 28 Aug …" at bounding box center [763, 212] width 831 height 41
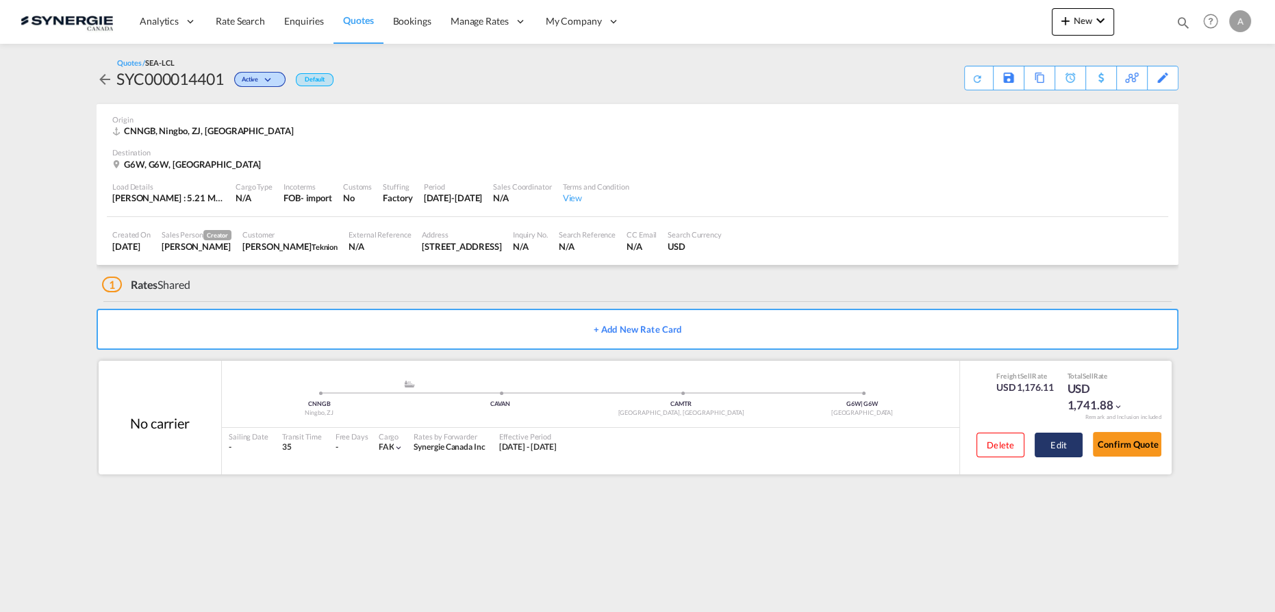
click at [1056, 443] on button "Edit" at bounding box center [1059, 445] width 48 height 25
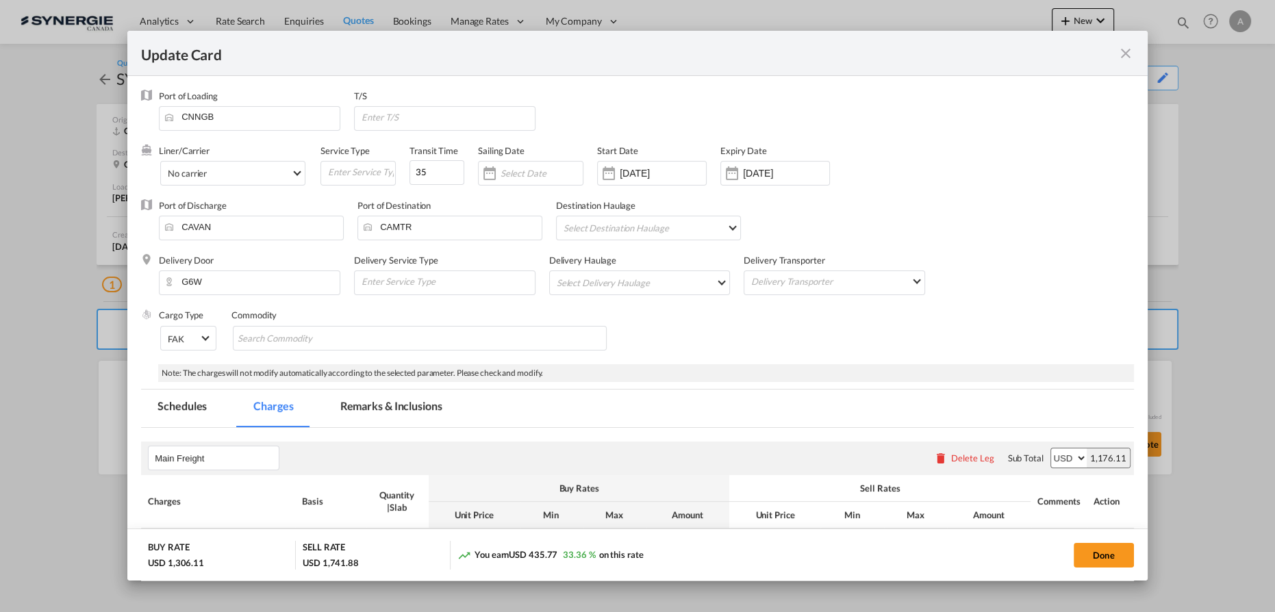
select select "per_w/m"
select select "per_kg"
select select "flat"
select select "per_bl"
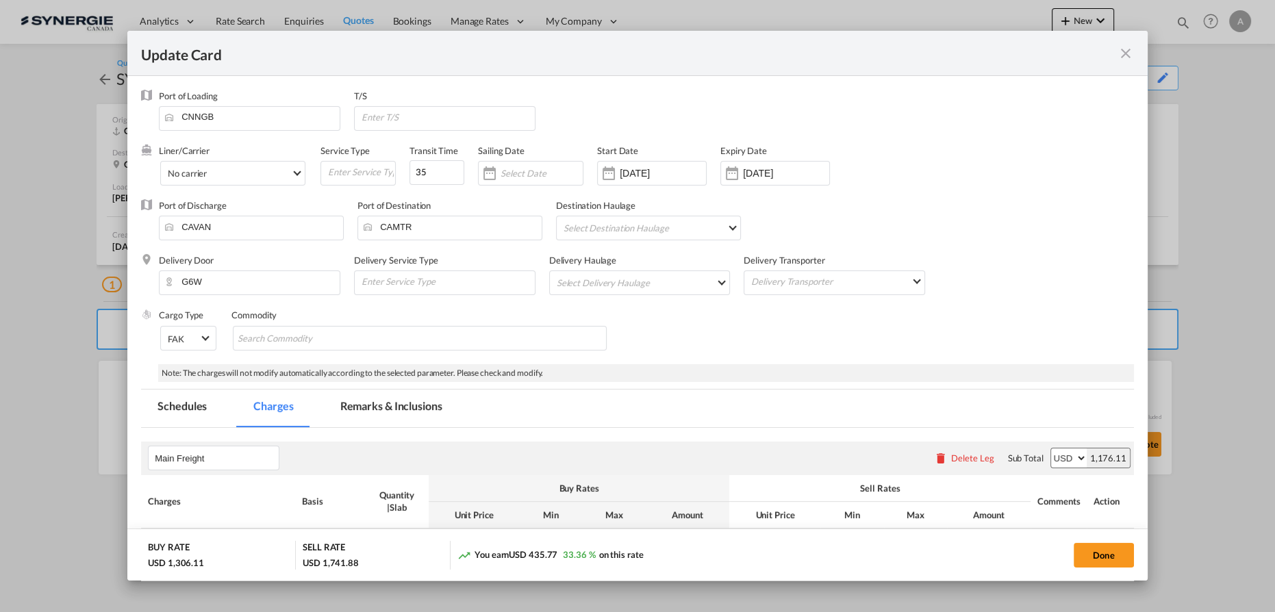
select select "per_bl"
select select "per_shipment"
click at [403, 405] on md-tab-item "Remarks & Inclusions" at bounding box center [391, 409] width 135 height 38
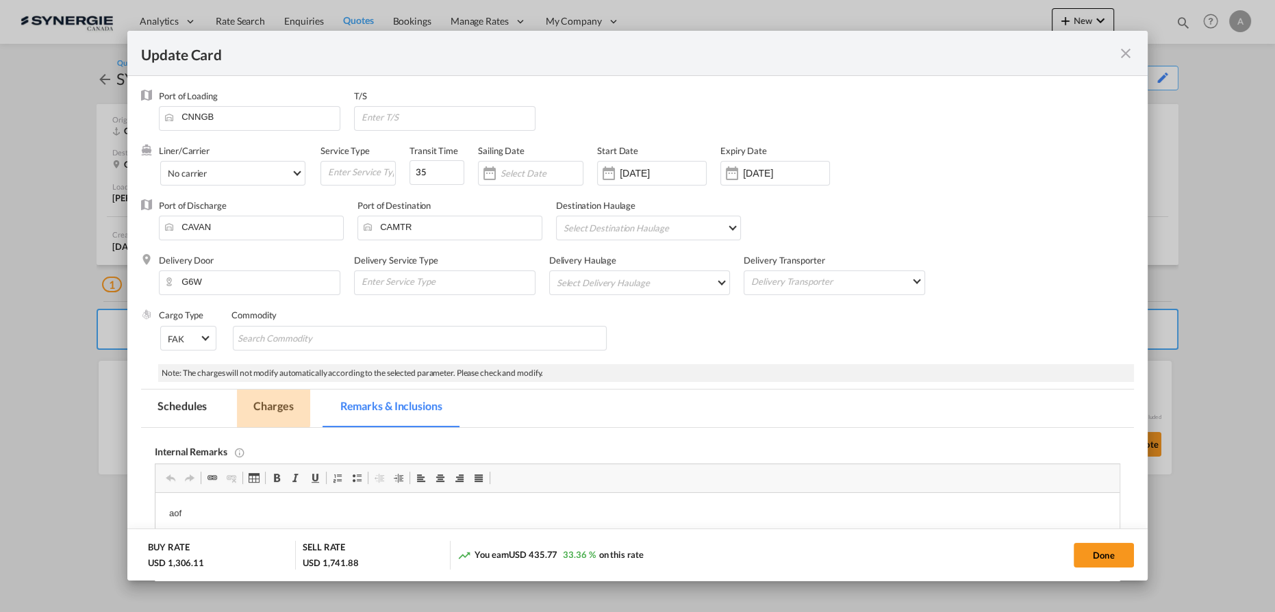
click at [263, 407] on md-tab-item "Charges" at bounding box center [273, 409] width 73 height 38
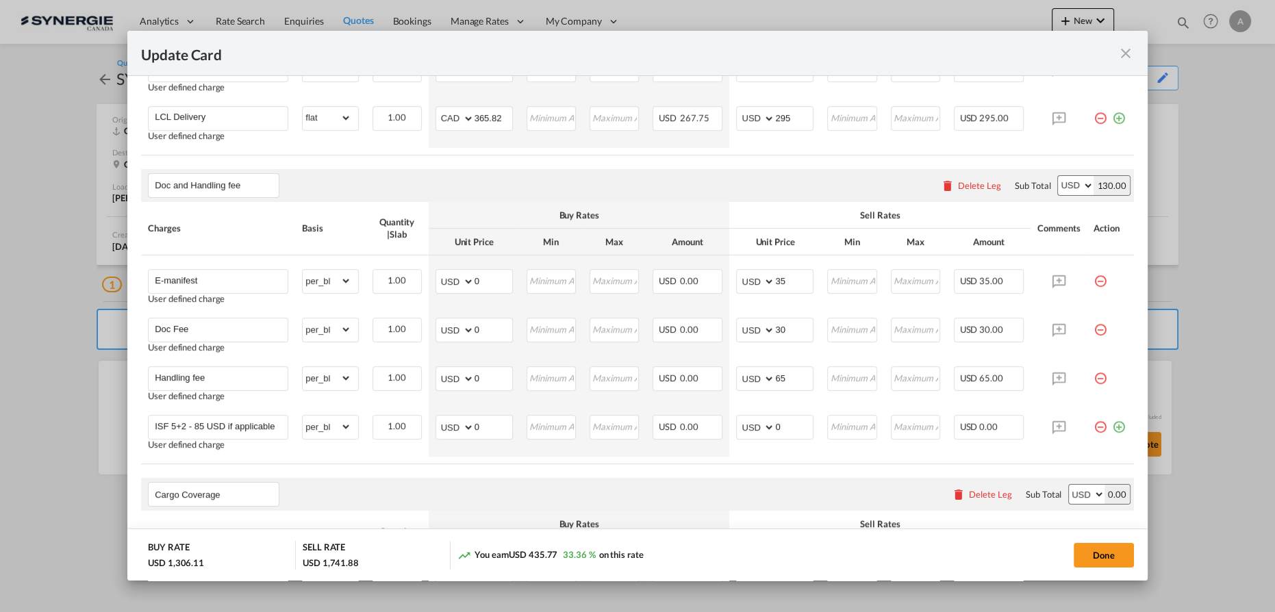
scroll to position [685, 0]
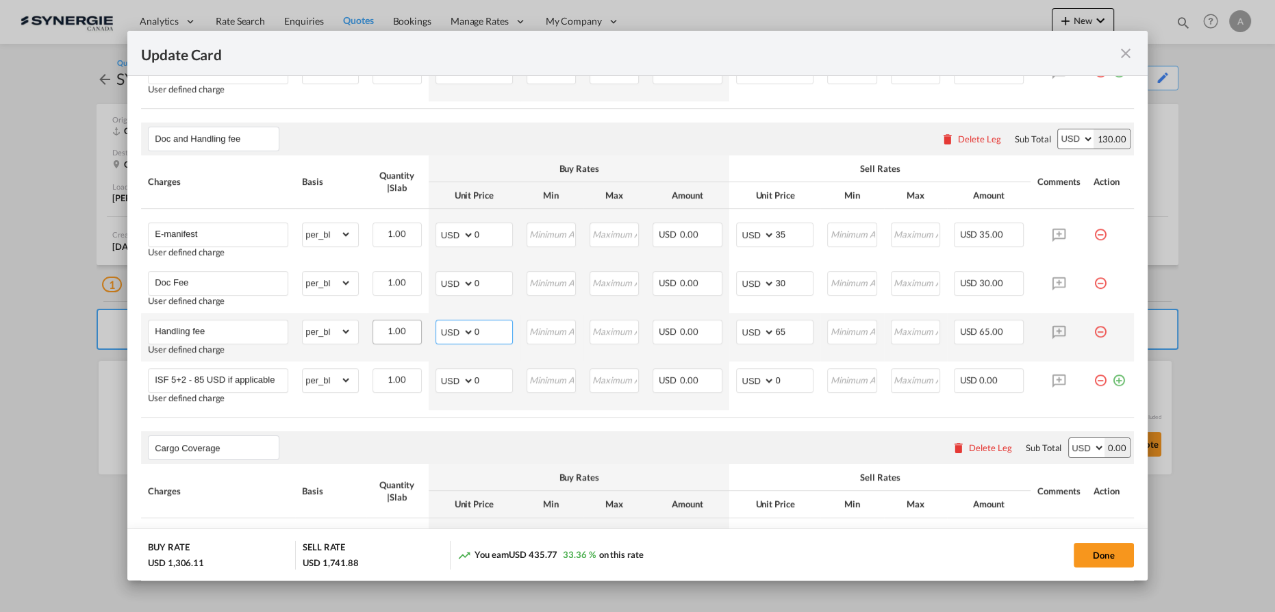
drag, startPoint x: 483, startPoint y: 332, endPoint x: 370, endPoint y: 323, distance: 113.4
click at [379, 323] on tr "Handling fee User defined charge Please Enter Already Exists gross_weight volum…" at bounding box center [637, 337] width 993 height 49
type input "32"
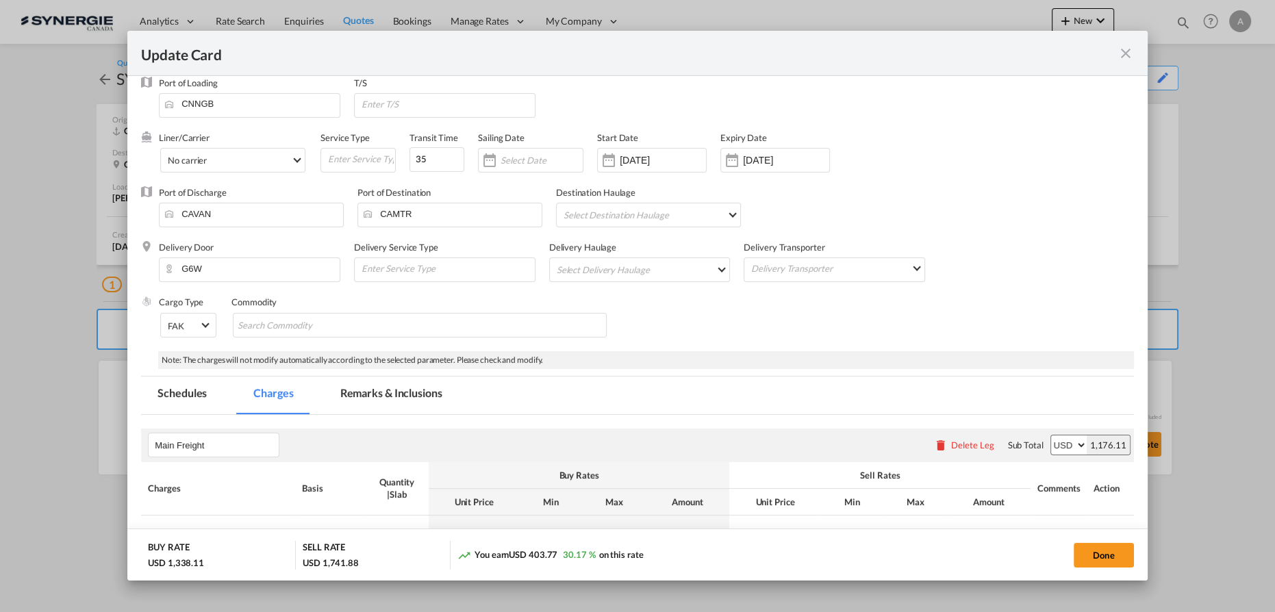
scroll to position [0, 0]
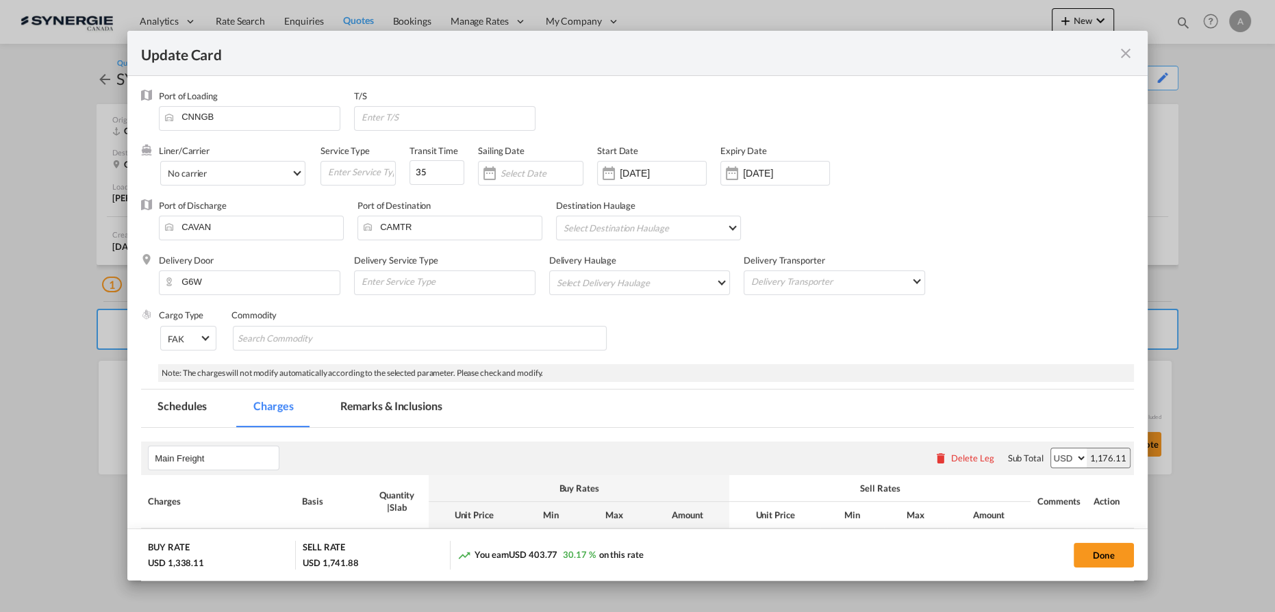
click at [1124, 54] on md-icon "icon-close fg-AAA8AD m-0 pointer" at bounding box center [1125, 53] width 16 height 16
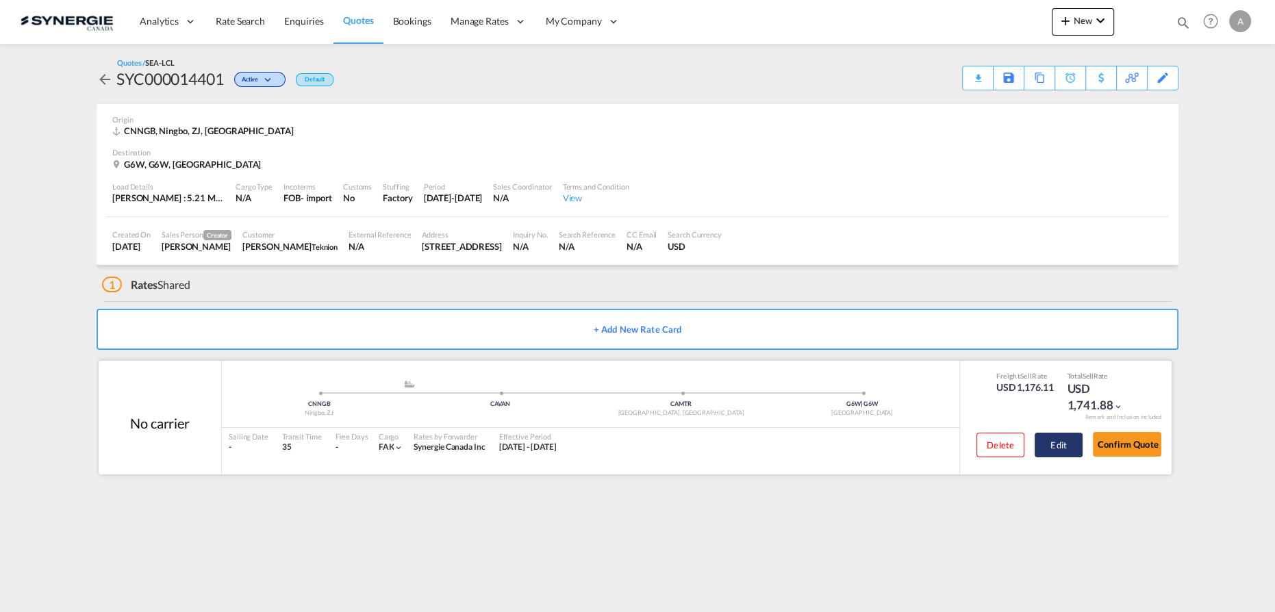
click at [1063, 451] on button "Edit" at bounding box center [1059, 445] width 48 height 25
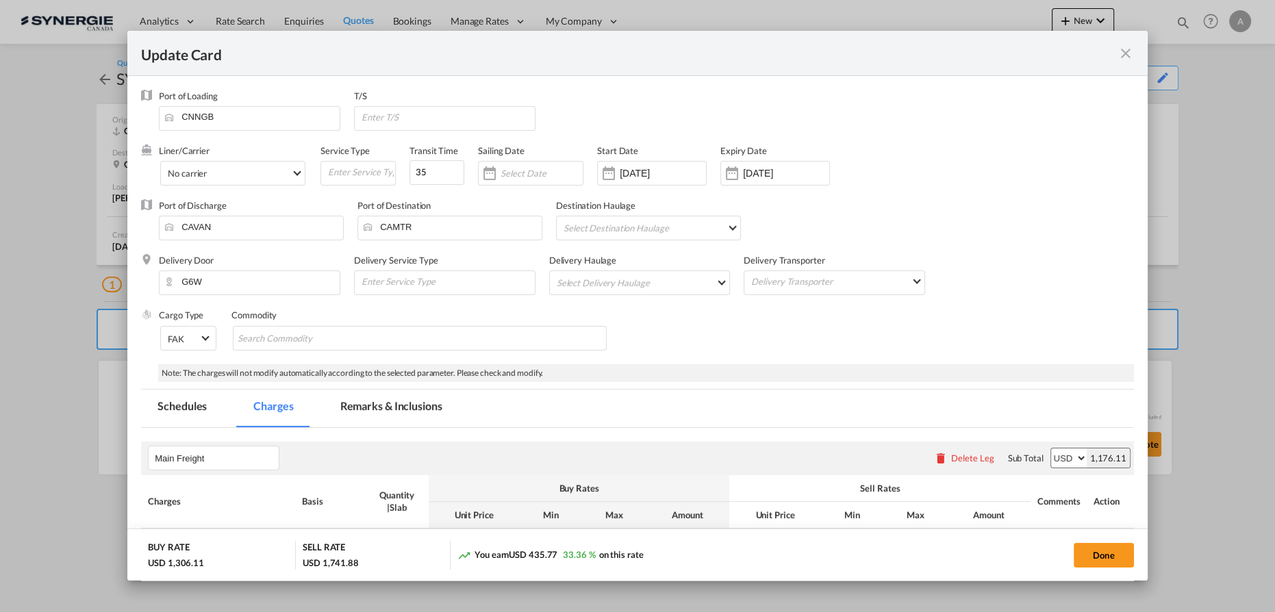
drag, startPoint x: 1129, startPoint y: 51, endPoint x: 1104, endPoint y: 59, distance: 26.0
click at [1129, 51] on md-icon "icon-close fg-AAA8AD m-0 pointer" at bounding box center [1125, 53] width 16 height 16
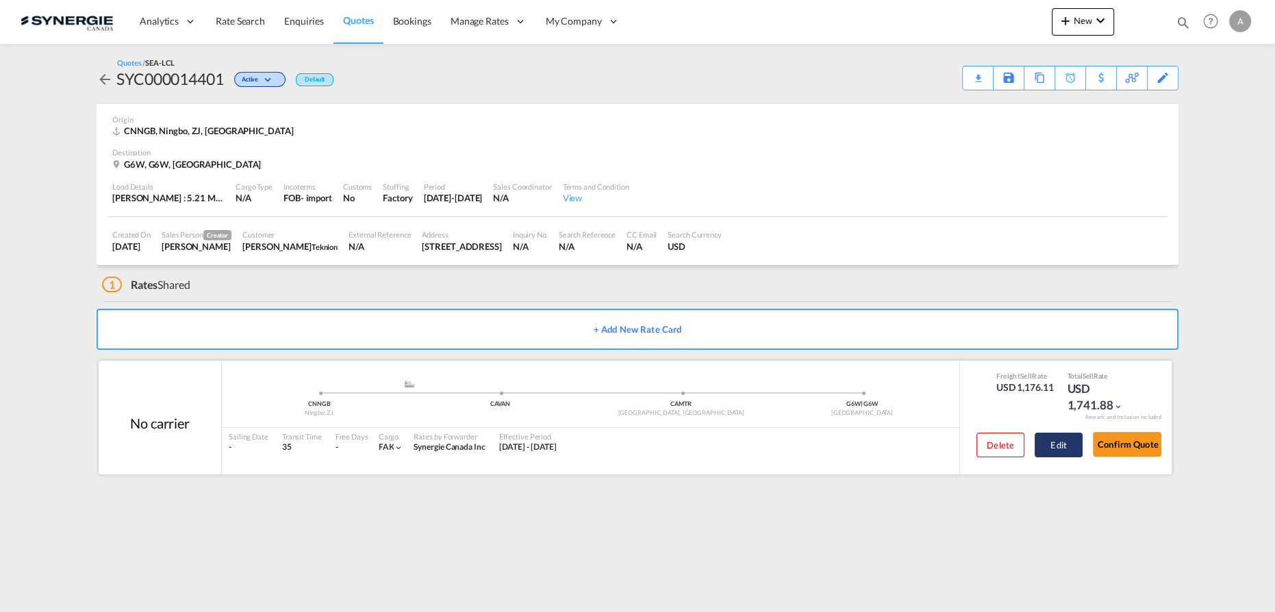
click at [1055, 440] on button "Edit" at bounding box center [1059, 445] width 48 height 25
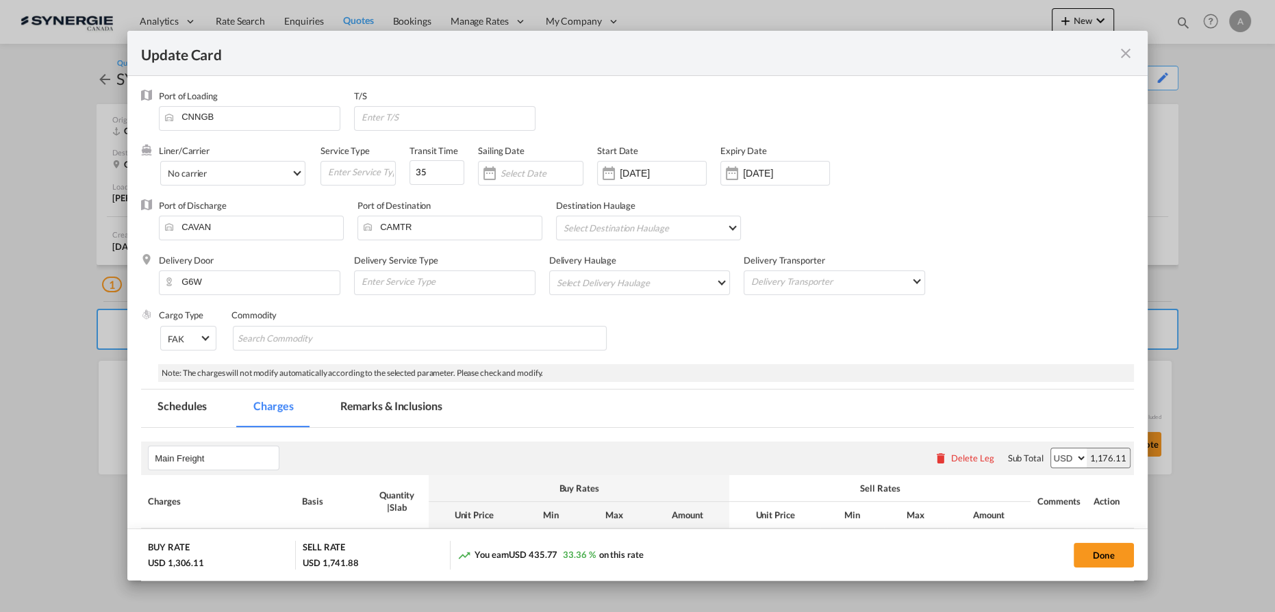
click at [351, 416] on md-tab-item "Remarks & Inclusions" at bounding box center [391, 409] width 135 height 38
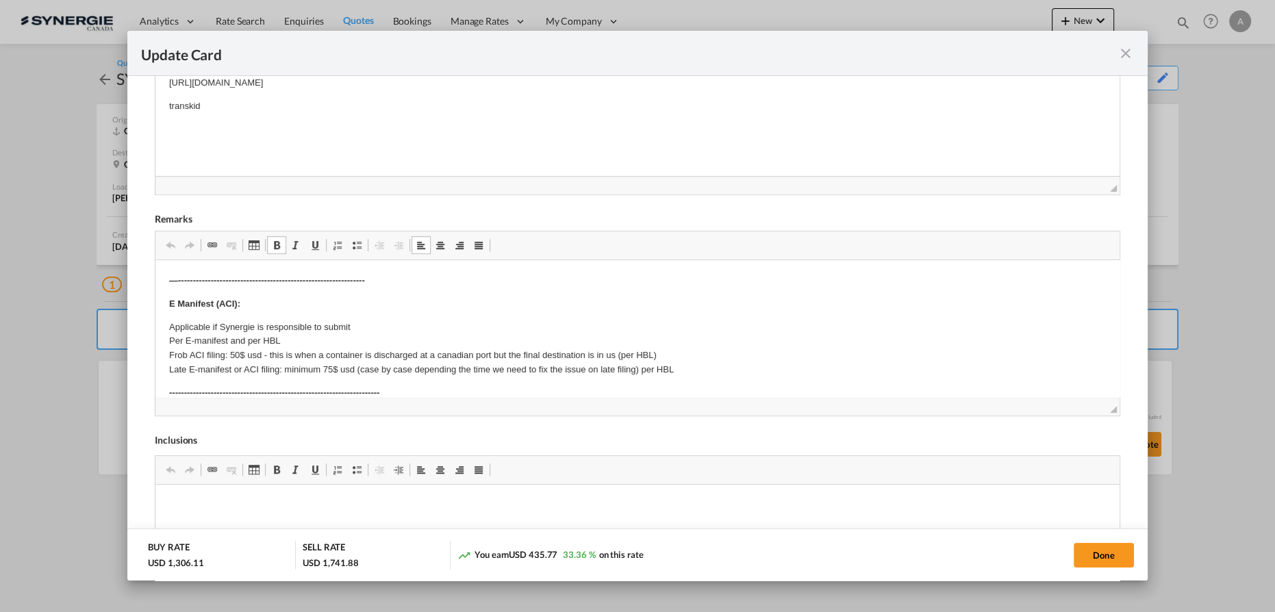
scroll to position [290, 0]
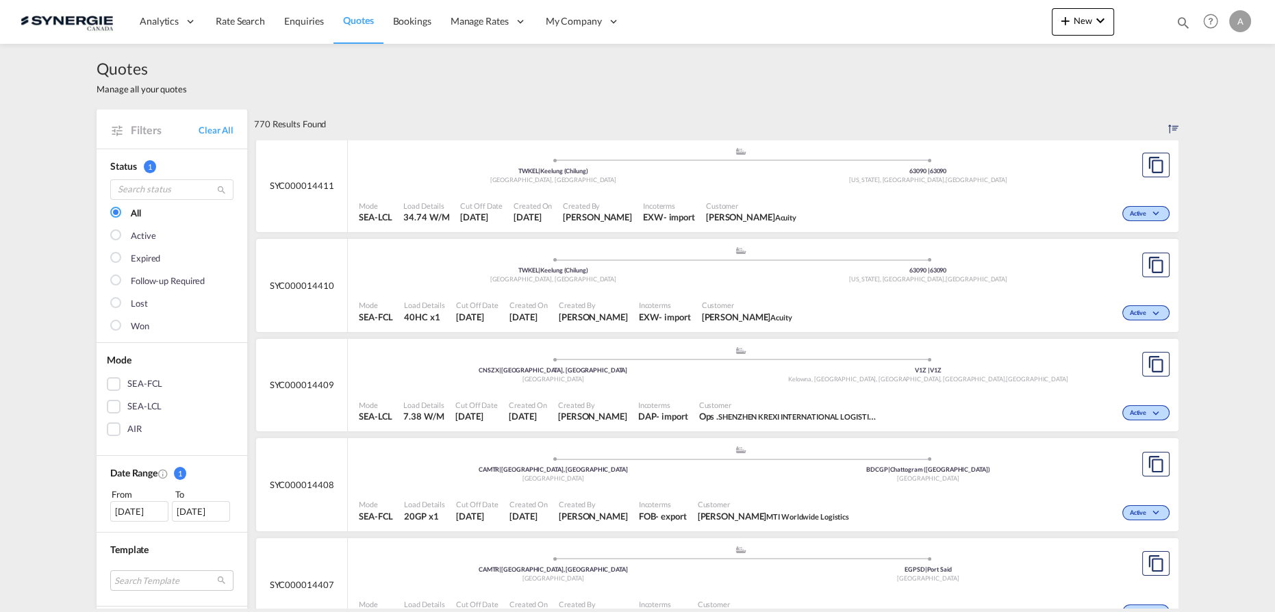
click at [1183, 25] on md-icon "icon-magnify" at bounding box center [1183, 22] width 15 height 15
click at [926, 31] on span at bounding box center [921, 26] width 22 height 33
click at [1172, 23] on div "Bookings Quotes Enquiries Help Resources Product Release A My Profile Logout" at bounding box center [1210, 21] width 87 height 42
click at [1183, 19] on md-icon "icon-magnify" at bounding box center [1183, 22] width 15 height 15
drag, startPoint x: 974, startPoint y: 29, endPoint x: 973, endPoint y: 36, distance: 7.7
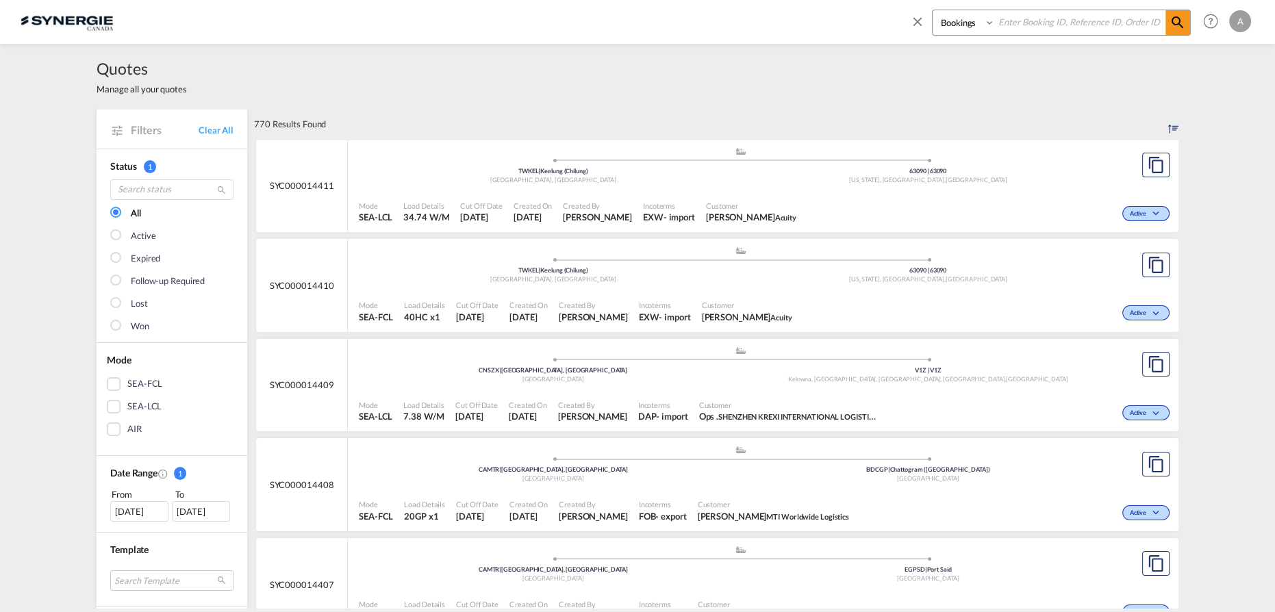
click at [973, 36] on div "Bookings Quotes Enquiries" at bounding box center [1050, 26] width 281 height 33
select select "Quotes"
click at [933, 10] on select "Bookings Quotes Enquiries" at bounding box center [965, 22] width 65 height 25
click at [1048, 22] on input at bounding box center [1080, 22] width 170 height 24
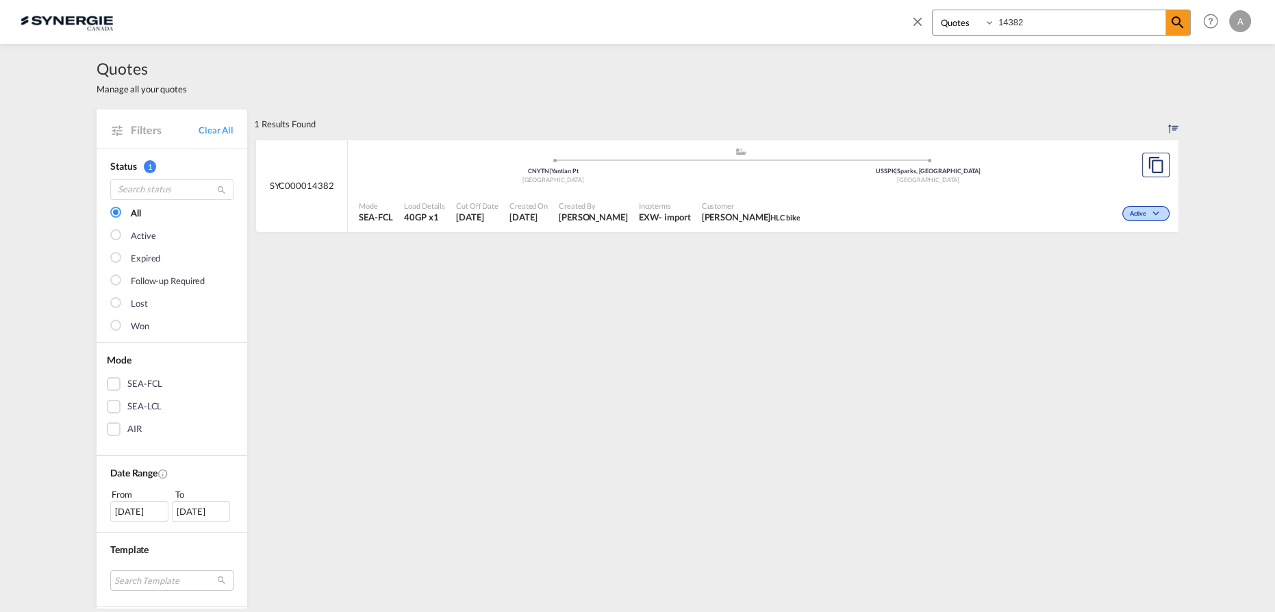
click at [1032, 203] on div "Active" at bounding box center [989, 212] width 368 height 34
drag, startPoint x: 1065, startPoint y: 25, endPoint x: 897, endPoint y: 11, distance: 168.4
click at [920, 25] on div "Bookings Quotes Enquiries 14382" at bounding box center [1050, 26] width 281 height 33
type input "14402"
click at [833, 203] on div "Active" at bounding box center [988, 212] width 370 height 34
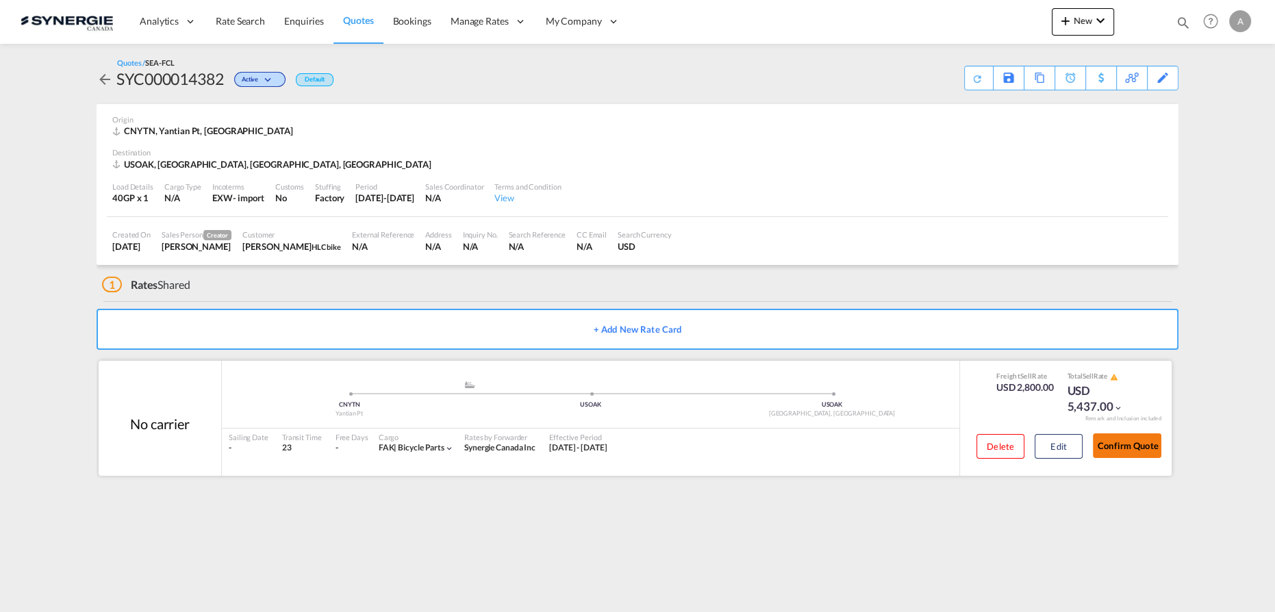
click at [1110, 440] on button "Confirm Quote" at bounding box center [1127, 445] width 68 height 25
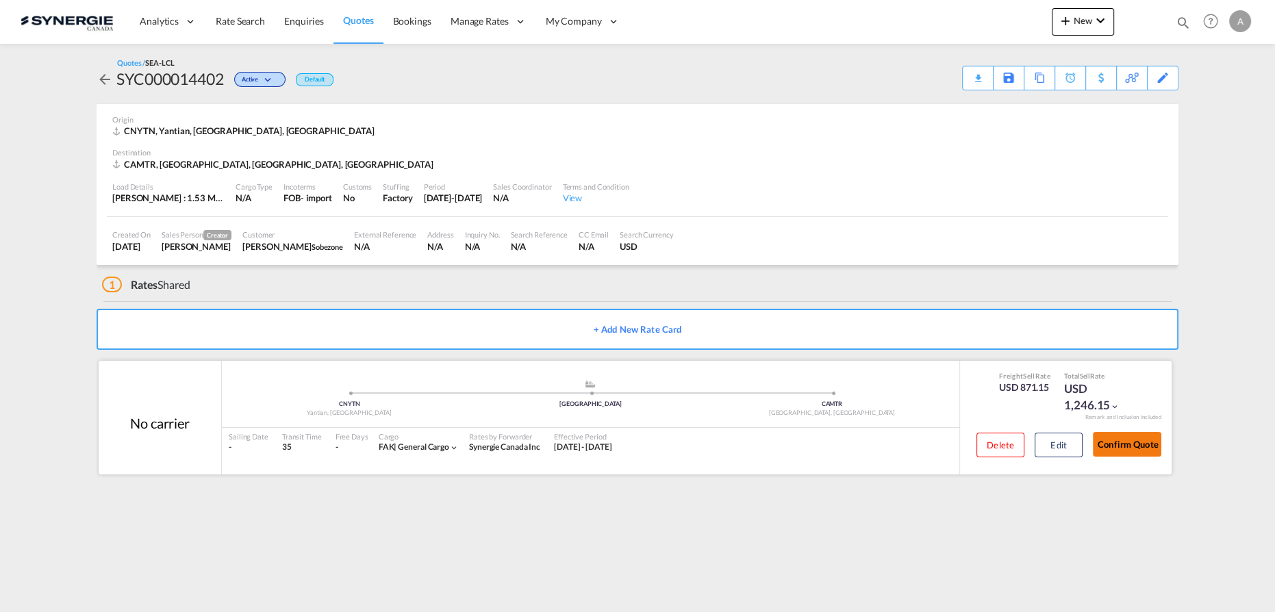
click at [1139, 445] on button "Confirm Quote" at bounding box center [1127, 444] width 68 height 25
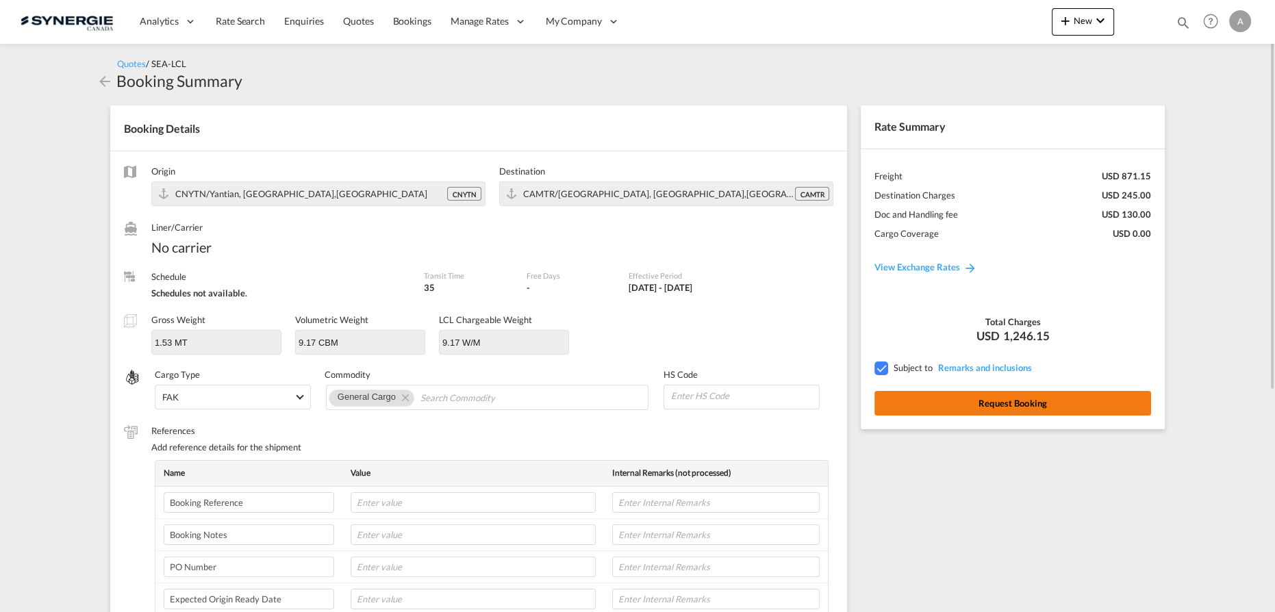
click at [963, 401] on button "Request Booking" at bounding box center [1012, 403] width 277 height 25
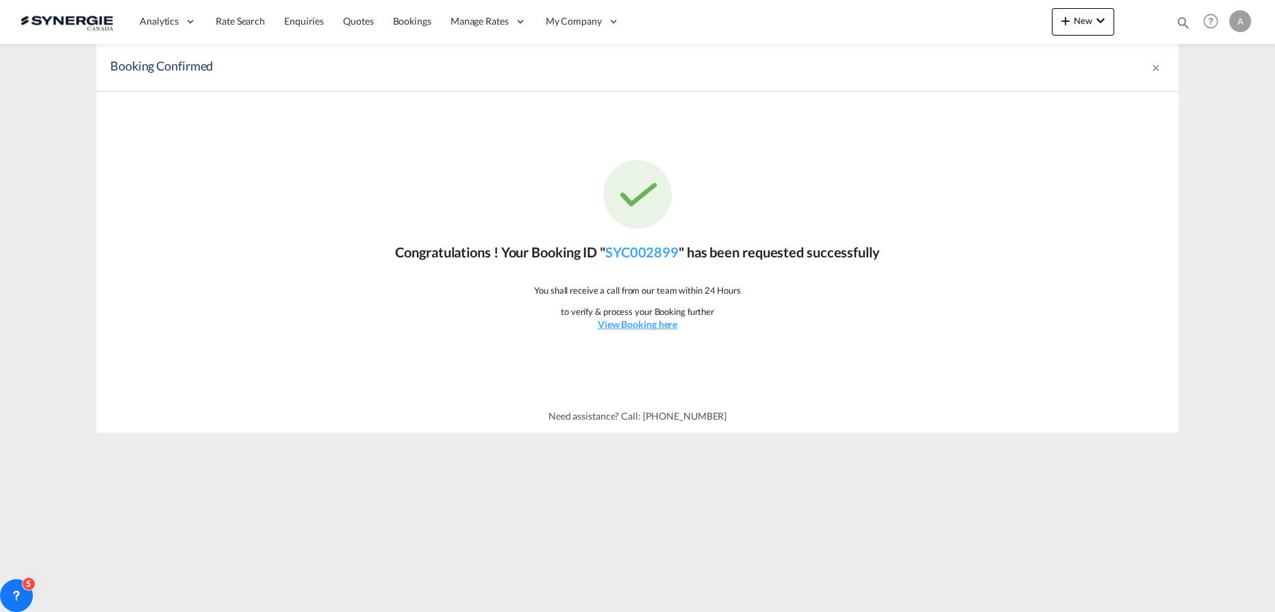
drag, startPoint x: 1088, startPoint y: 204, endPoint x: 1078, endPoint y: 55, distance: 148.9
click at [1088, 203] on div "Congratulations ! Your Booking ID " SYC002899 " has been requested successfully…" at bounding box center [638, 246] width 1082 height 308
